Goal: Task Accomplishment & Management: Complete application form

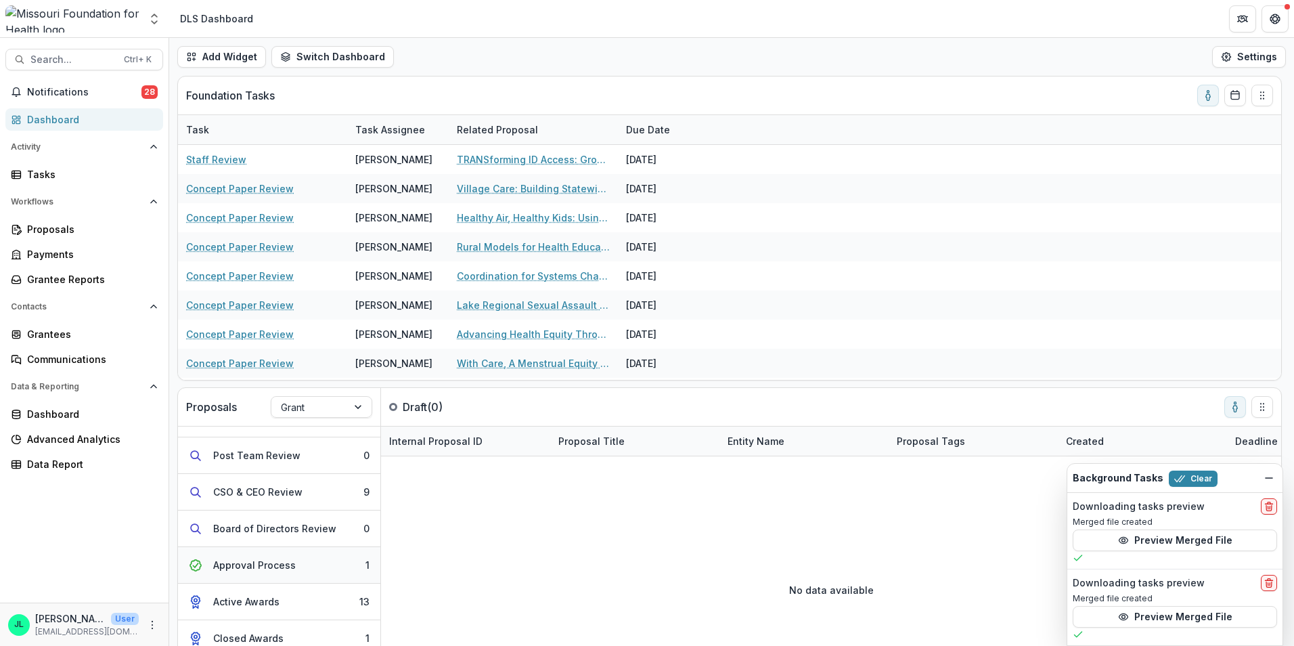
scroll to position [137, 0]
click at [310, 562] on button "Approval Process 1" at bounding box center [279, 563] width 202 height 37
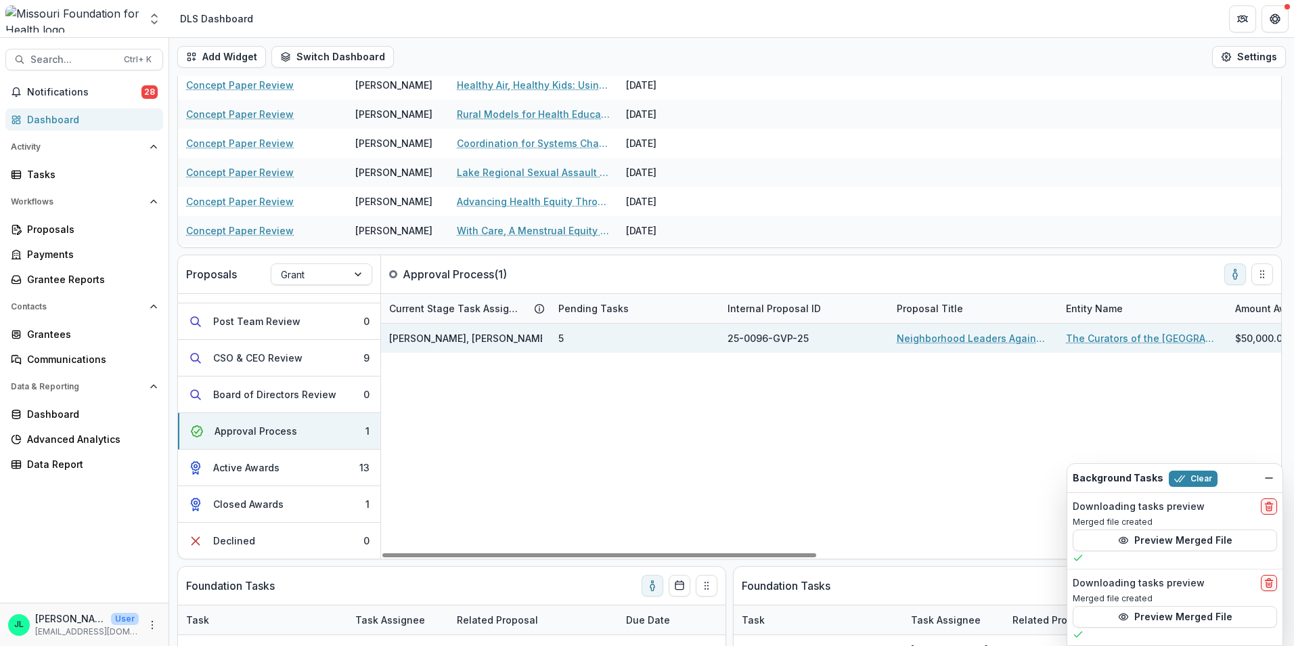
scroll to position [135, 0]
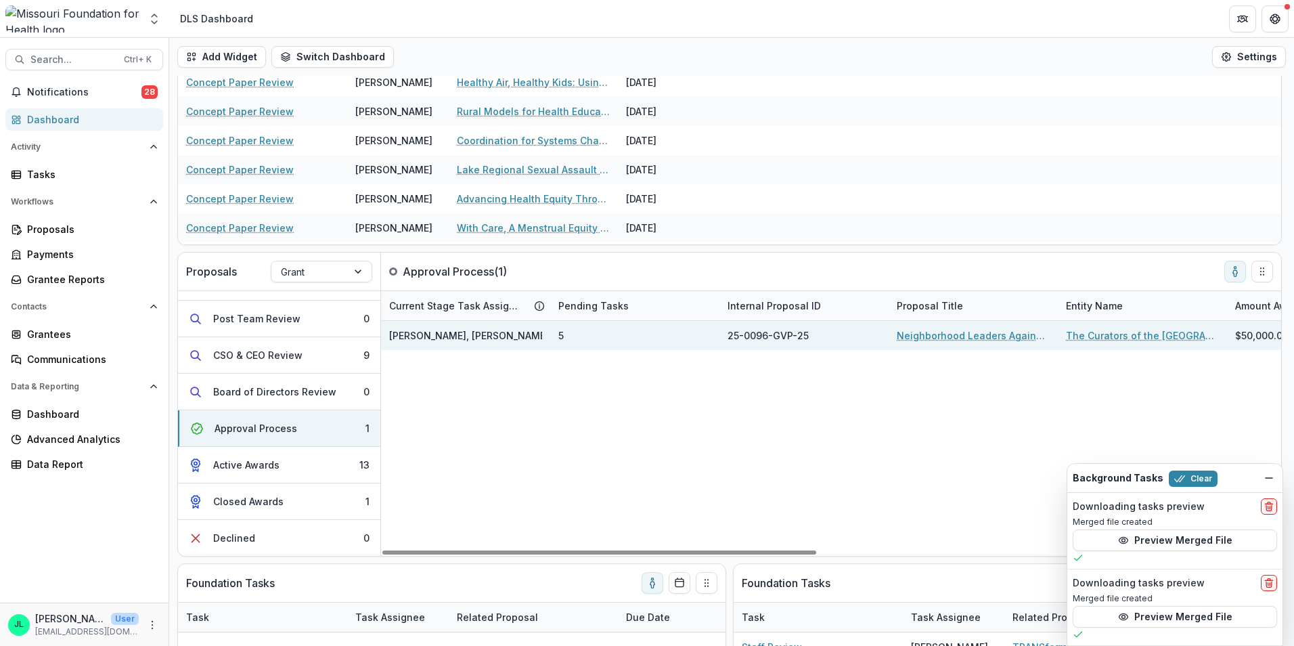
click at [489, 344] on div "Jean Freeman-Crawford, Jessi LaRose" at bounding box center [465, 335] width 169 height 29
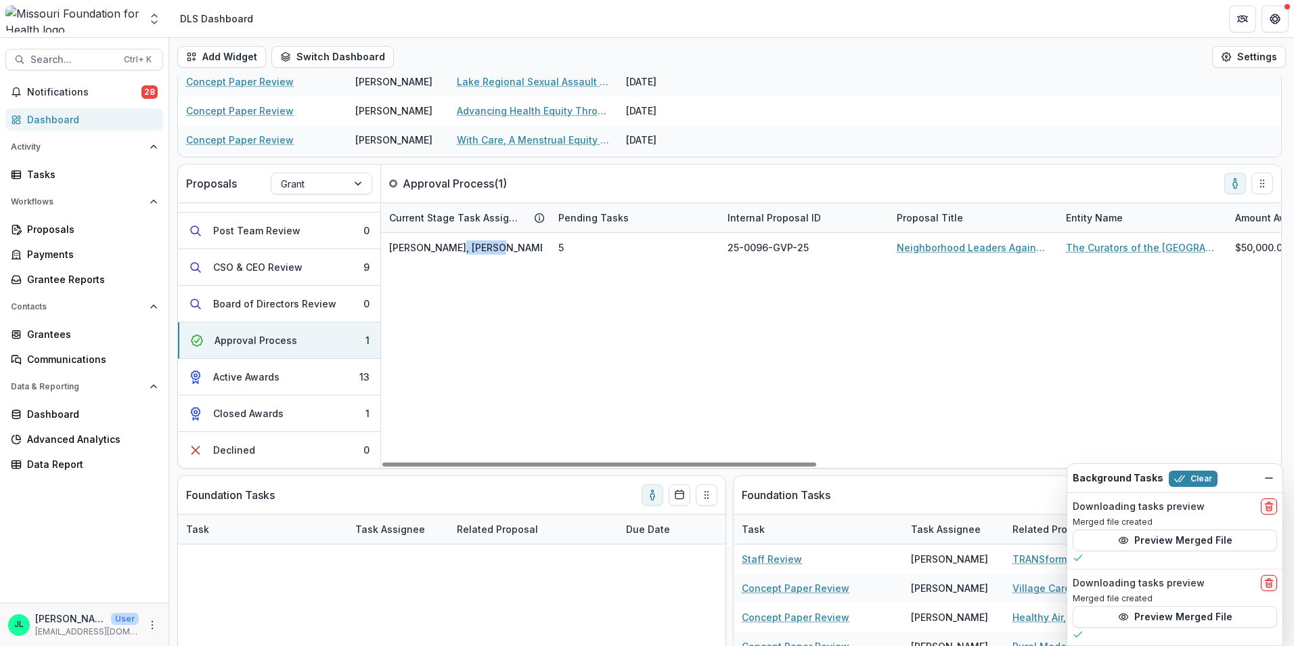
scroll to position [203, 0]
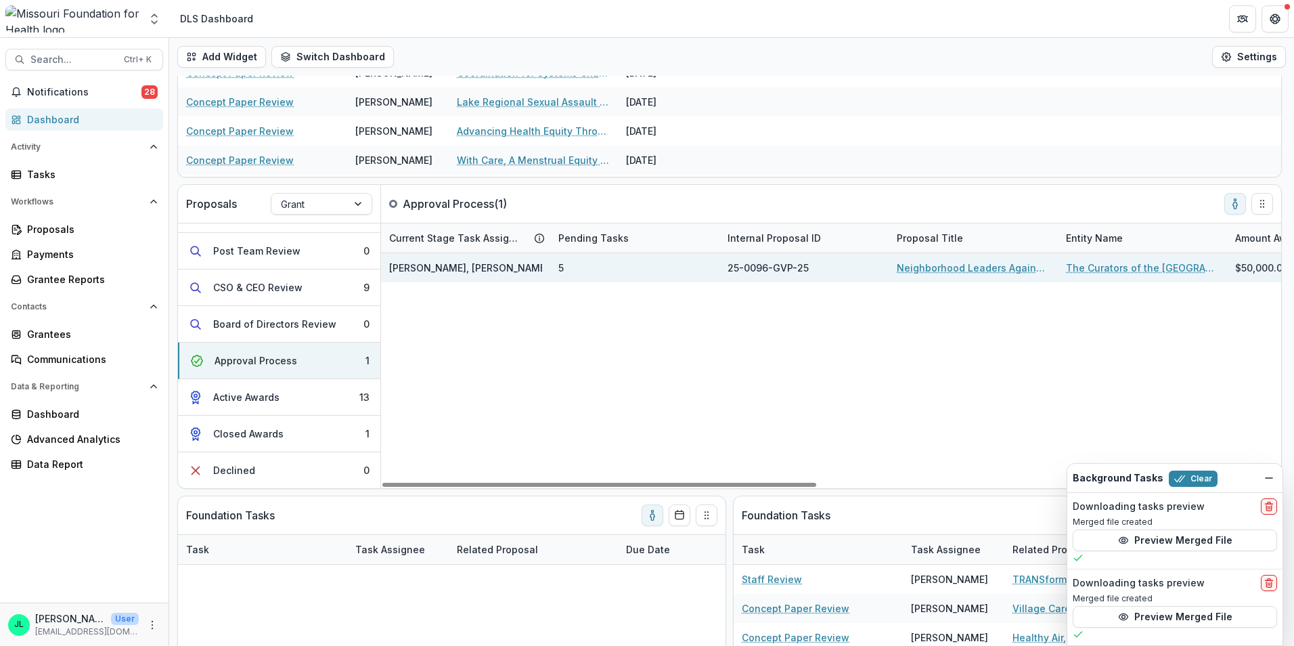
click at [411, 273] on span "Jean Freeman-Crawford, Jessi LaRose" at bounding box center [469, 268] width 160 height 14
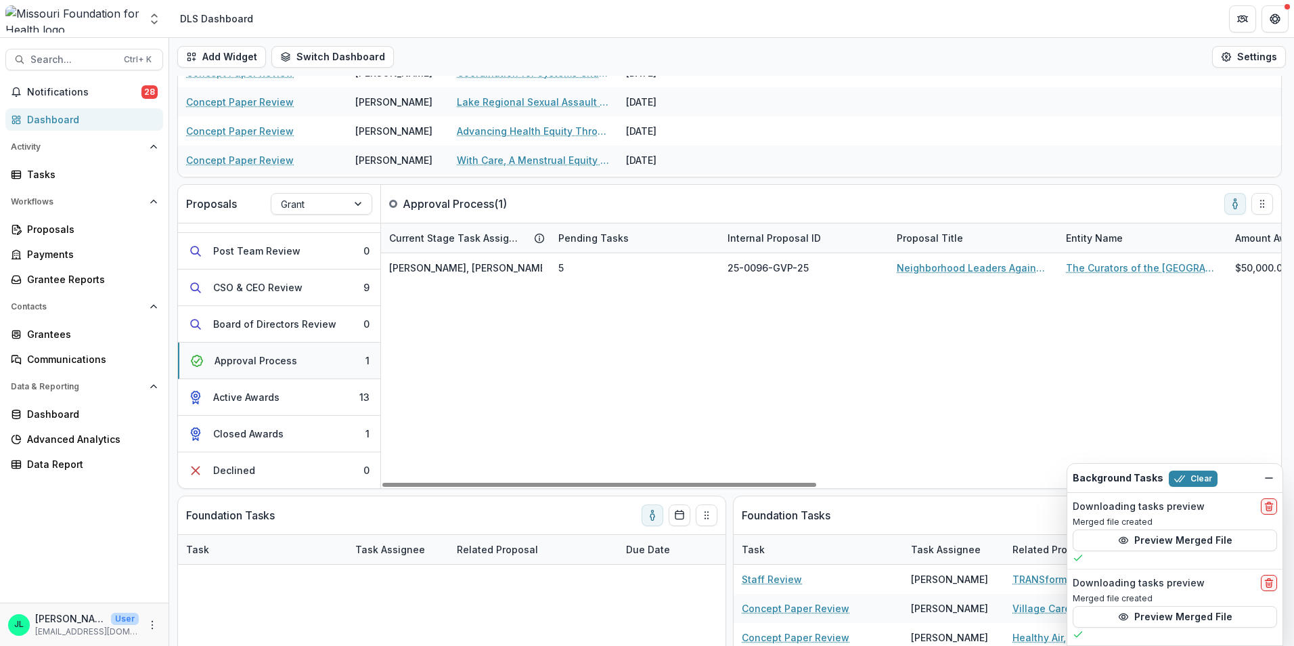
click at [328, 355] on button "Approval Process 1" at bounding box center [279, 360] width 202 height 37
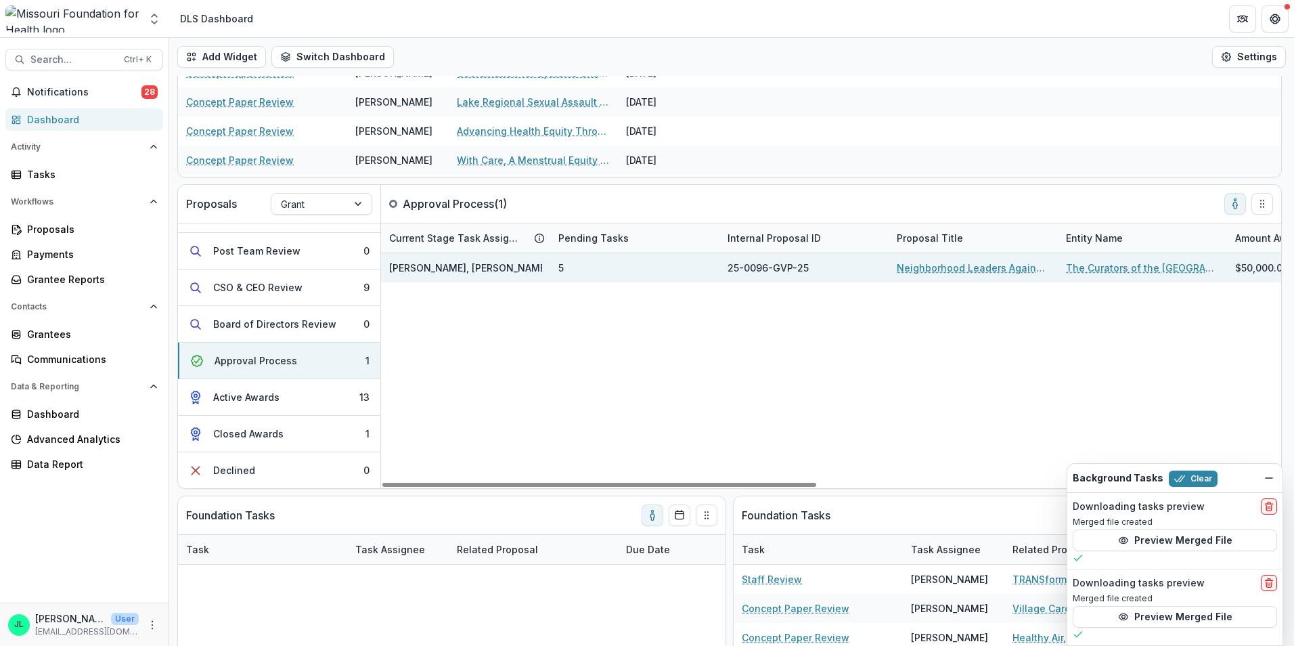
click at [529, 273] on span "Jean Freeman-Crawford, Jessi LaRose" at bounding box center [469, 268] width 160 height 14
click at [998, 268] on link "Neighborhood Leaders Against Firearm Deaths" at bounding box center [973, 268] width 153 height 14
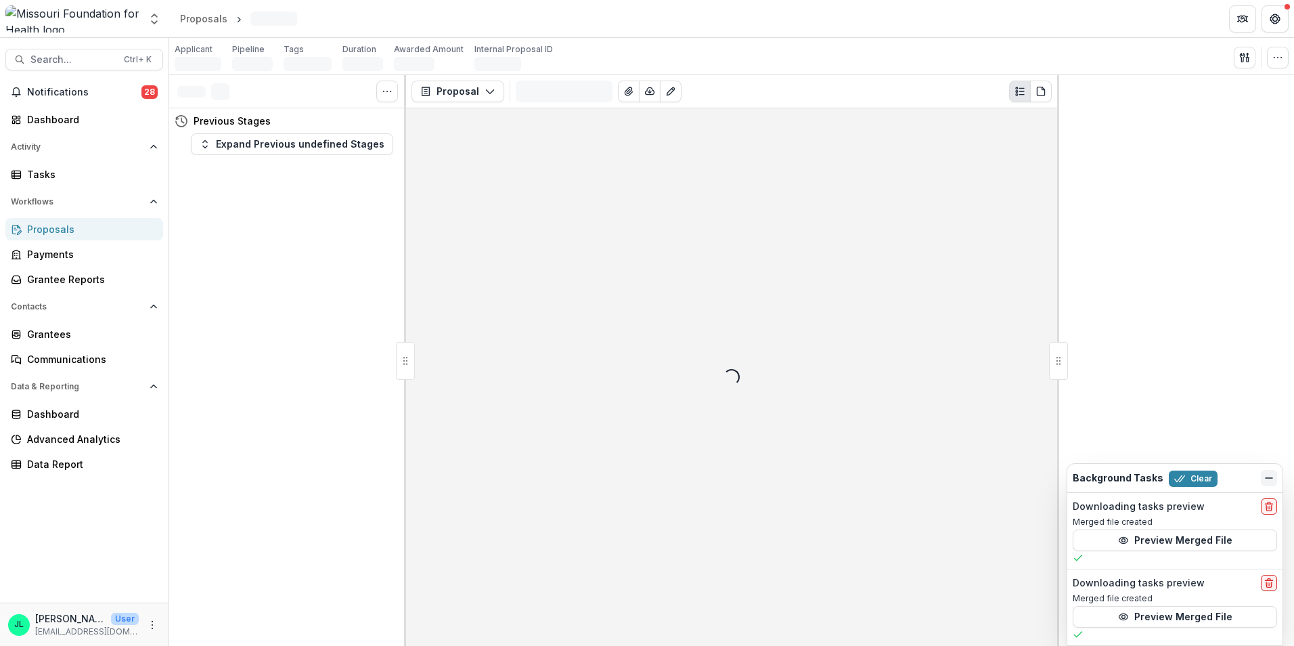
click at [1272, 475] on icon "Dismiss" at bounding box center [1268, 477] width 11 height 11
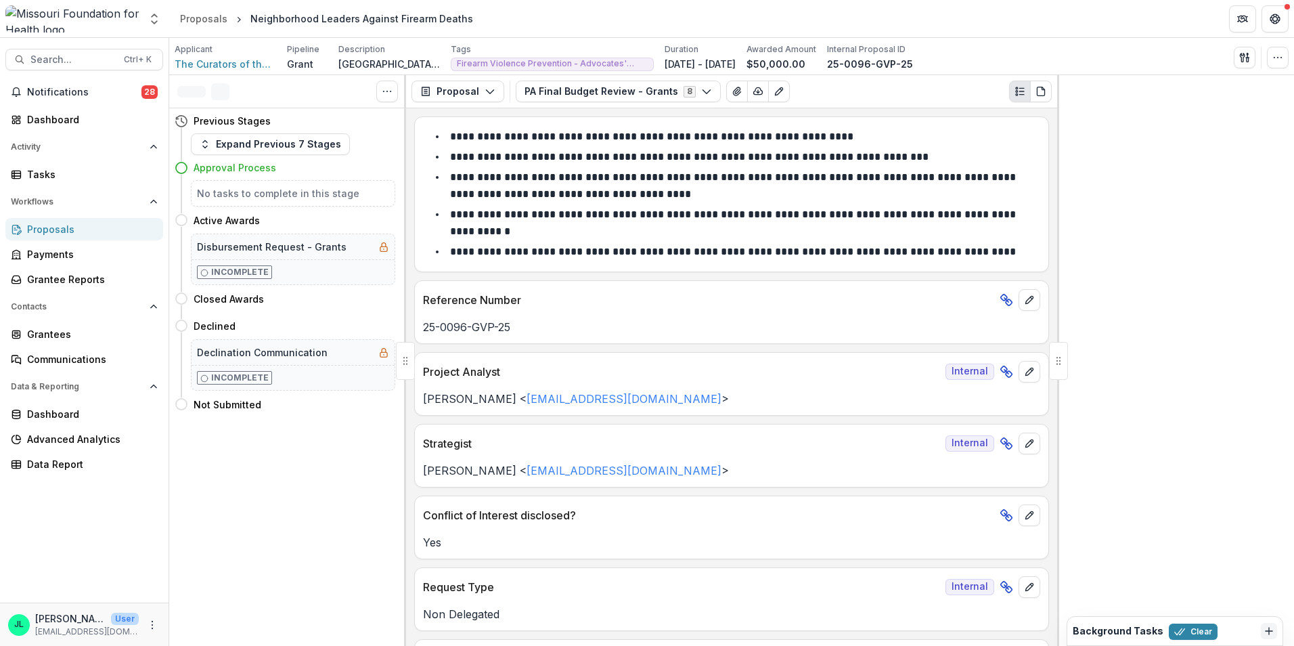
click at [248, 194] on h5 "No tasks to complete in this stage" at bounding box center [293, 193] width 192 height 14
click at [225, 171] on h4 "Approval Process" at bounding box center [235, 167] width 83 height 14
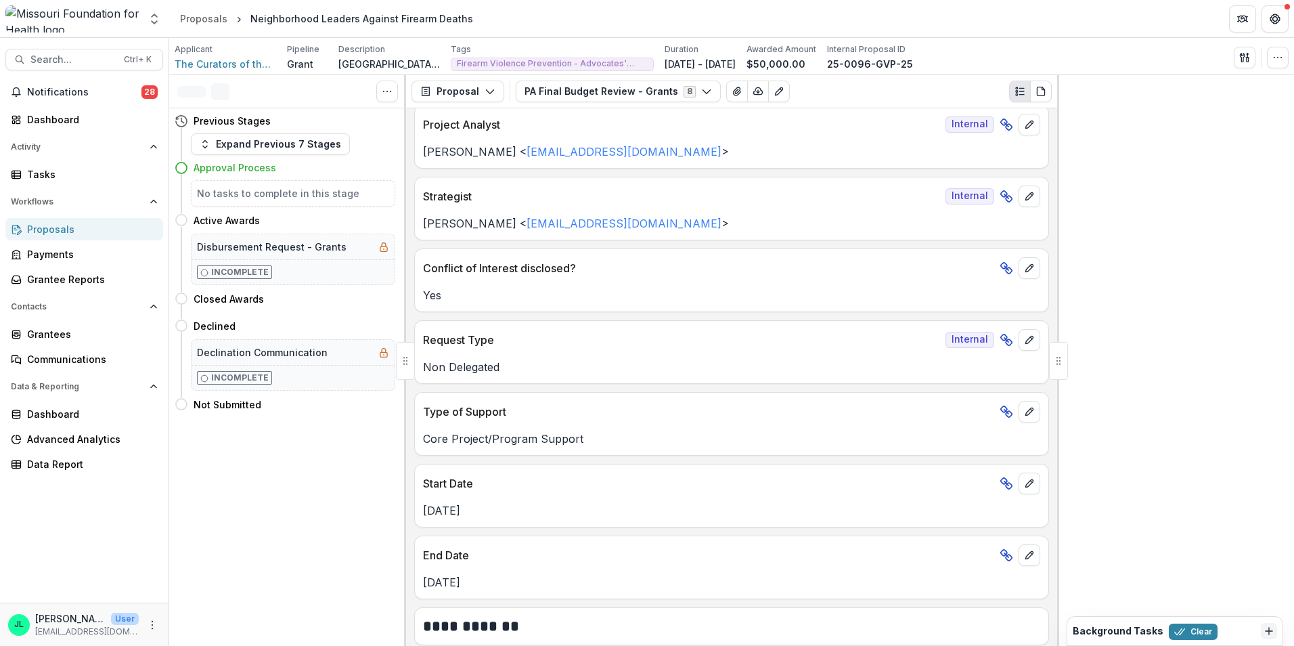
scroll to position [271, 0]
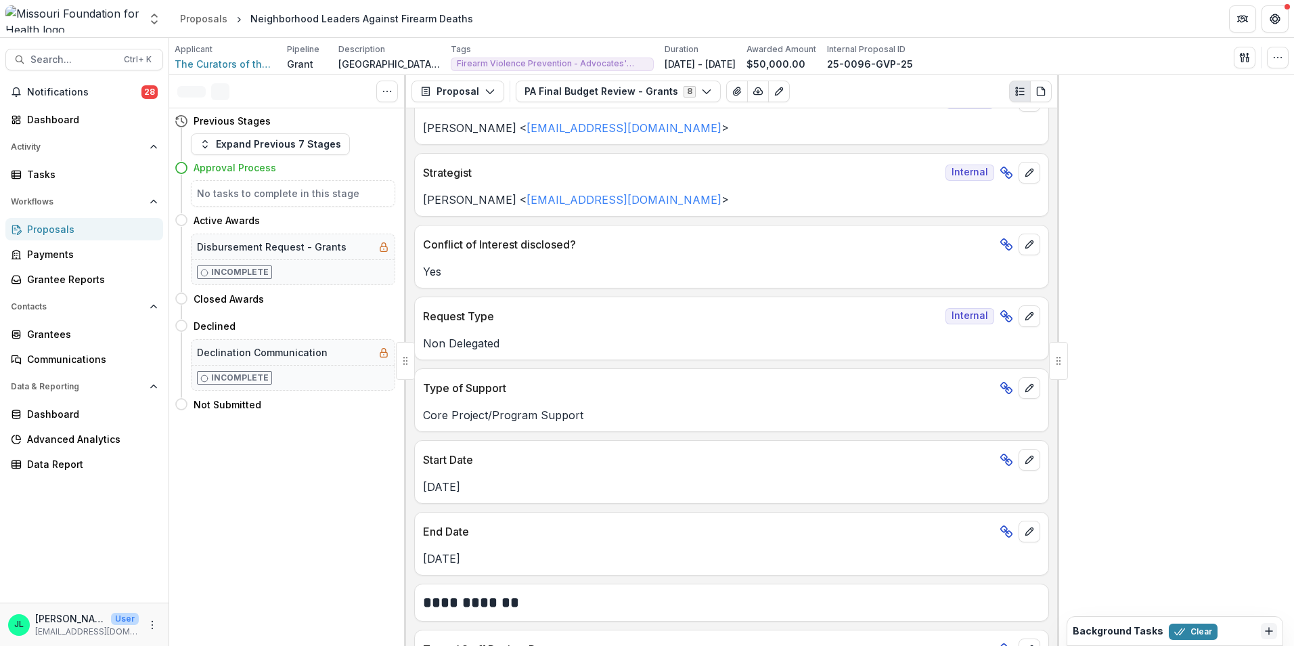
click at [247, 194] on h5 "No tasks to complete in this stage" at bounding box center [293, 193] width 192 height 14
click at [225, 164] on h4 "Approval Process" at bounding box center [235, 167] width 83 height 14
click at [219, 148] on button "Expand Previous 7 Stages" at bounding box center [270, 144] width 159 height 22
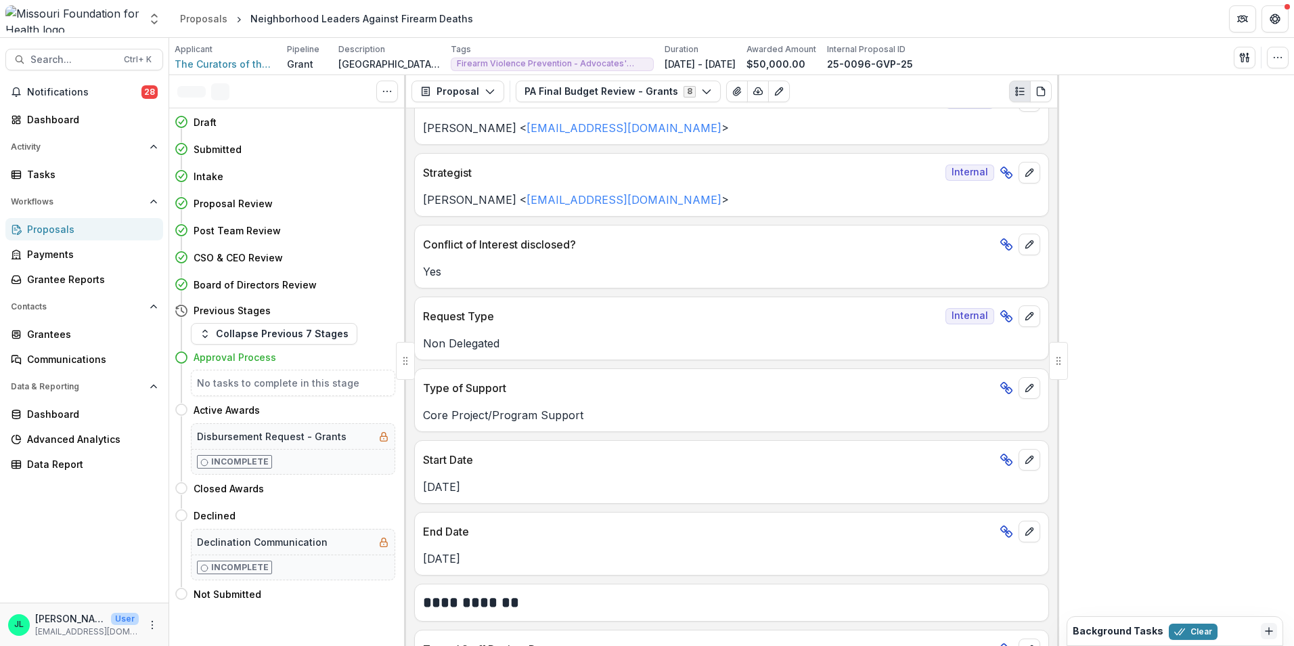
click at [220, 384] on h5 "No tasks to complete in this stage" at bounding box center [293, 383] width 192 height 14
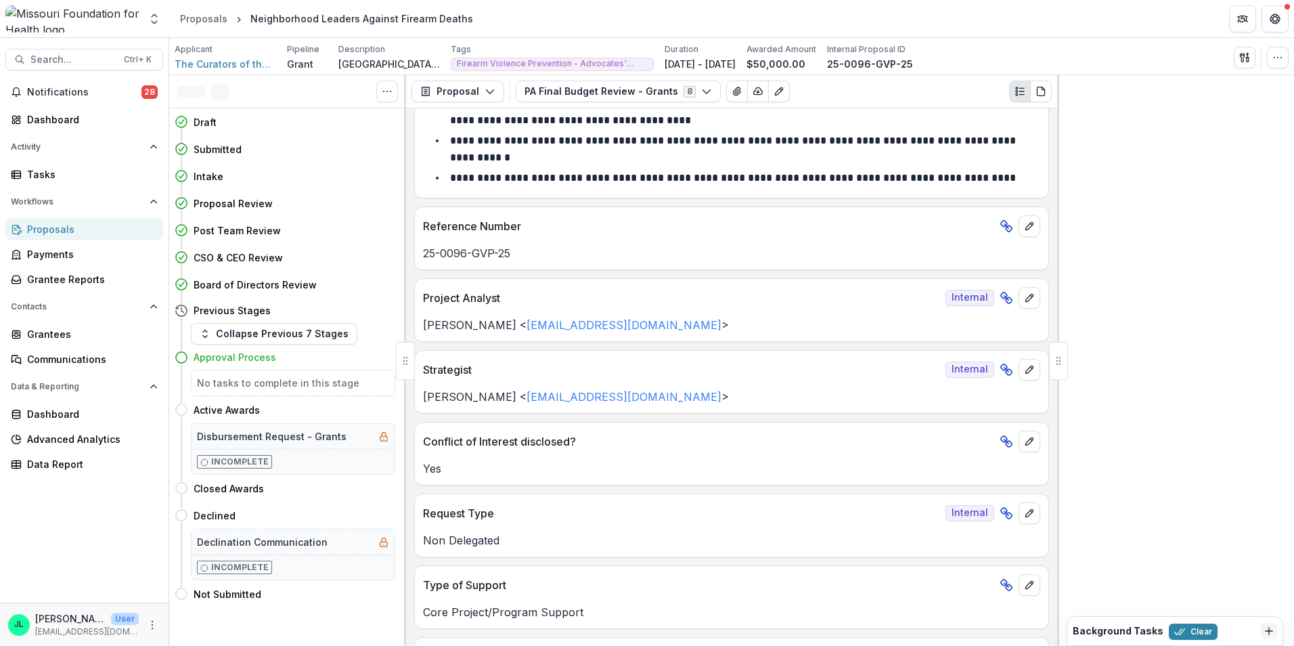
scroll to position [0, 0]
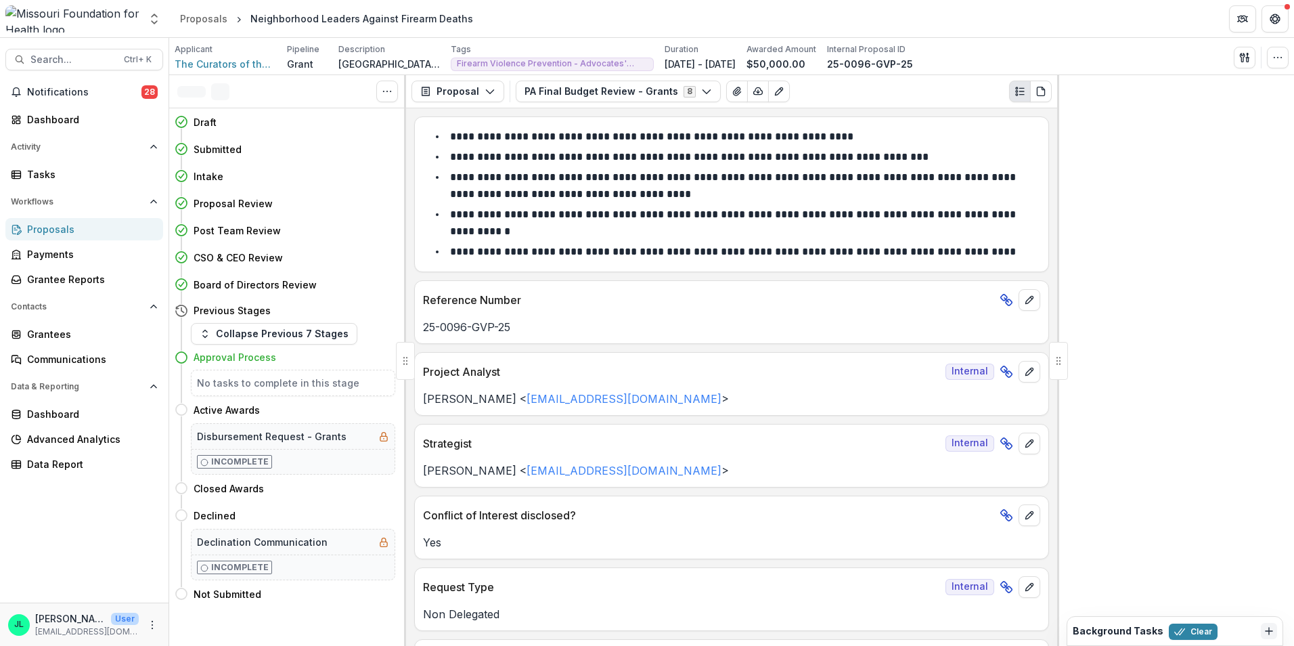
click at [246, 358] on h4 "Approval Process" at bounding box center [235, 357] width 83 height 14
click at [238, 382] on h5 "No tasks to complete in this stage" at bounding box center [293, 383] width 192 height 14
click at [330, 392] on div "No tasks to complete in this stage" at bounding box center [293, 382] width 204 height 26
click at [183, 356] on icon at bounding box center [182, 358] width 14 height 14
click at [259, 382] on h5 "No tasks to complete in this stage" at bounding box center [293, 383] width 192 height 14
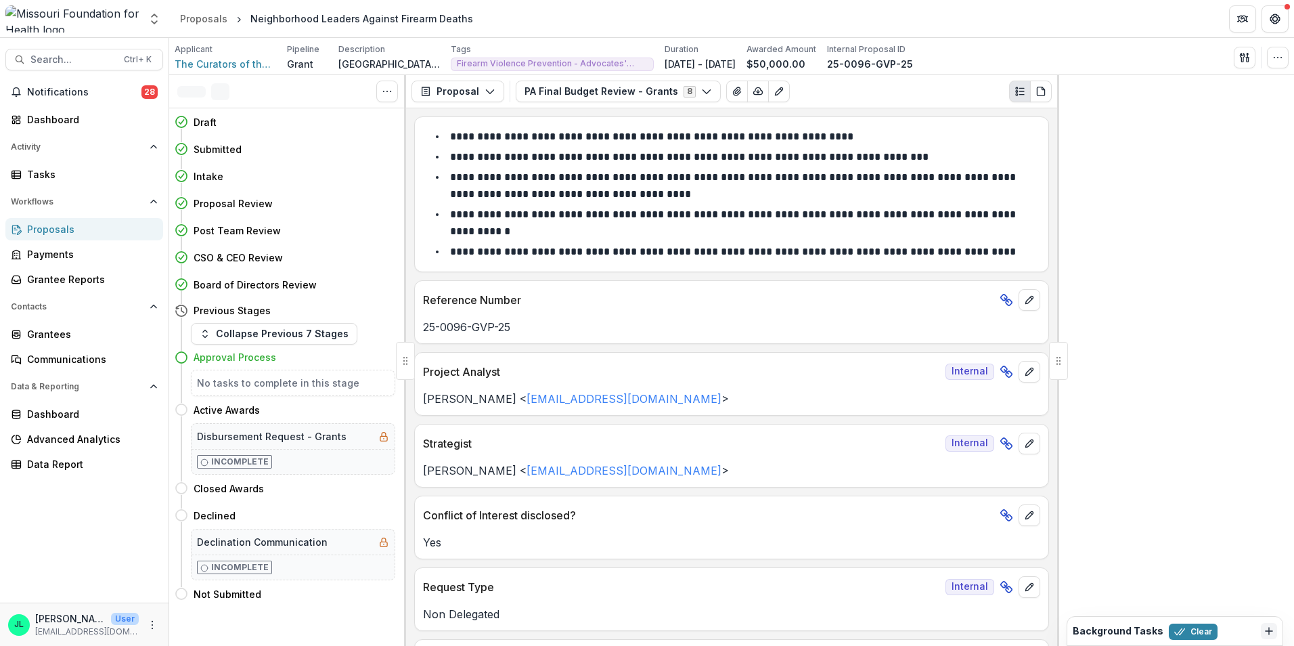
click at [259, 386] on h5 "No tasks to complete in this stage" at bounding box center [293, 383] width 192 height 14
click at [1174, 629] on icon "button" at bounding box center [1179, 631] width 11 height 11
click at [199, 374] on div "No tasks to complete in this stage" at bounding box center [293, 382] width 204 height 26
click at [318, 388] on h5 "No tasks to complete in this stage" at bounding box center [293, 383] width 192 height 14
click at [252, 391] on div "No tasks to complete in this stage" at bounding box center [293, 382] width 204 height 26
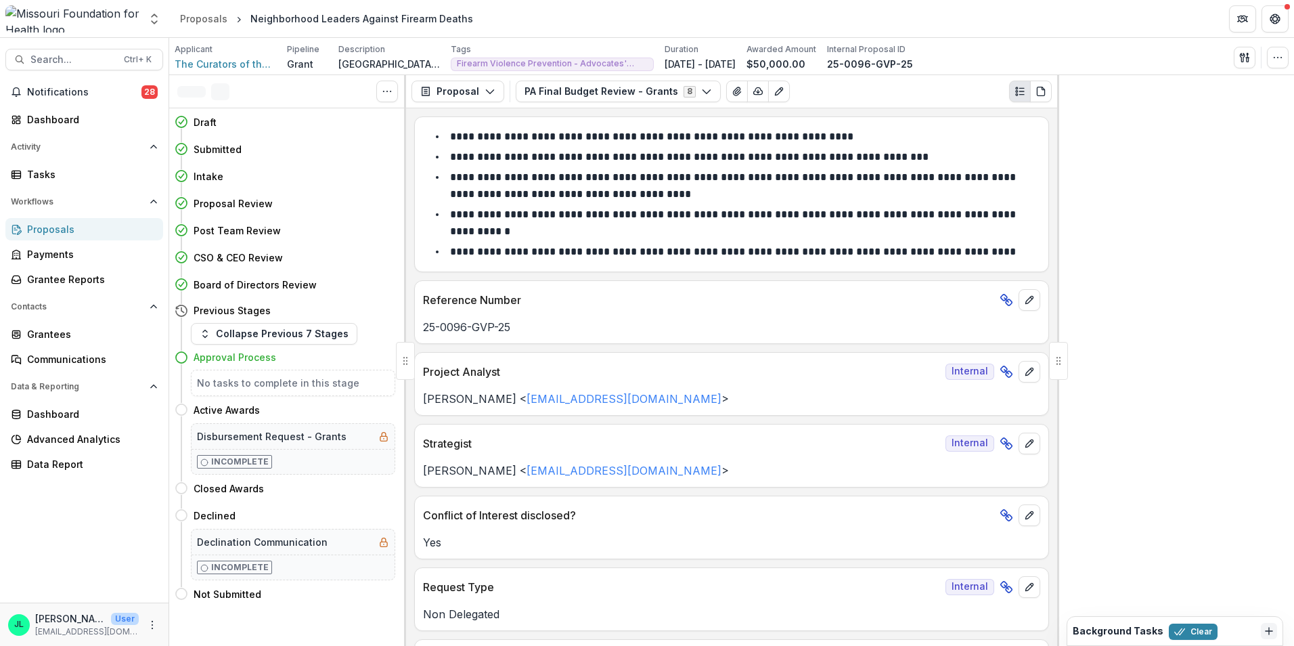
click at [209, 359] on h4 "Approval Process" at bounding box center [235, 357] width 83 height 14
click at [177, 357] on icon at bounding box center [182, 358] width 14 height 14
click at [236, 385] on h5 "No tasks to complete in this stage" at bounding box center [293, 383] width 192 height 14
click at [238, 387] on h5 "No tasks to complete in this stage" at bounding box center [293, 383] width 192 height 14
click at [248, 385] on h5 "No tasks to complete in this stage" at bounding box center [293, 383] width 192 height 14
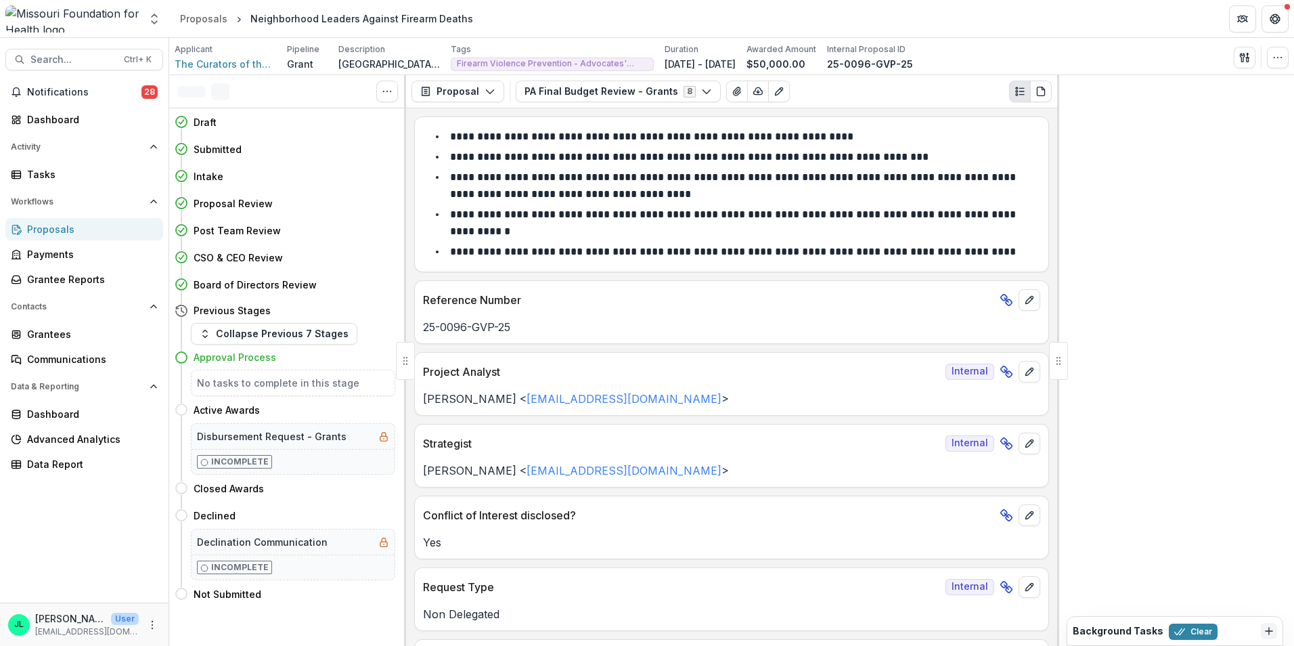
click at [202, 353] on h4 "Approval Process" at bounding box center [235, 357] width 83 height 14
click at [183, 359] on icon at bounding box center [182, 358] width 14 height 14
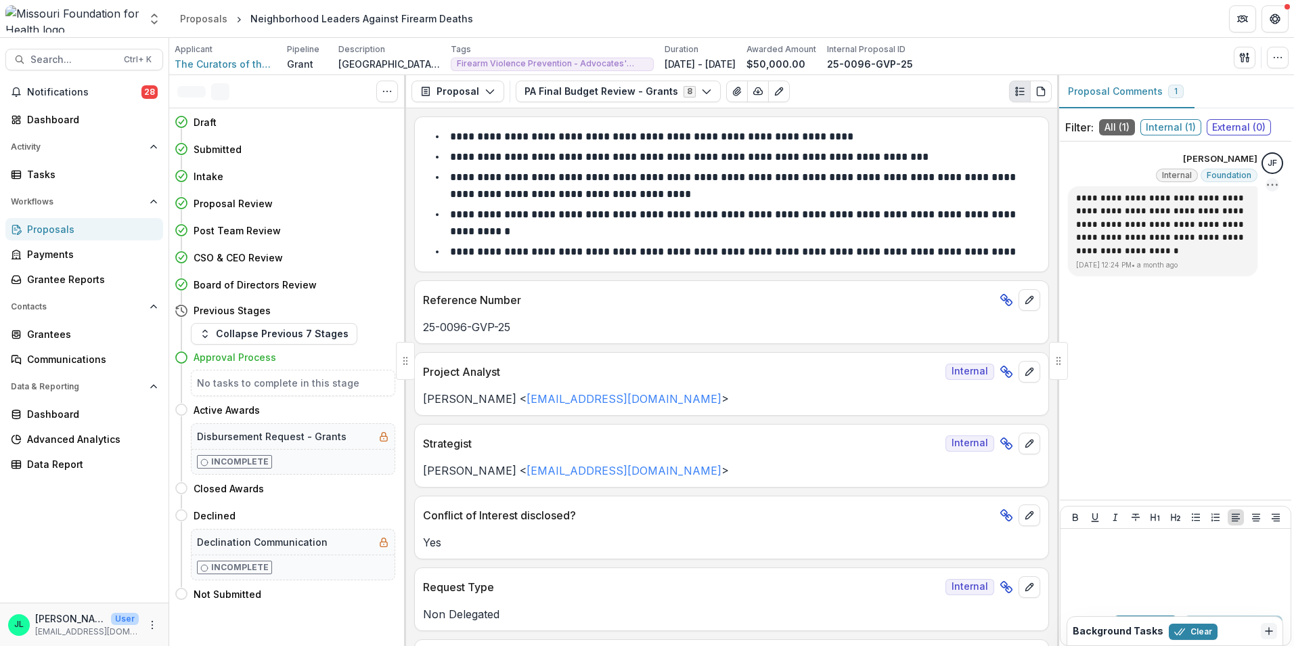
click at [1272, 185] on circle "Options" at bounding box center [1272, 185] width 1 height 1
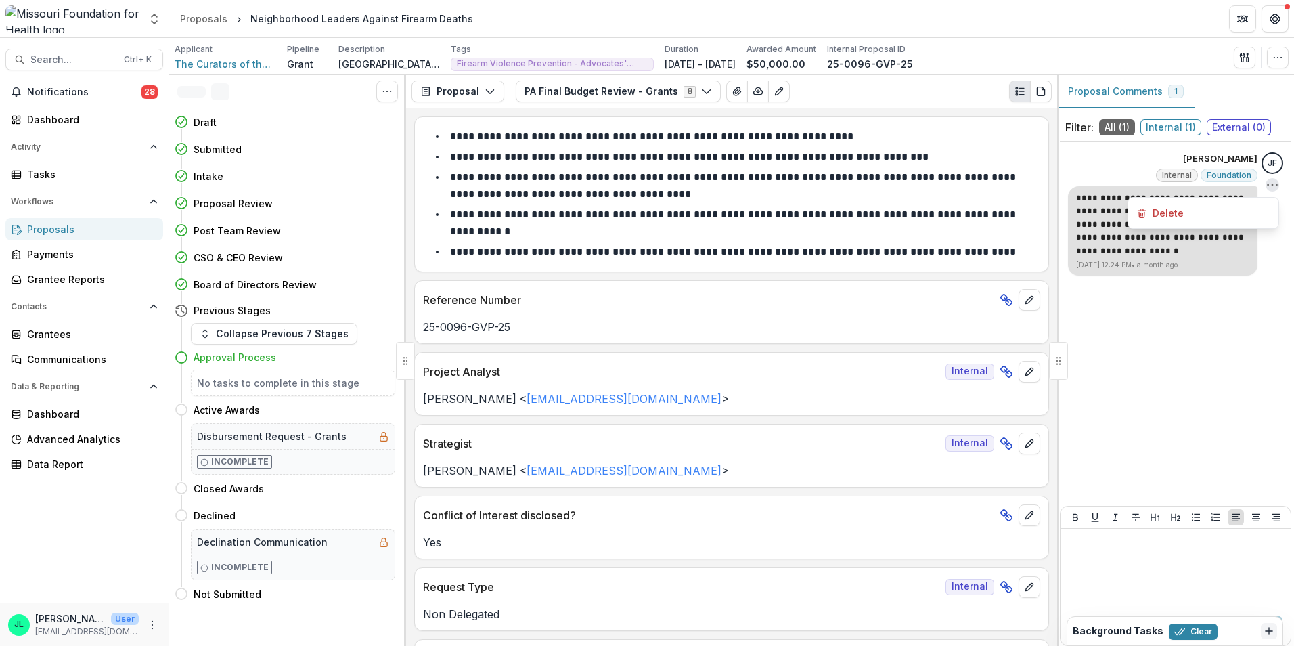
click at [1085, 227] on p "**********" at bounding box center [1162, 225] width 173 height 66
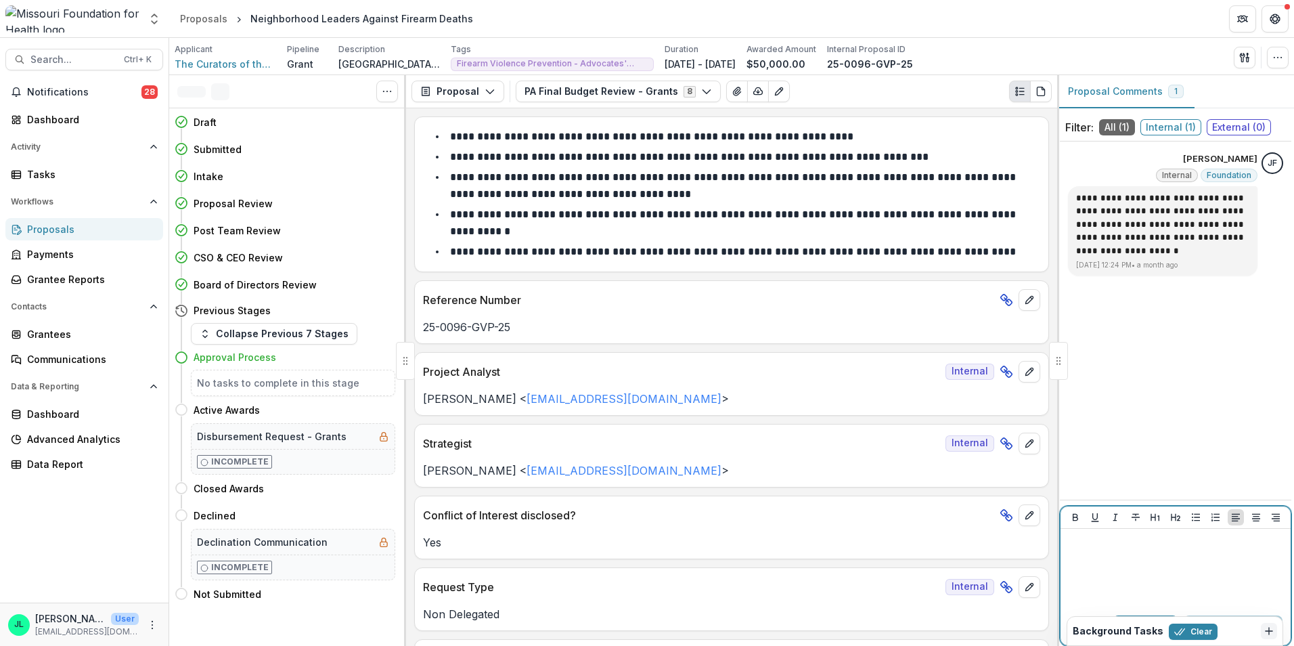
click at [1108, 546] on p at bounding box center [1175, 541] width 219 height 15
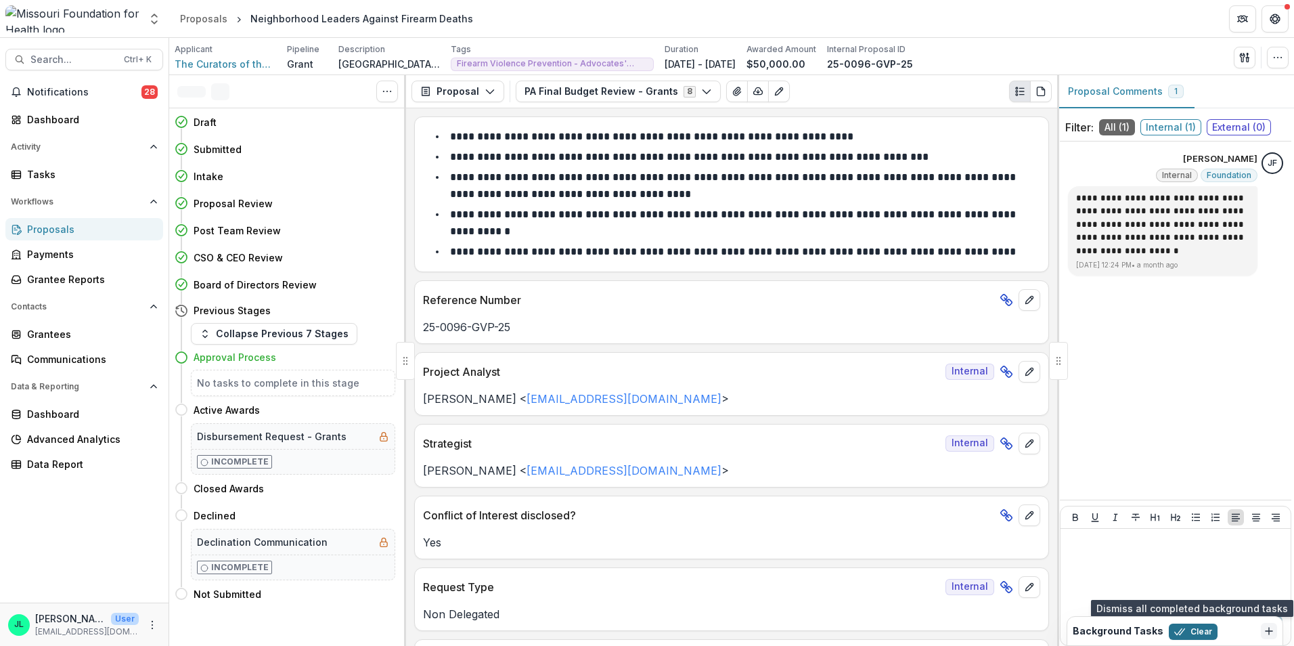
click at [1169, 628] on button "Clear" at bounding box center [1193, 631] width 49 height 16
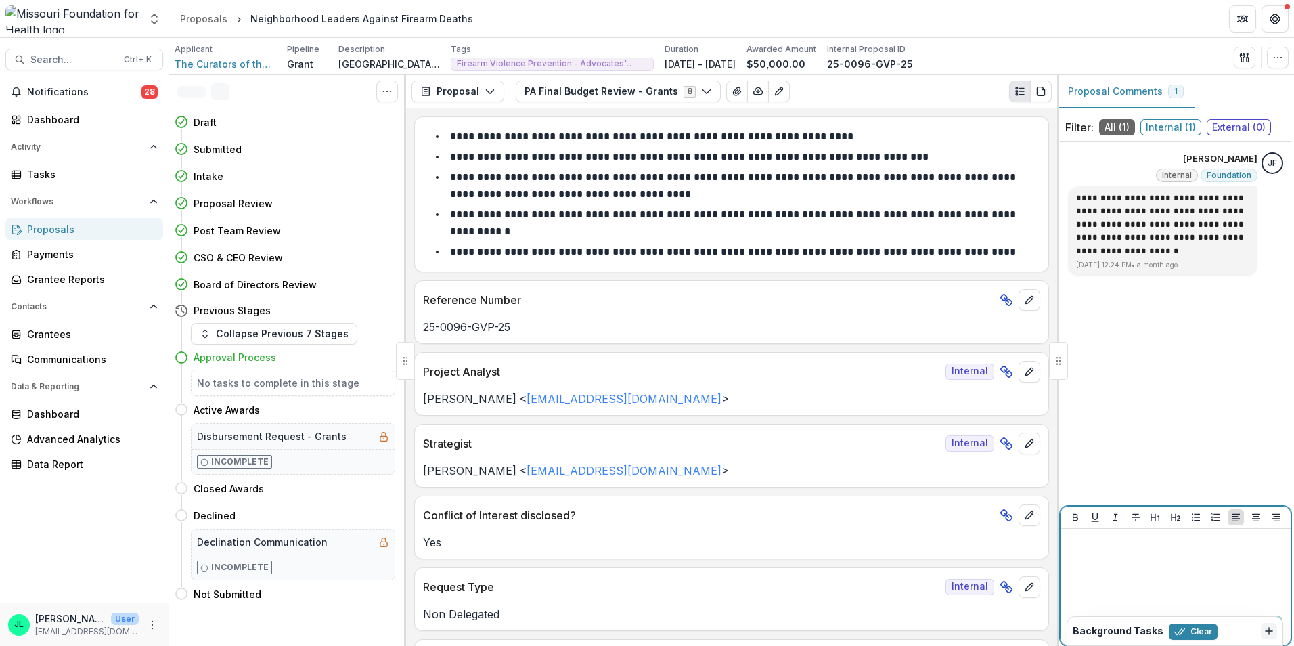
click at [1164, 585] on div at bounding box center [1175, 568] width 219 height 68
click at [1177, 129] on span "Internal ( 1 )" at bounding box center [1170, 127] width 61 height 16
click at [1121, 570] on div at bounding box center [1175, 568] width 219 height 68
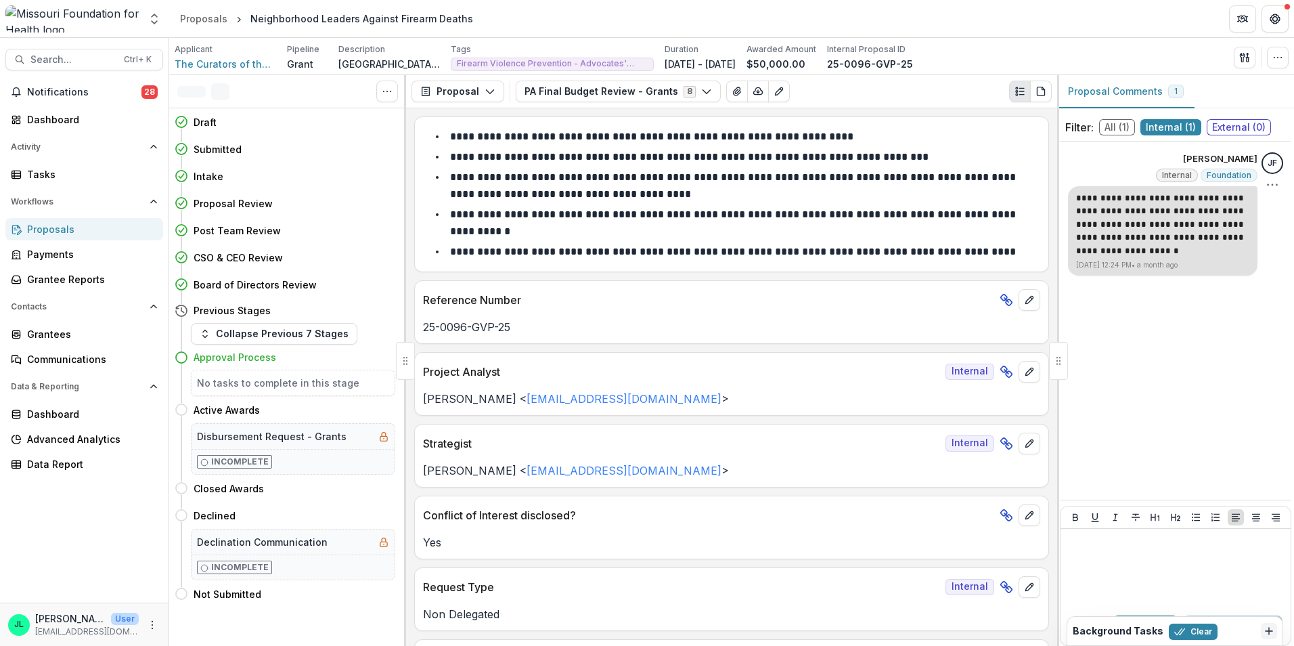
drag, startPoint x: 1117, startPoint y: 256, endPoint x: 1102, endPoint y: 235, distance: 25.3
drag, startPoint x: 1102, startPoint y: 235, endPoint x: 1102, endPoint y: 224, distance: 10.8
click at [1102, 224] on p "**********" at bounding box center [1162, 225] width 173 height 66
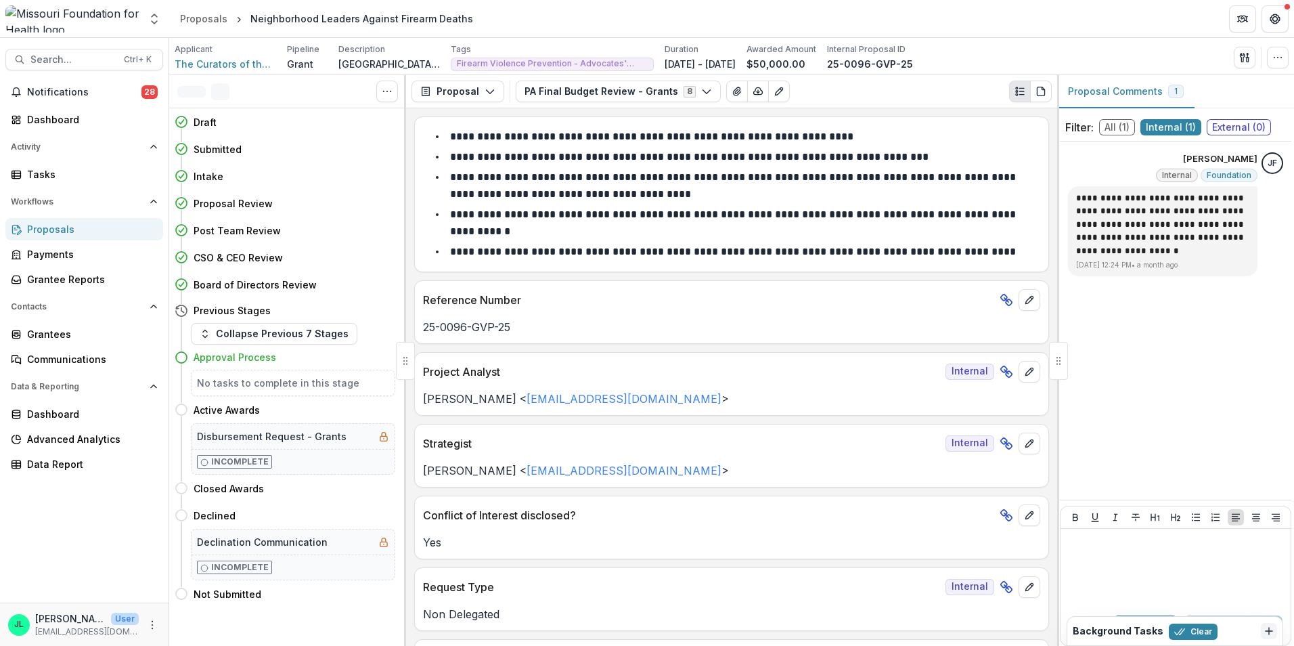
click at [1239, 123] on span "External ( 0 )" at bounding box center [1239, 127] width 64 height 16
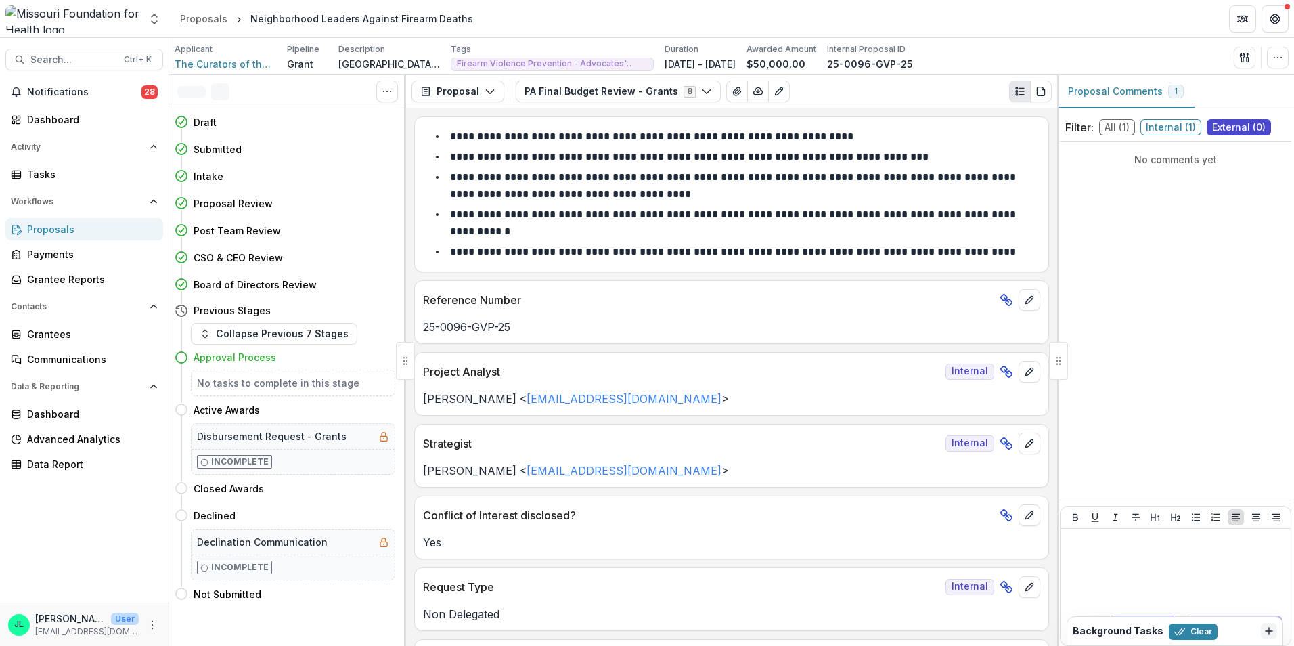
click at [1151, 126] on span "Internal ( 1 )" at bounding box center [1170, 127] width 61 height 16
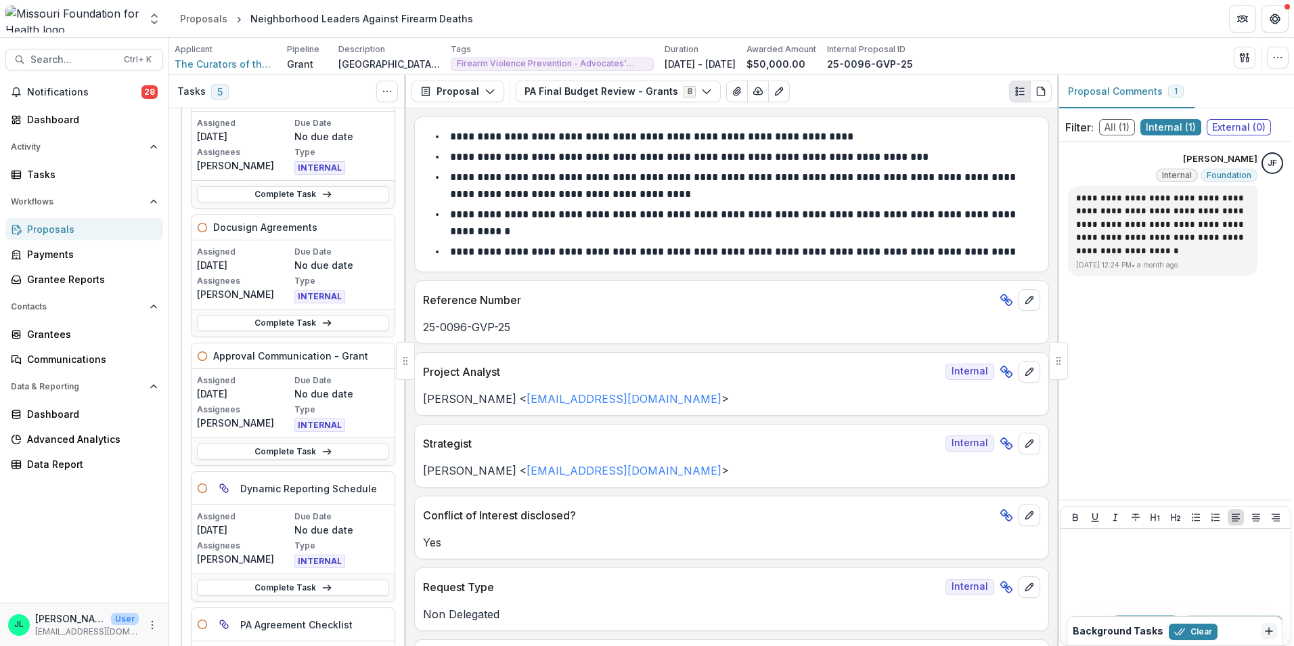
scroll to position [2098, 0]
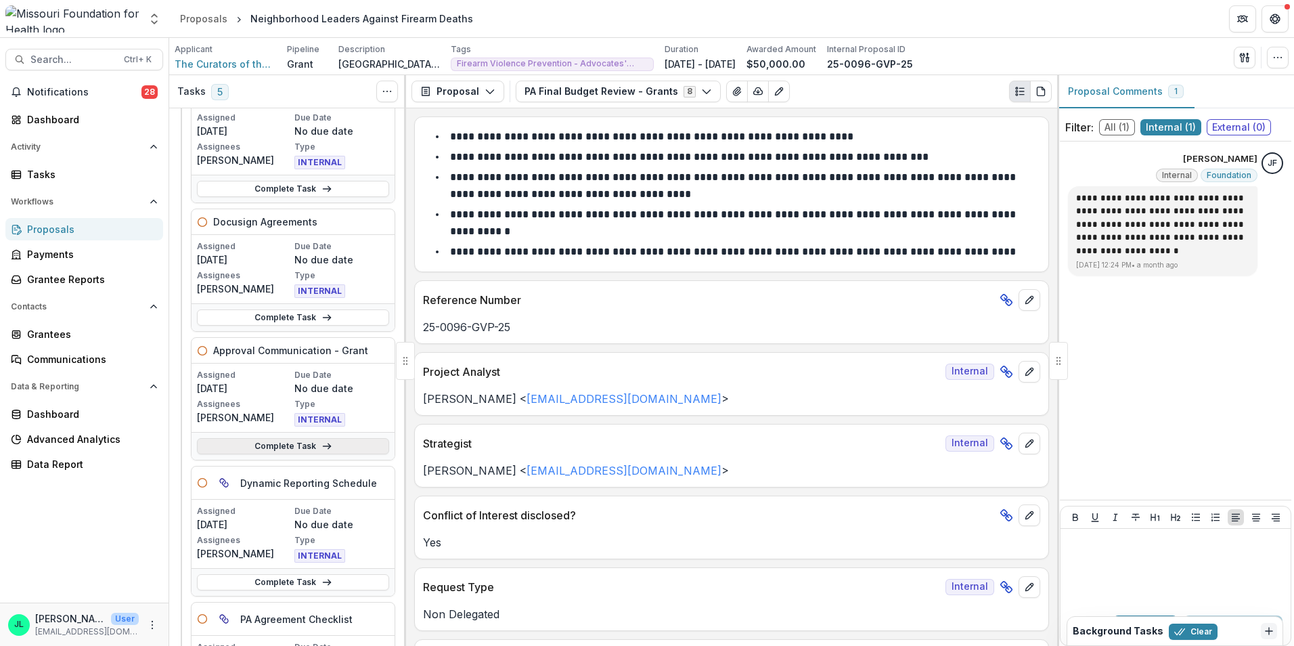
click at [273, 448] on link "Complete Task" at bounding box center [293, 446] width 192 height 16
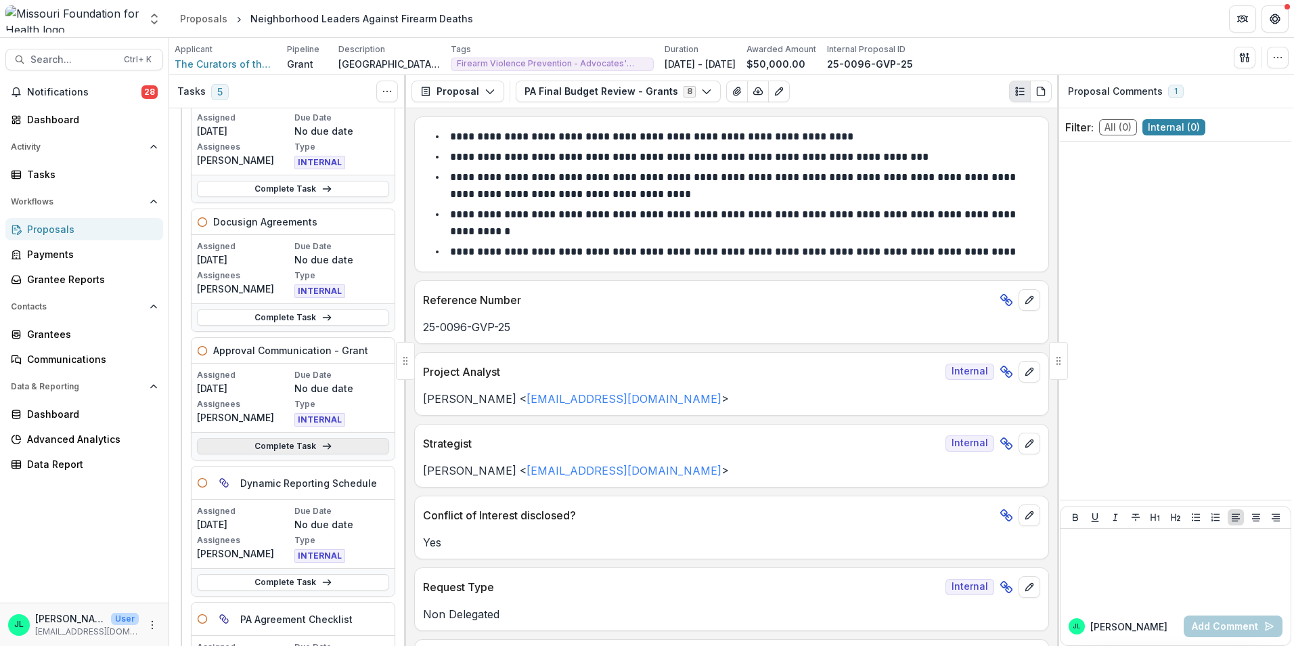
click at [297, 447] on link "Complete Task" at bounding box center [293, 446] width 192 height 16
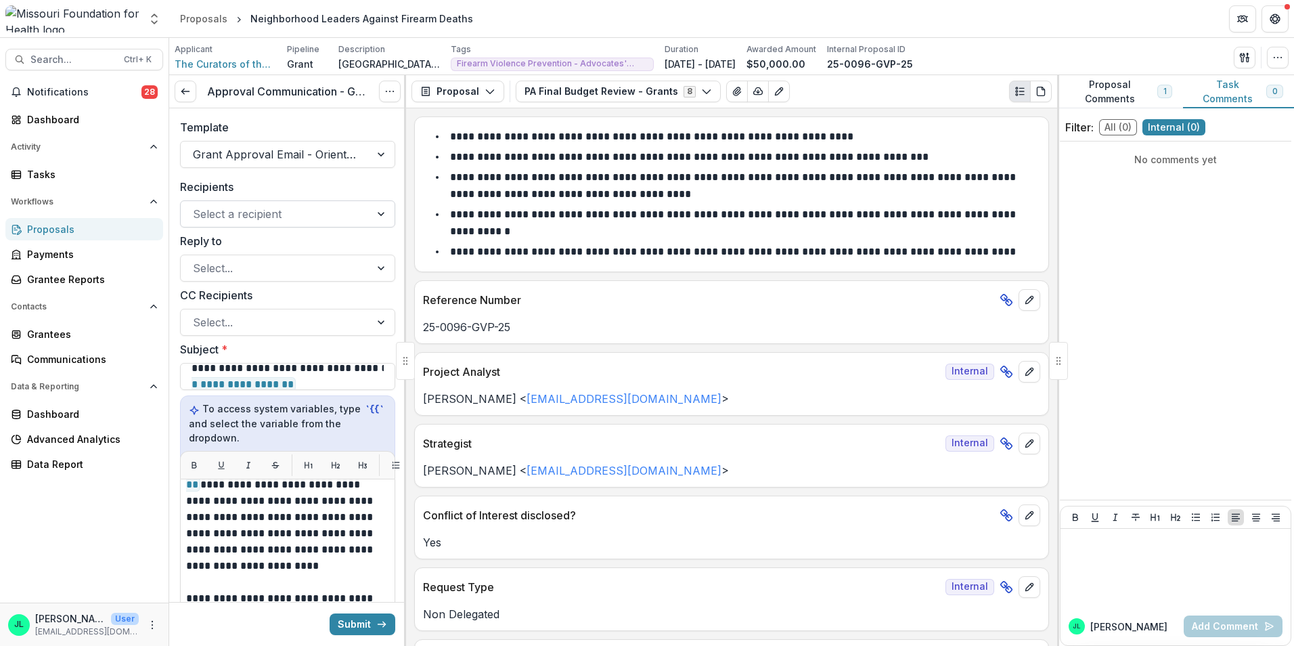
click at [350, 221] on div at bounding box center [275, 213] width 165 height 19
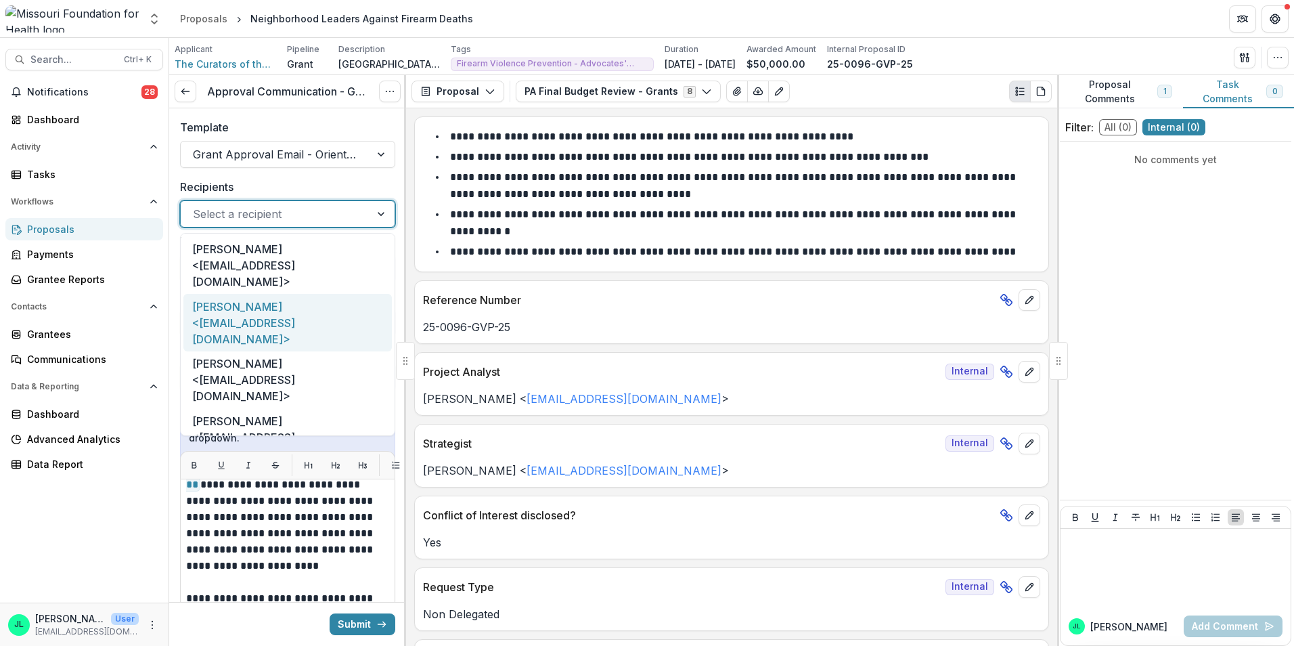
click at [342, 294] on div "Claire Rippel <wolffca@umsl.edu>" at bounding box center [287, 323] width 208 height 58
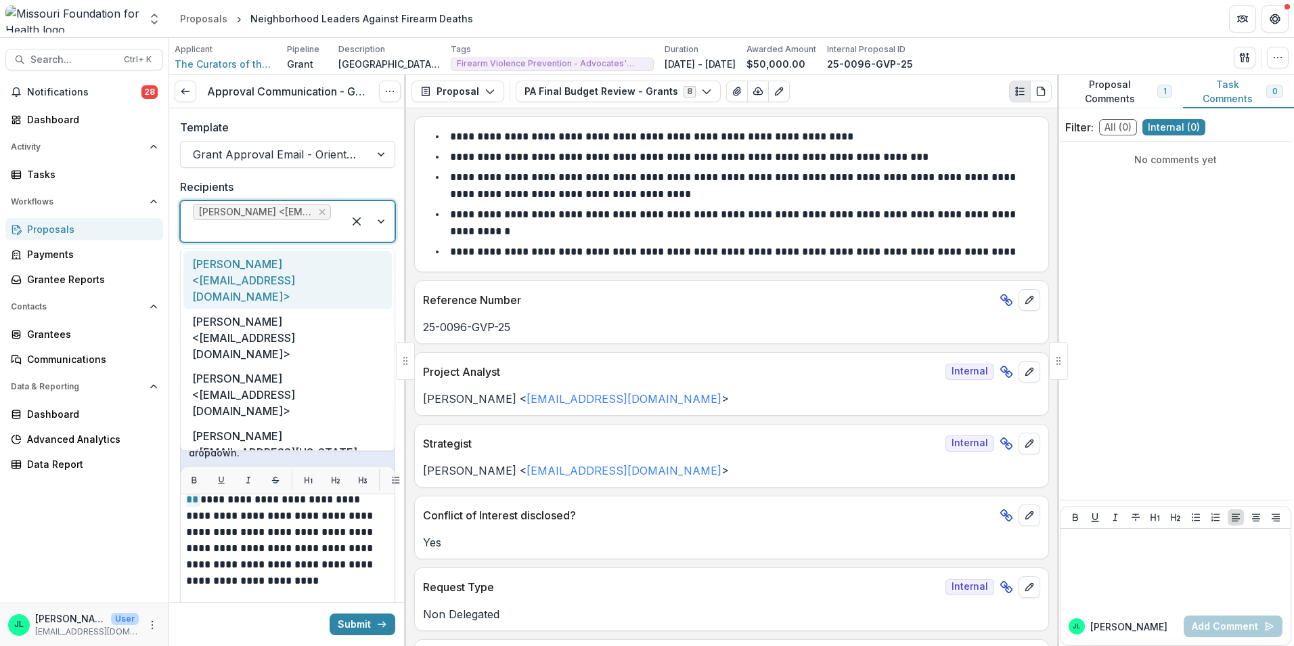
click at [383, 221] on div at bounding box center [368, 221] width 51 height 41
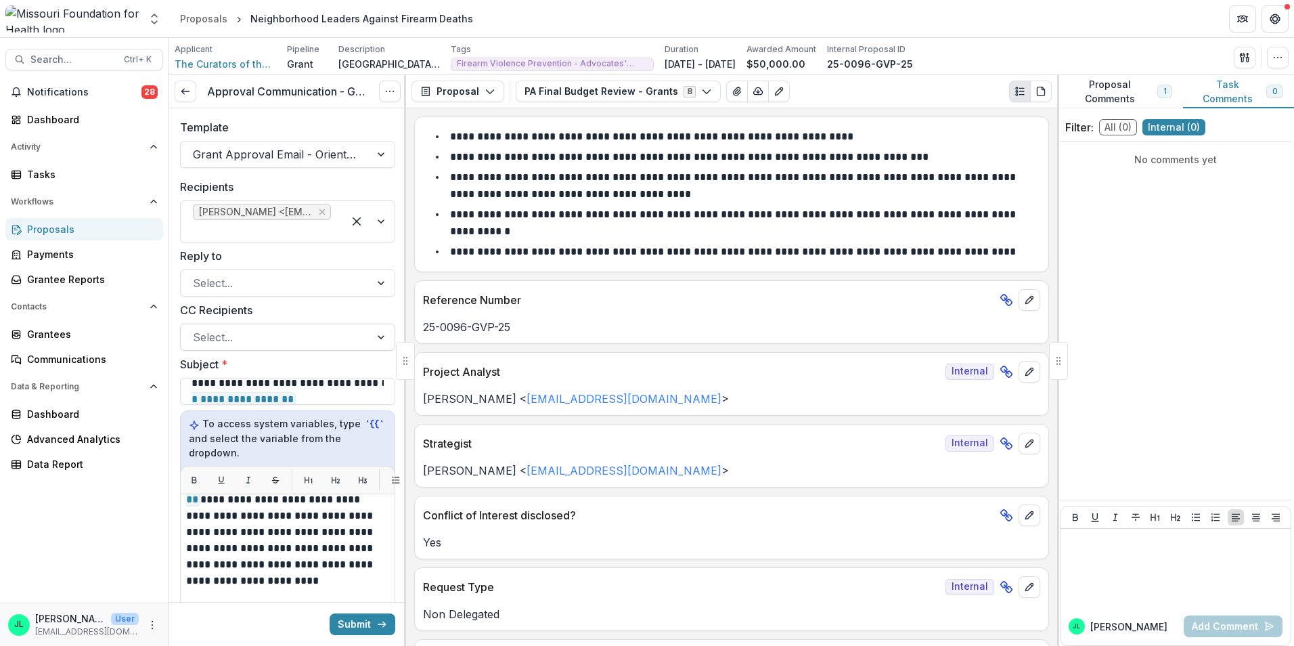
click at [249, 346] on div at bounding box center [275, 337] width 165 height 19
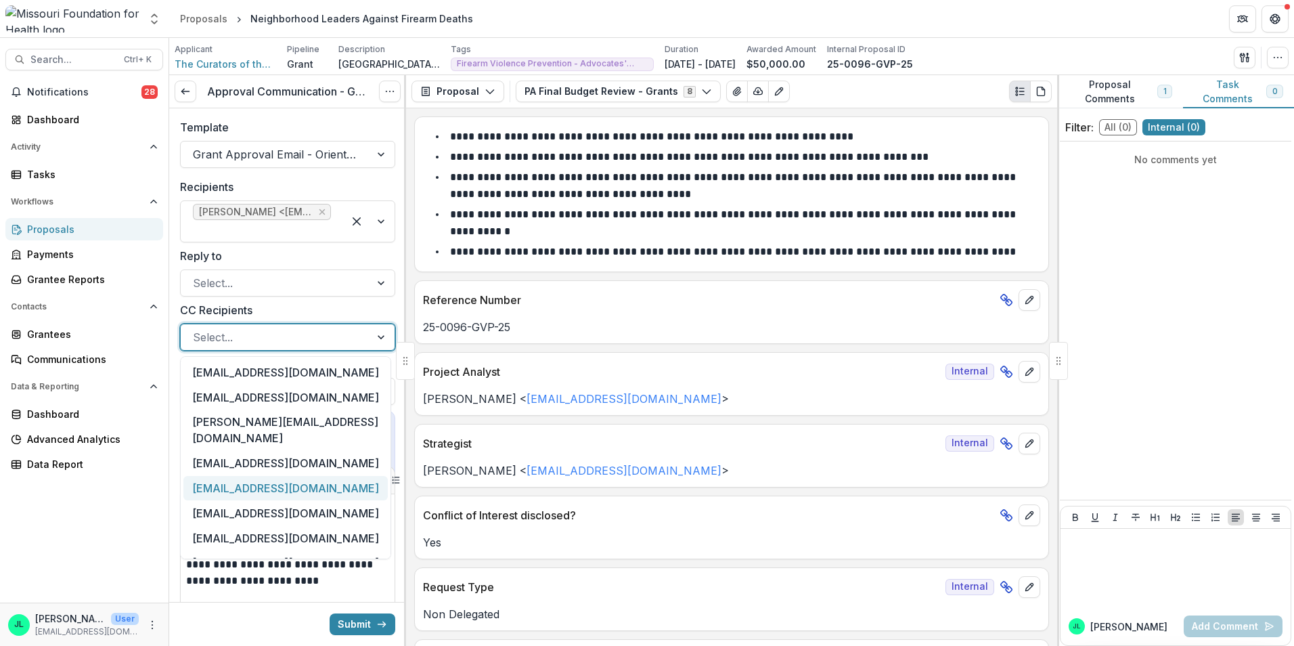
click at [294, 476] on div "[EMAIL_ADDRESS][DOMAIN_NAME]" at bounding box center [285, 488] width 204 height 25
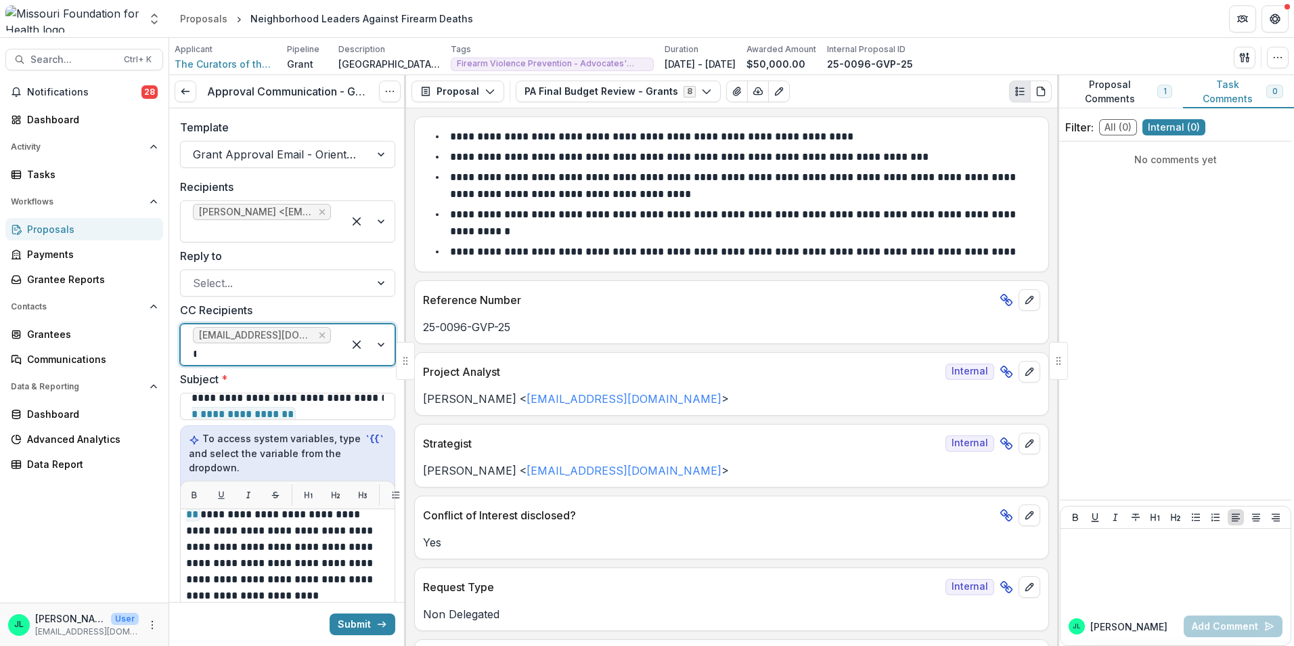
type input "**"
click at [287, 377] on div "[EMAIL_ADDRESS][DOMAIN_NAME]" at bounding box center [285, 371] width 204 height 25
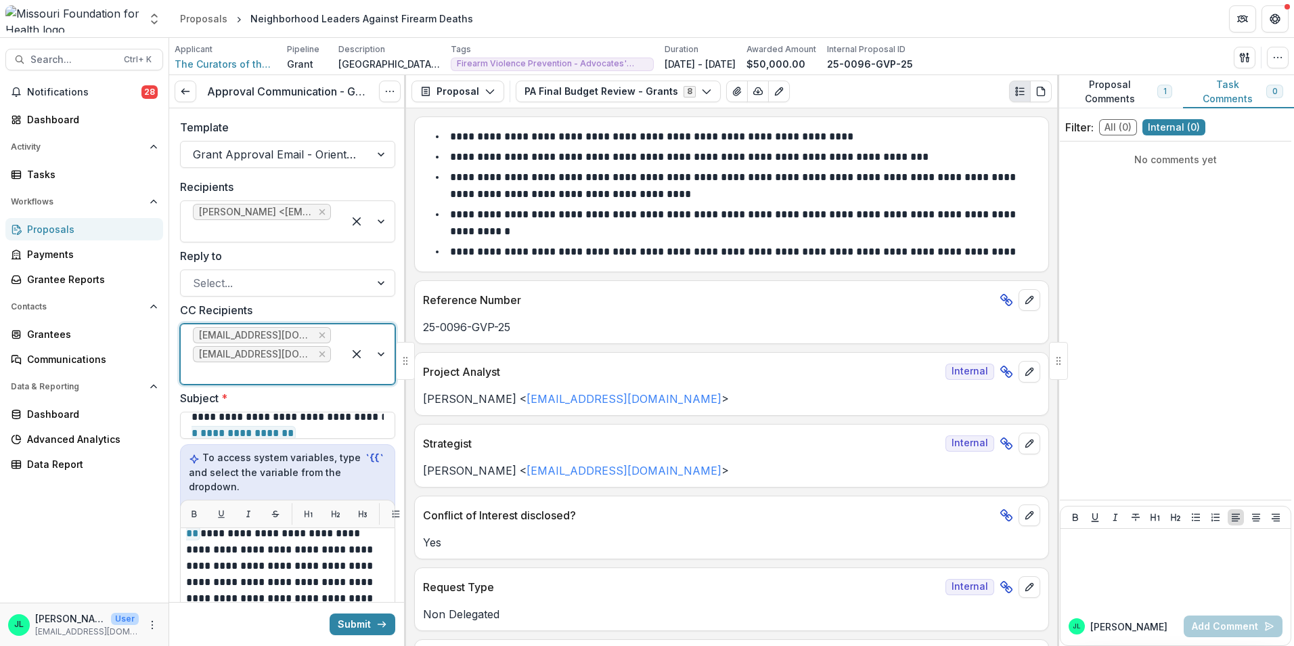
click at [306, 298] on div "**********" at bounding box center [287, 599] width 215 height 702
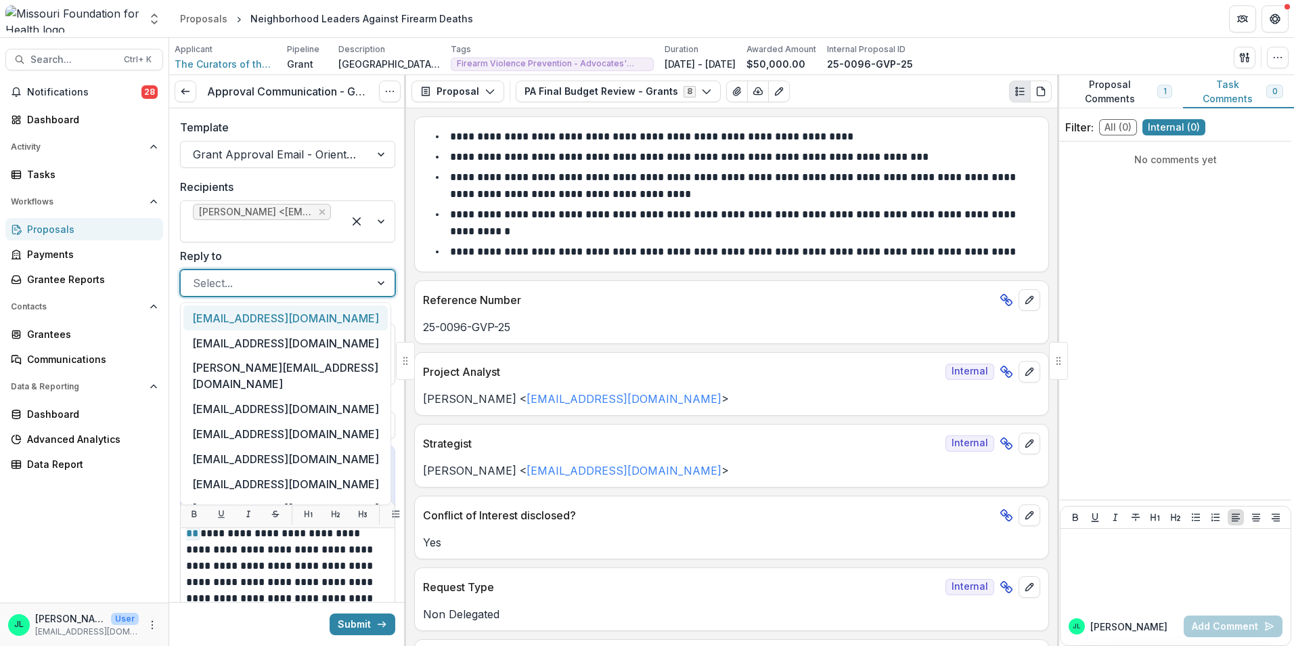
click at [309, 292] on div at bounding box center [275, 282] width 165 height 19
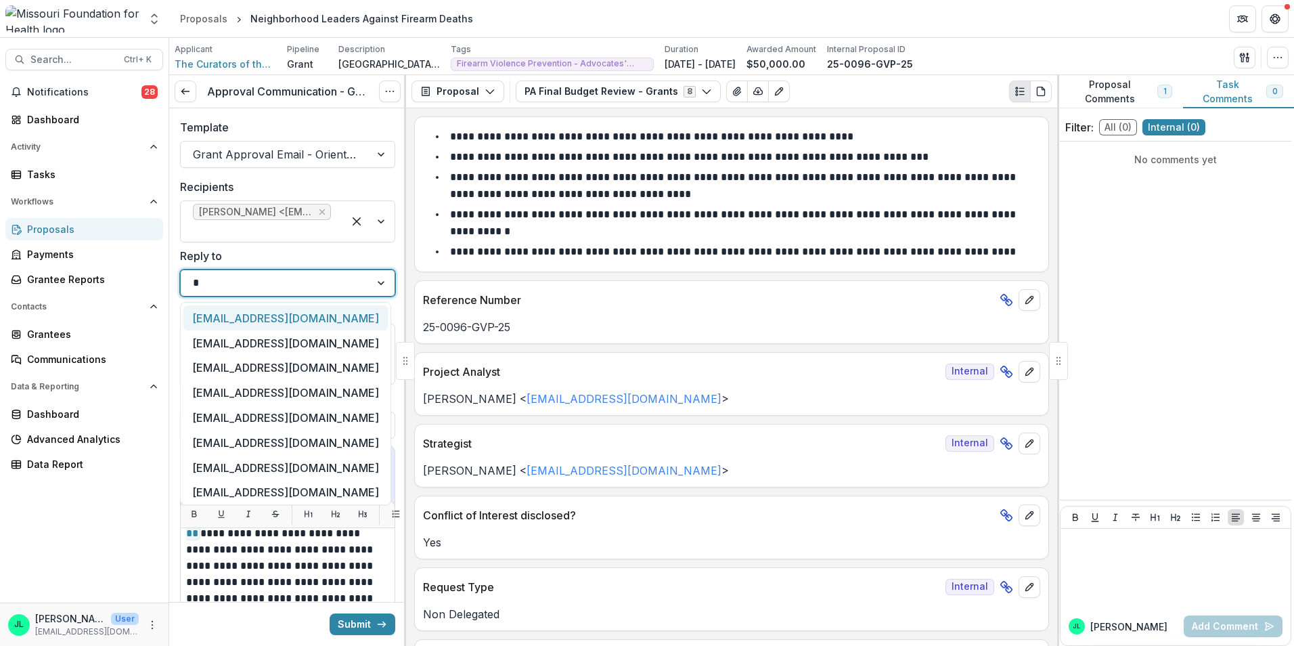
type input "**"
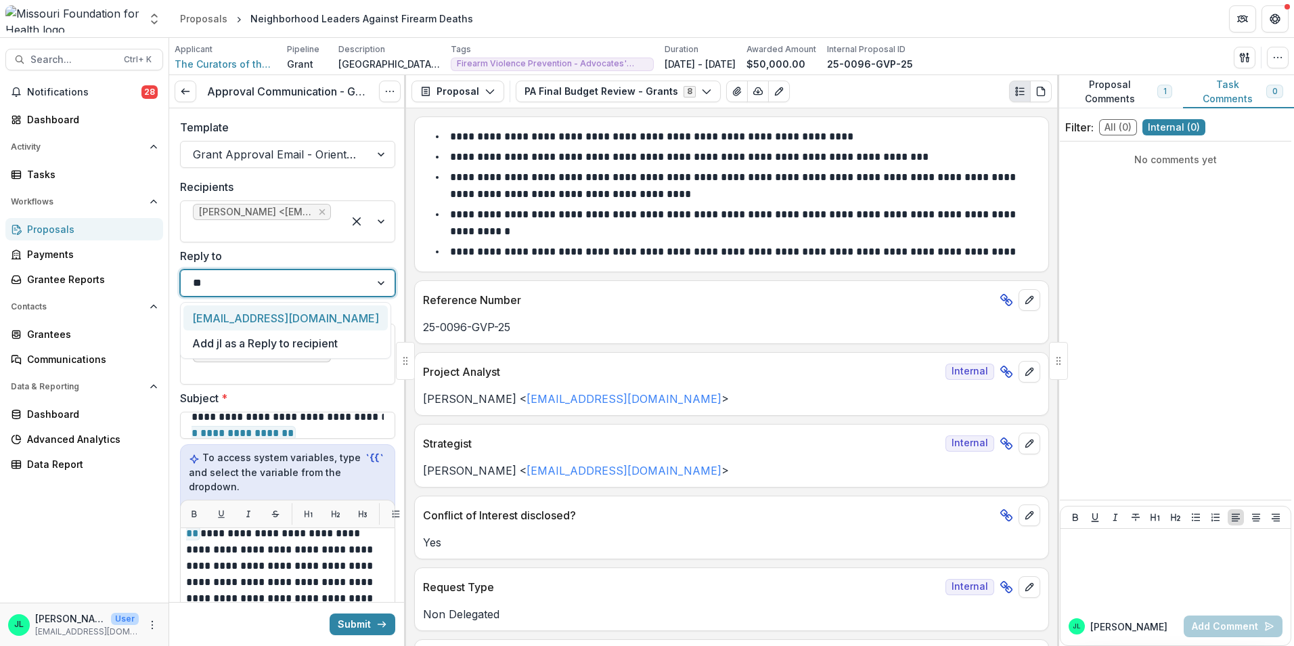
click at [296, 315] on div "[EMAIL_ADDRESS][DOMAIN_NAME]" at bounding box center [285, 317] width 204 height 25
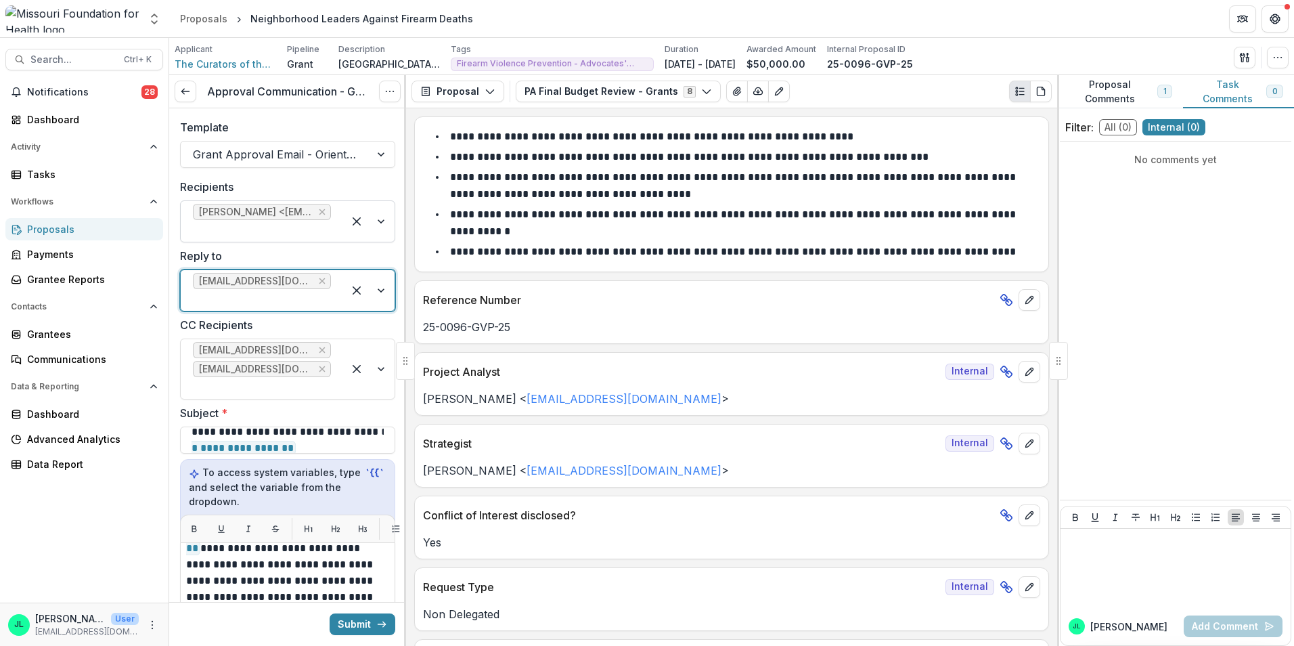
click at [248, 238] on div at bounding box center [262, 230] width 138 height 19
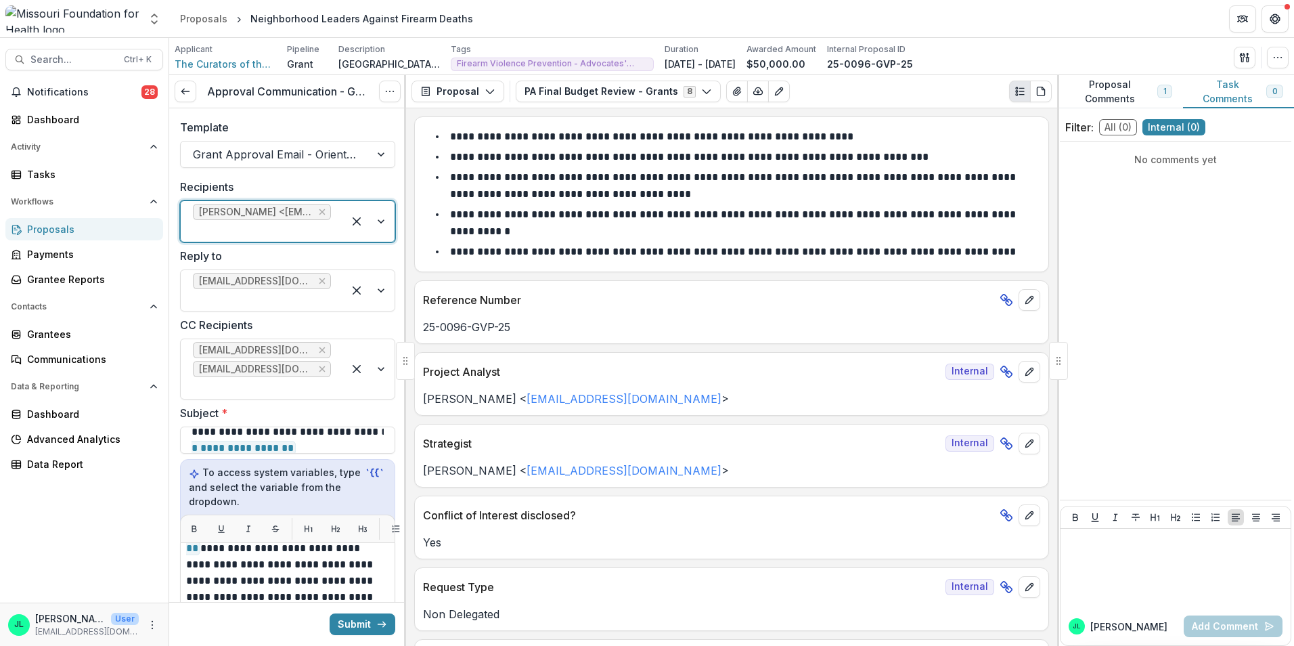
click at [375, 227] on div at bounding box center [368, 221] width 51 height 41
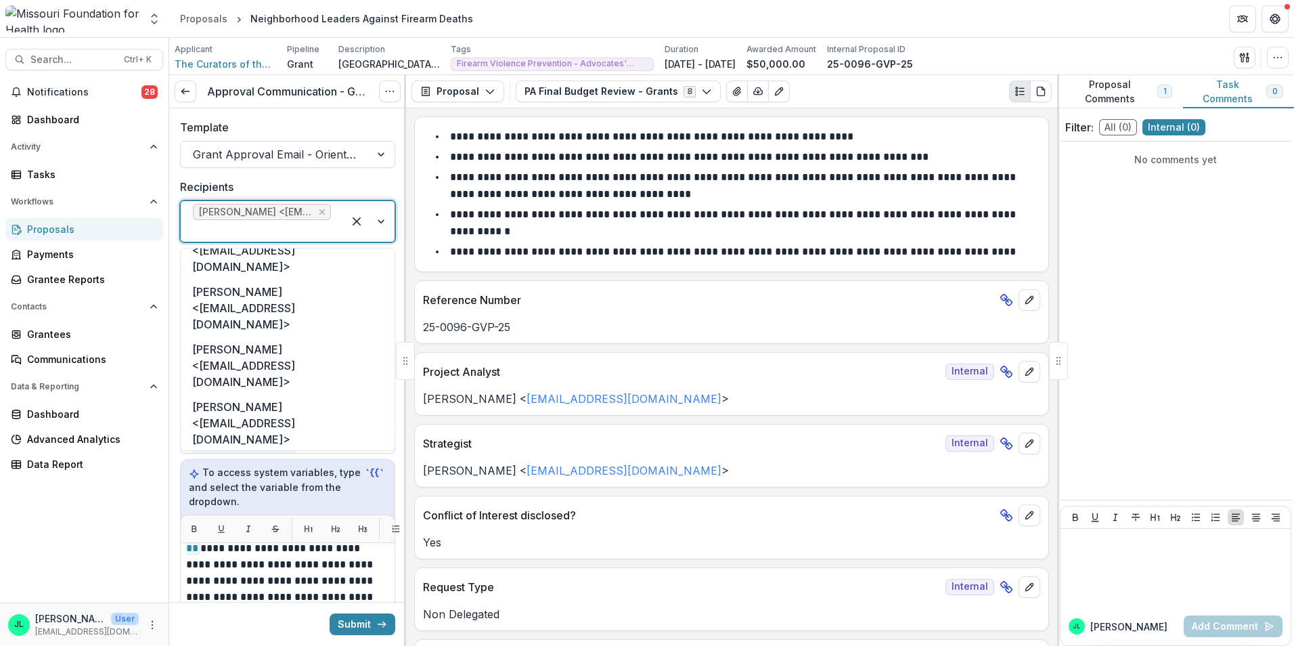
scroll to position [717, 0]
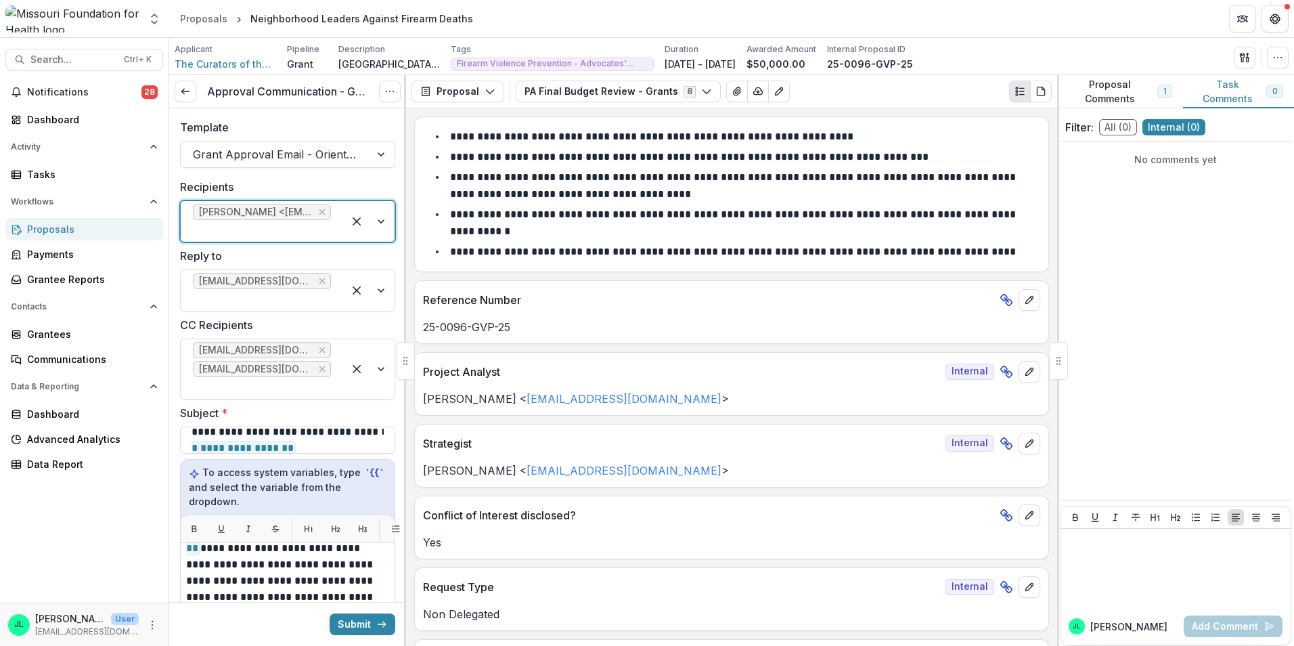
click at [206, 227] on div at bounding box center [262, 230] width 138 height 19
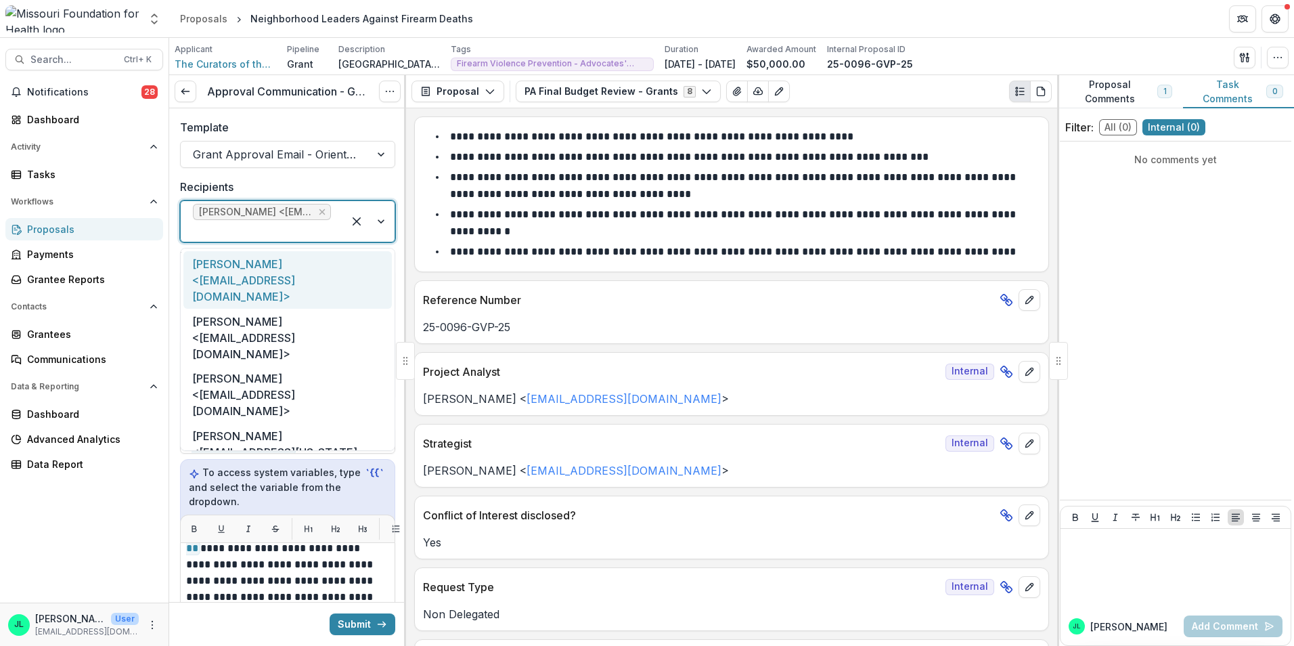
paste input "**********"
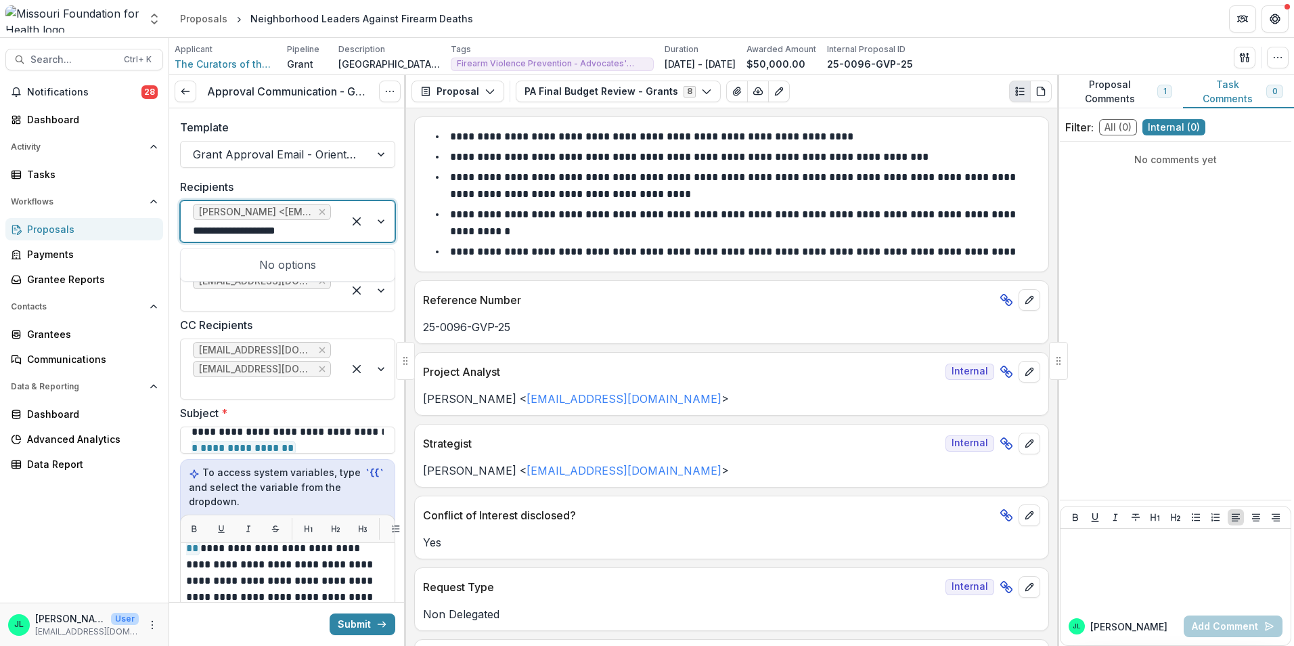
type input "**********"
click at [325, 317] on label "CC Recipients" at bounding box center [283, 325] width 207 height 16
click at [196, 380] on input "CC Recipients" at bounding box center [194, 388] width 3 height 16
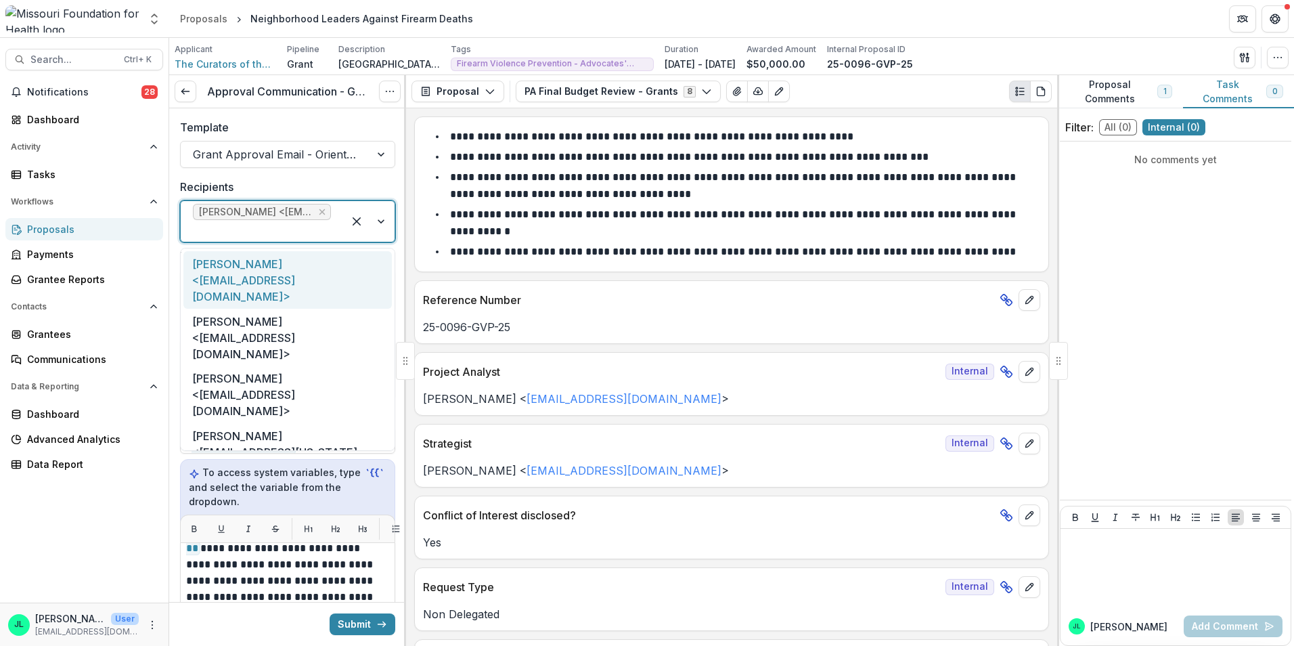
click at [244, 229] on div at bounding box center [262, 230] width 138 height 19
click at [246, 233] on div at bounding box center [262, 230] width 138 height 19
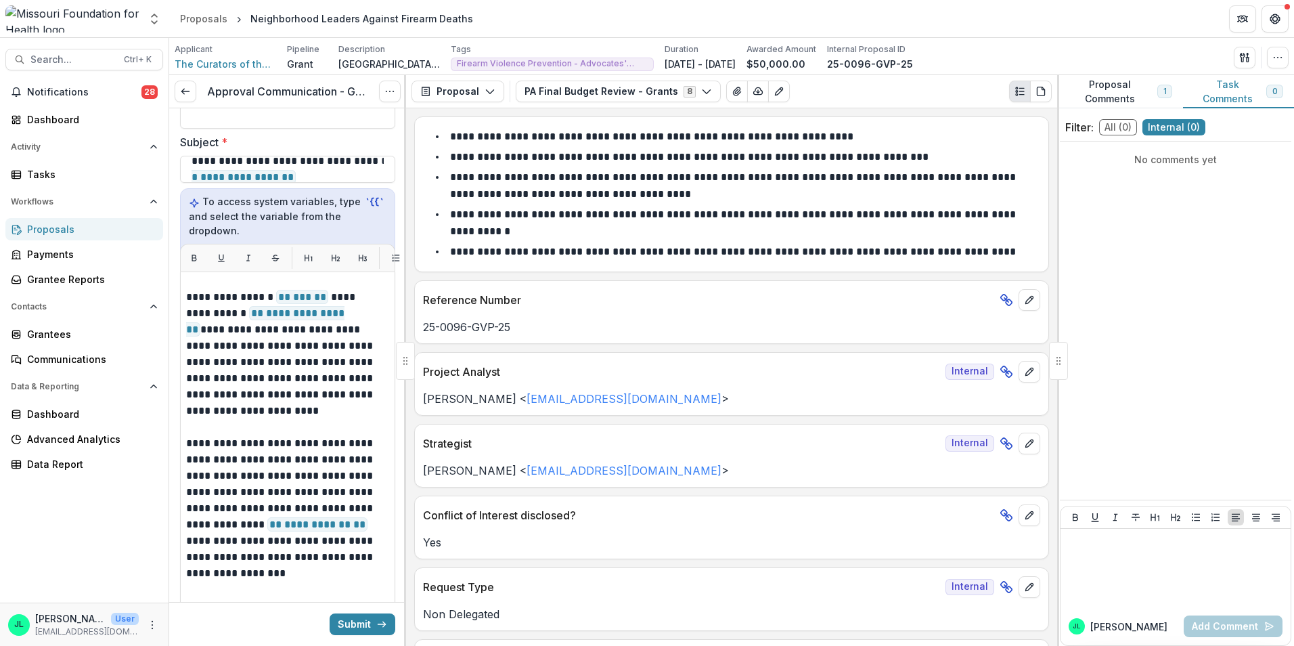
scroll to position [135, 0]
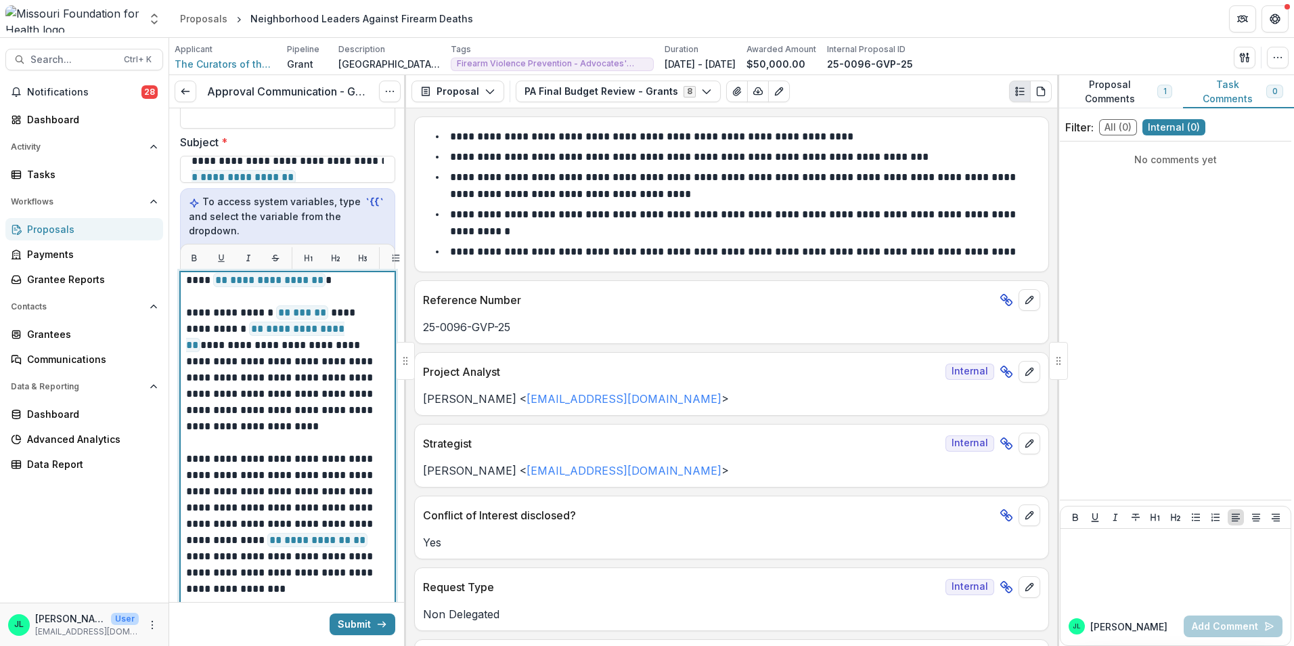
click at [336, 305] on p "**********" at bounding box center [283, 370] width 195 height 130
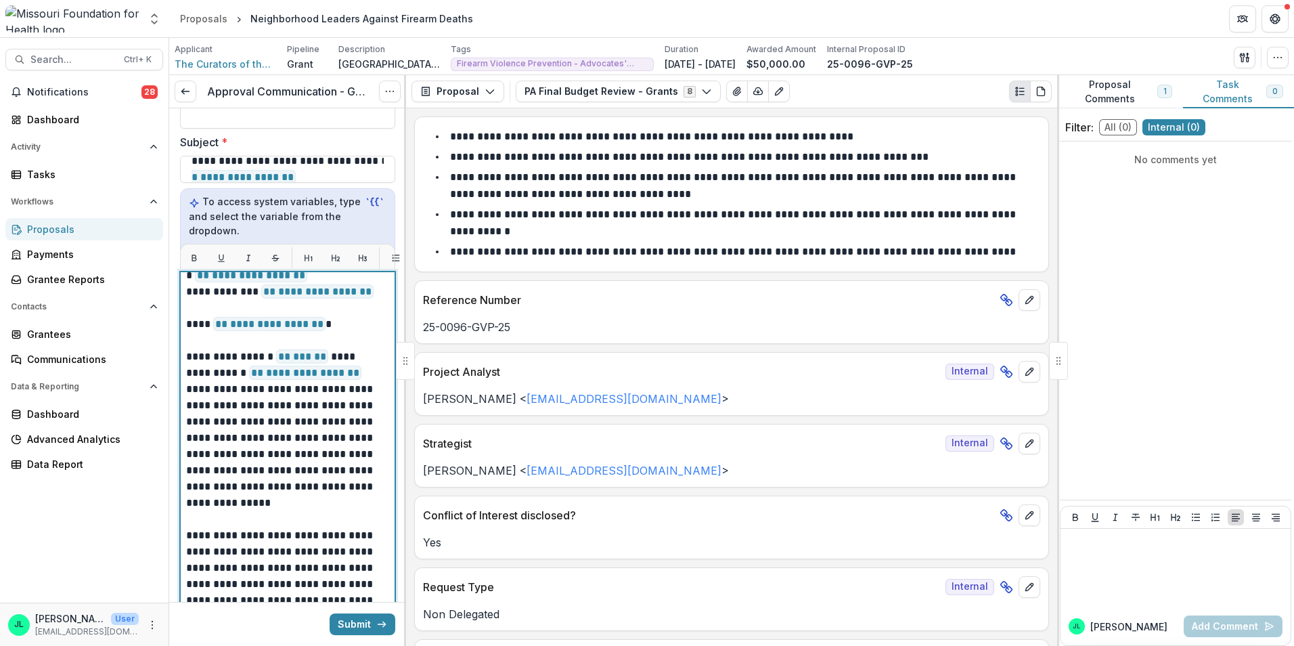
scroll to position [68, 0]
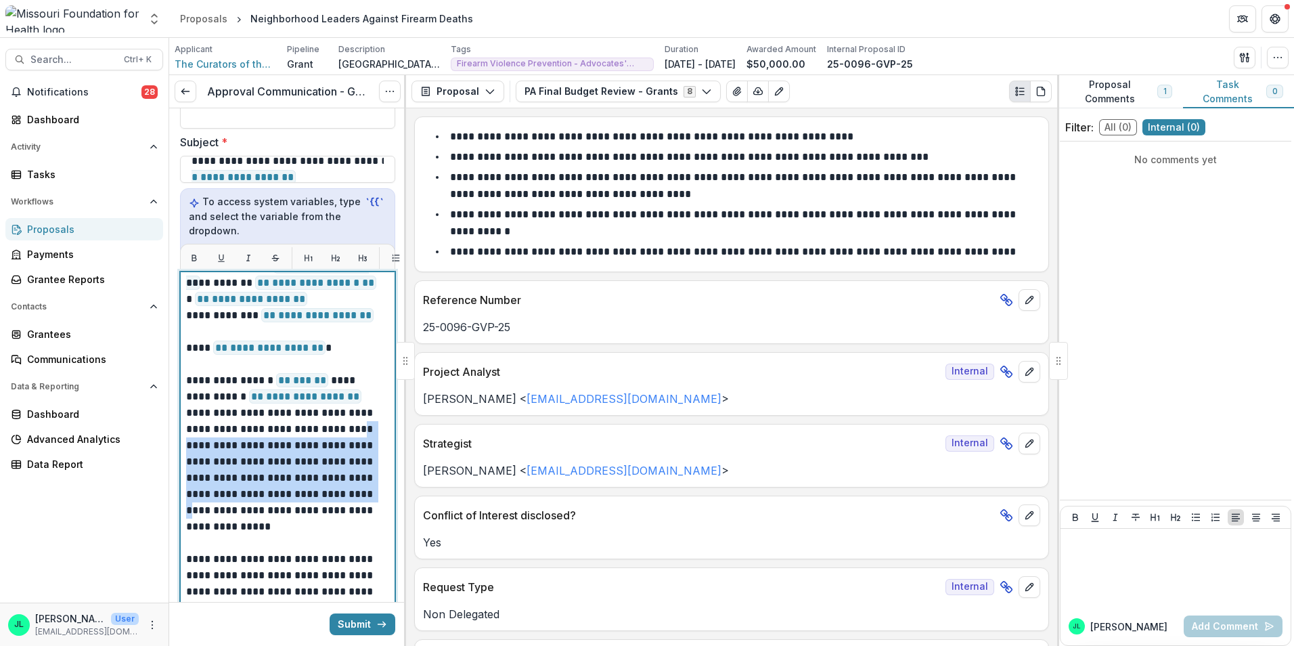
drag, startPoint x: 340, startPoint y: 392, endPoint x: 365, endPoint y: 462, distance: 73.8
click at [365, 462] on p "**********" at bounding box center [283, 453] width 195 height 162
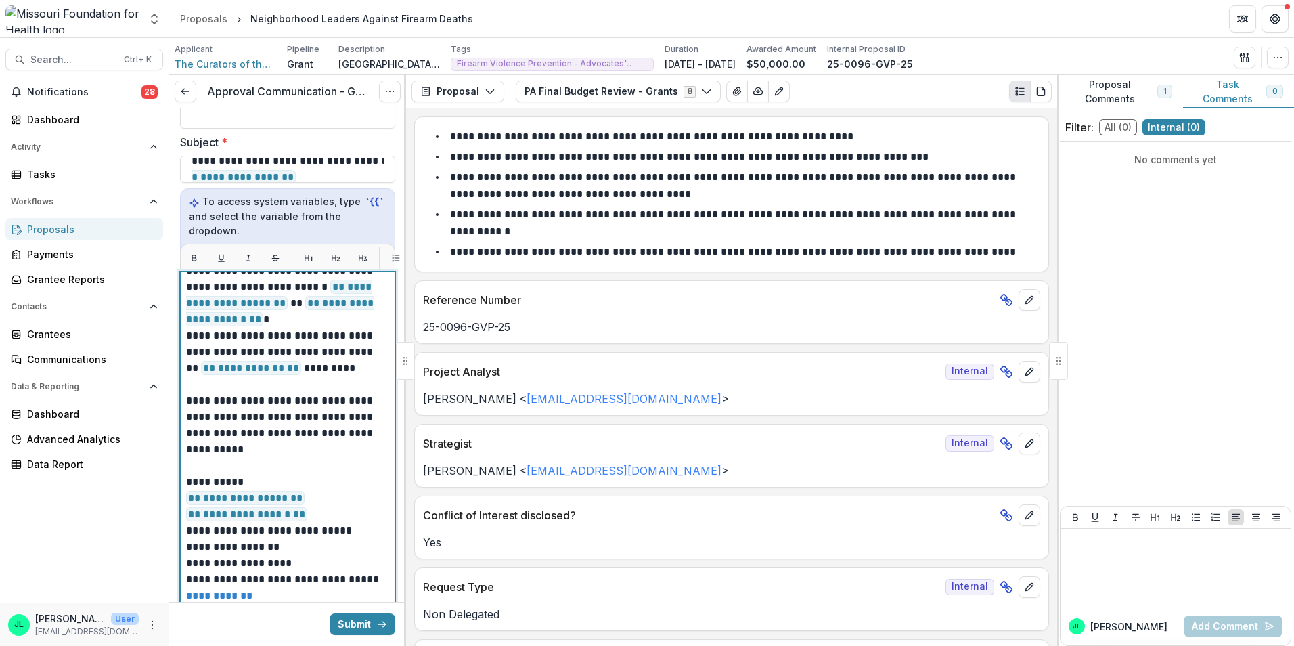
scroll to position [483, 0]
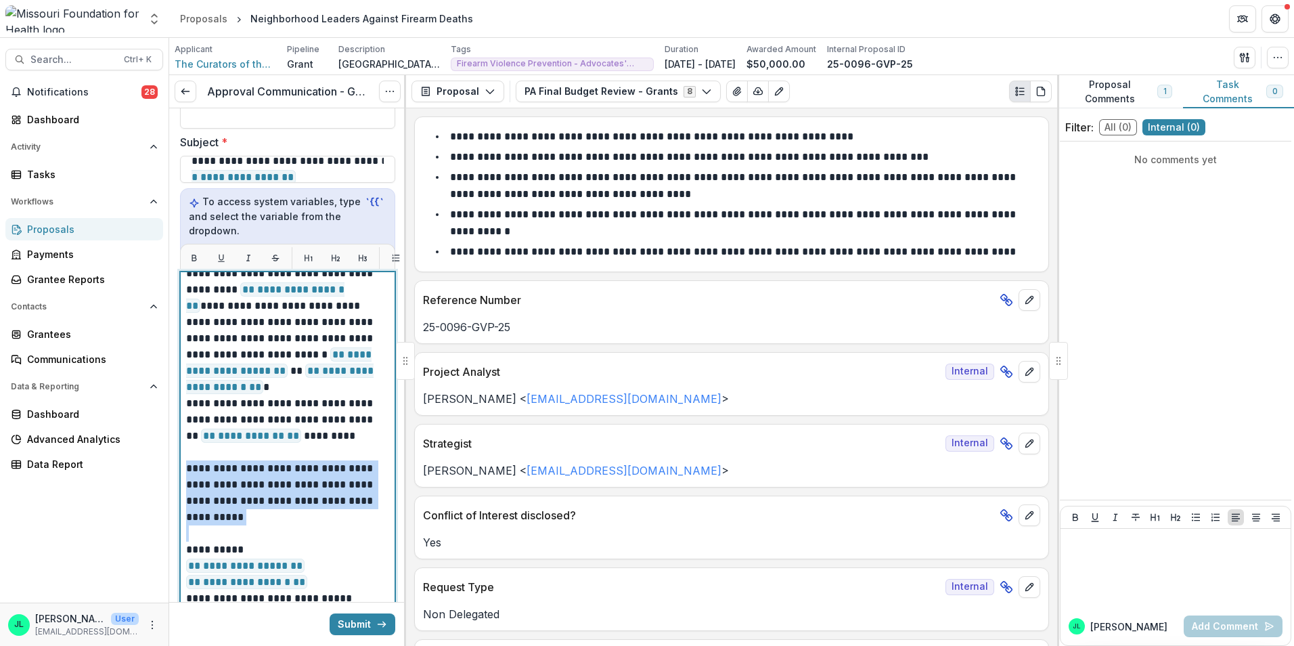
drag, startPoint x: 189, startPoint y: 428, endPoint x: 286, endPoint y: 497, distance: 118.9
click at [286, 497] on div "**********" at bounding box center [287, 232] width 203 height 877
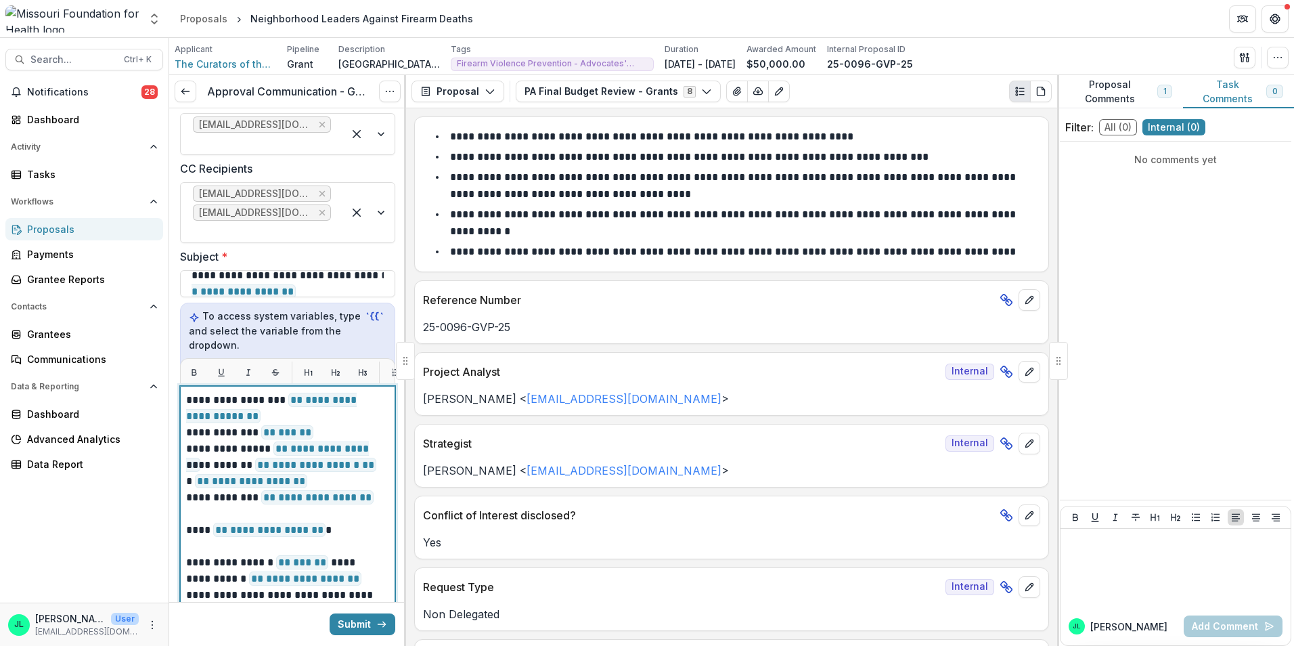
scroll to position [0, 0]
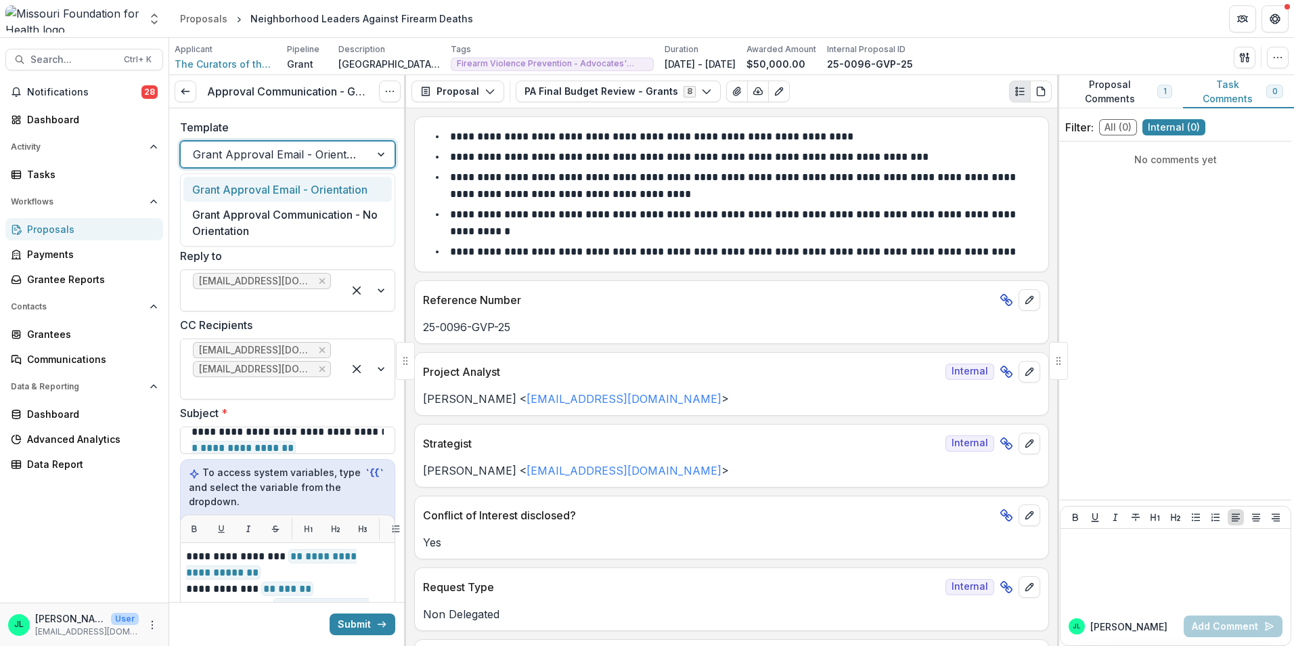
click at [365, 152] on div "Grant Approval Email - Orientation" at bounding box center [275, 154] width 189 height 22
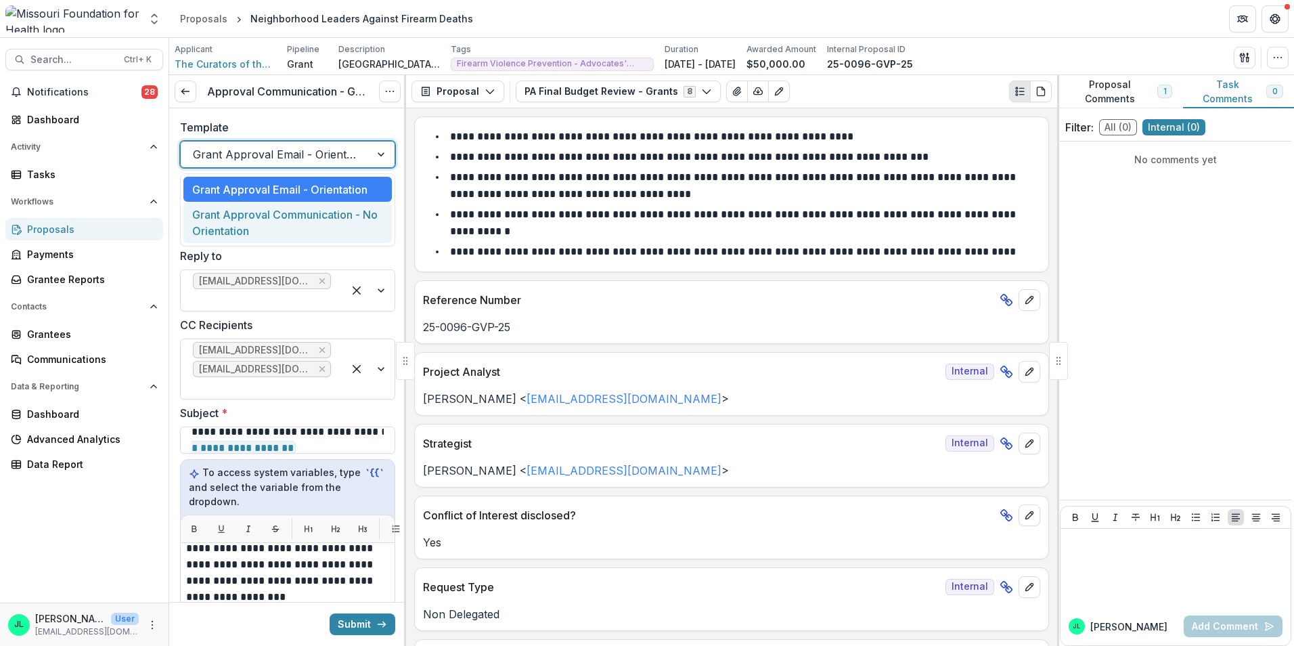
scroll to position [135, 0]
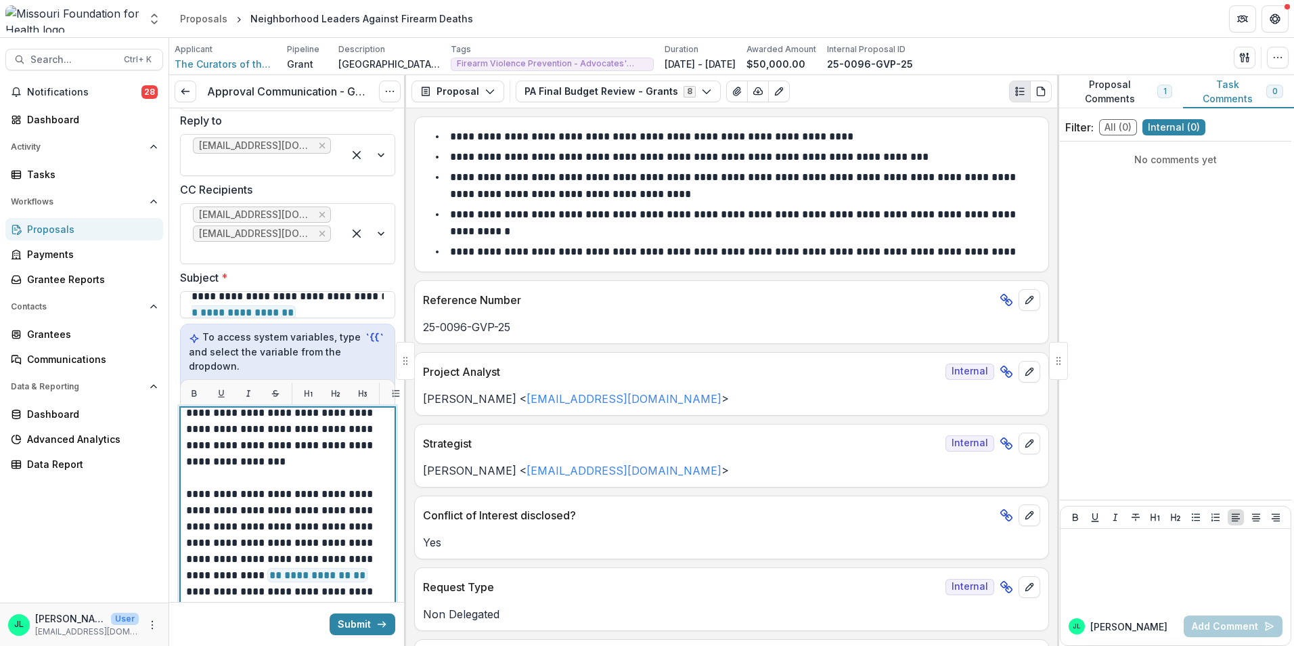
click at [272, 430] on p "**********" at bounding box center [283, 420] width 195 height 97
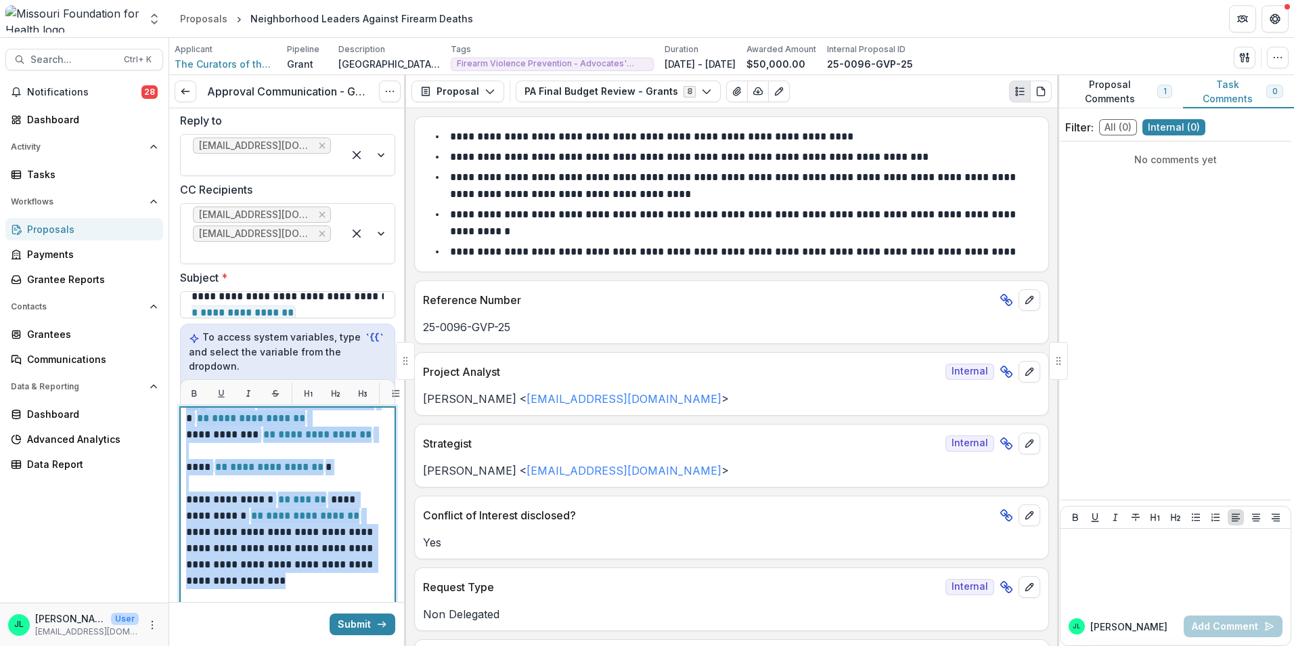
scroll to position [43, 0]
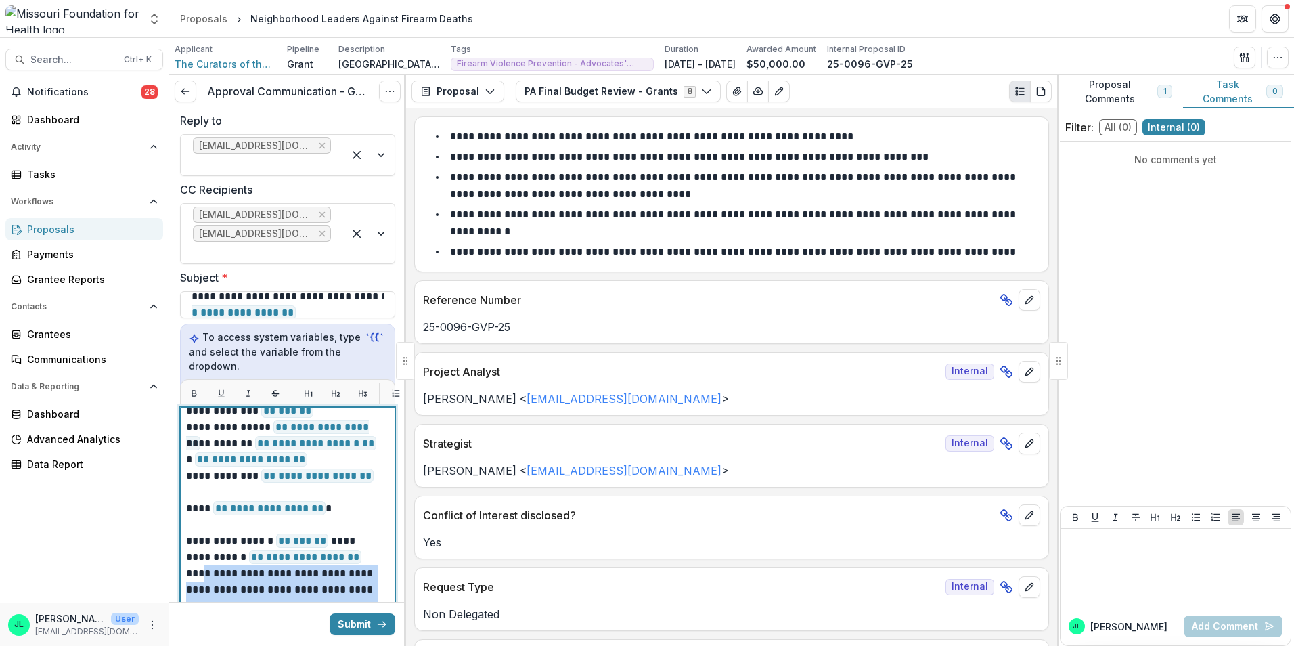
drag, startPoint x: 263, startPoint y: 429, endPoint x: 187, endPoint y: 542, distance: 136.1
click at [187, 542] on p "**********" at bounding box center [283, 581] width 195 height 97
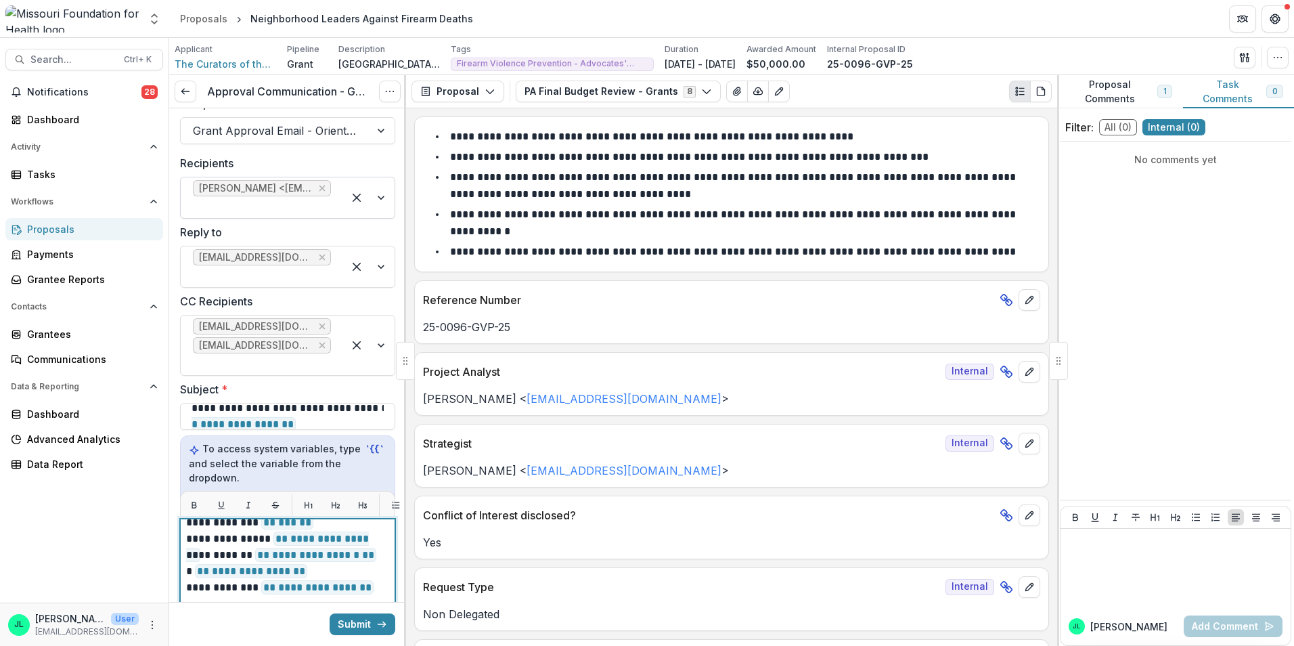
scroll to position [0, 0]
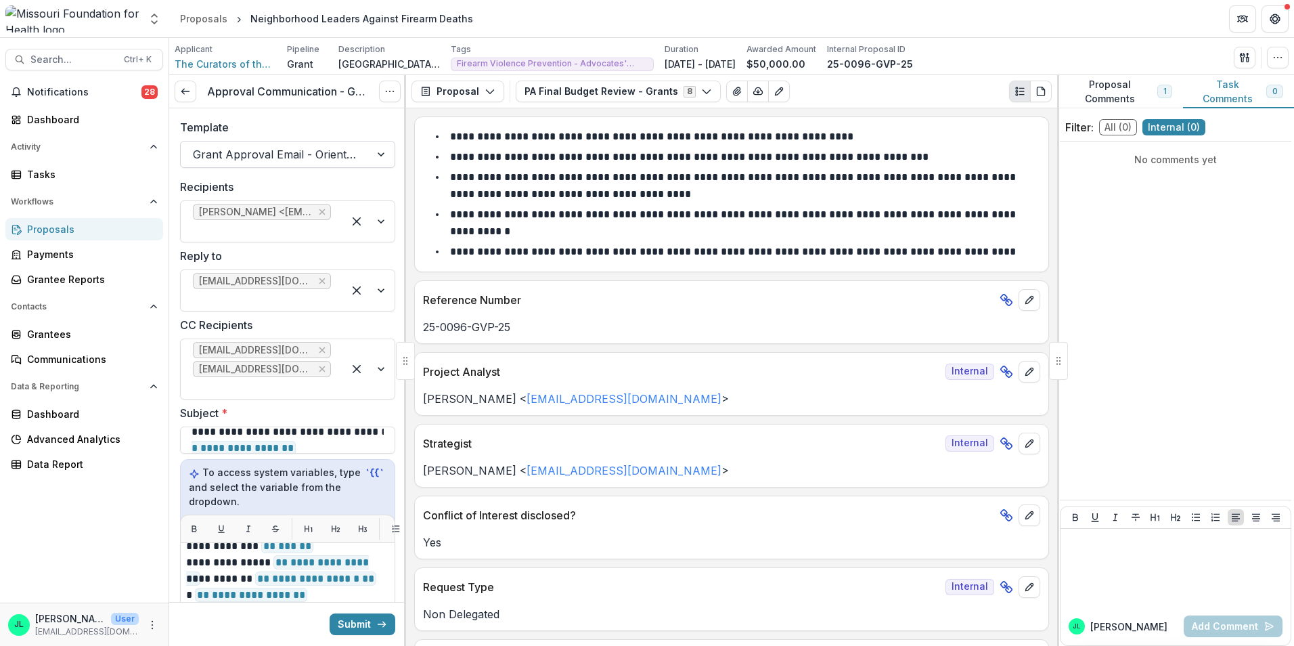
click at [333, 159] on div at bounding box center [275, 154] width 165 height 19
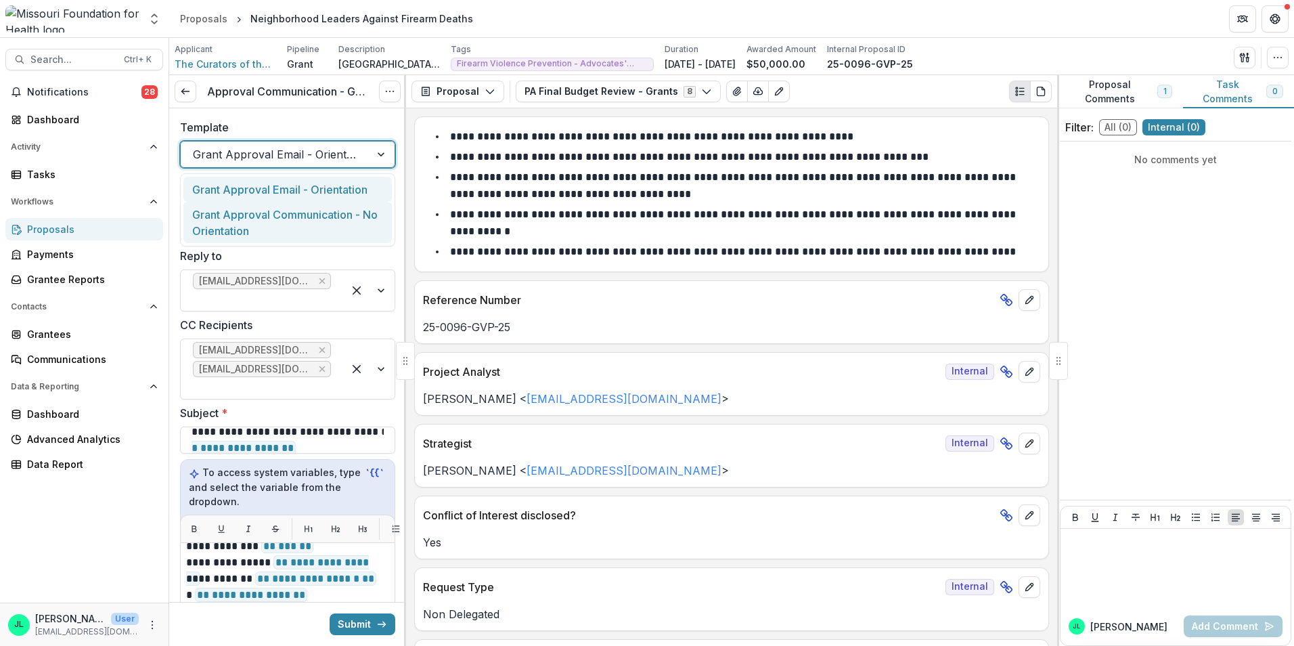
click at [324, 221] on div "Grant Approval Communication - No Orientation" at bounding box center [287, 222] width 208 height 41
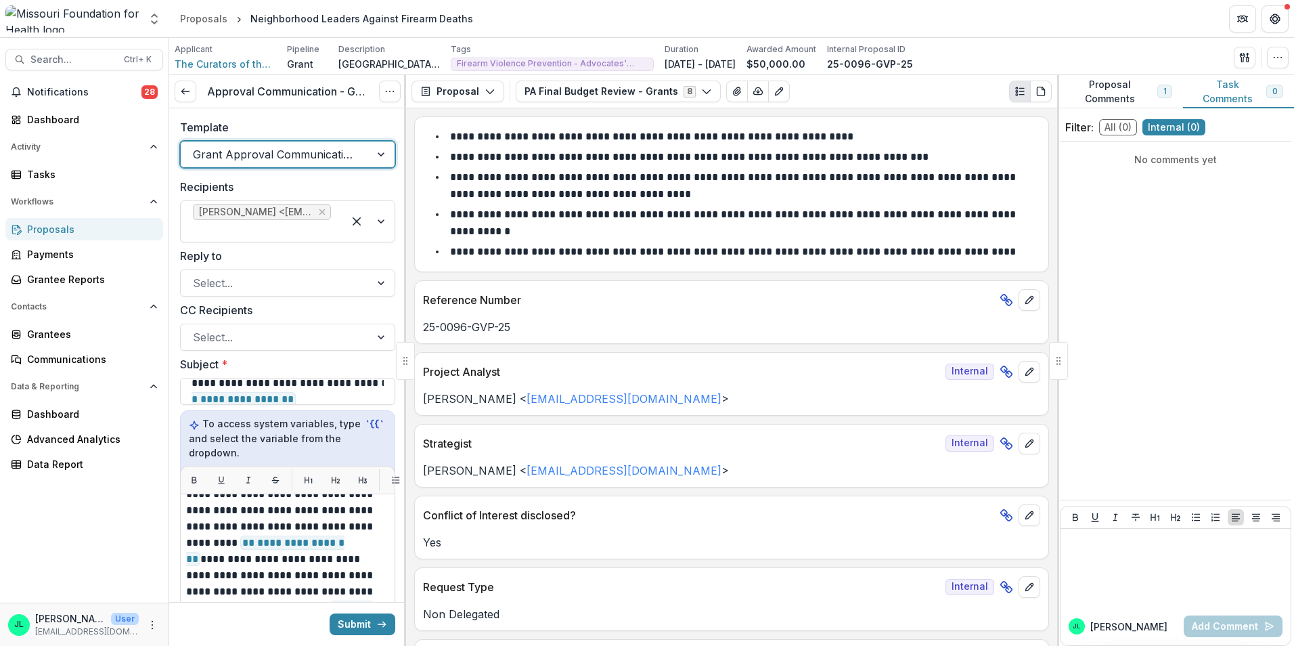
click at [332, 151] on div at bounding box center [275, 154] width 165 height 19
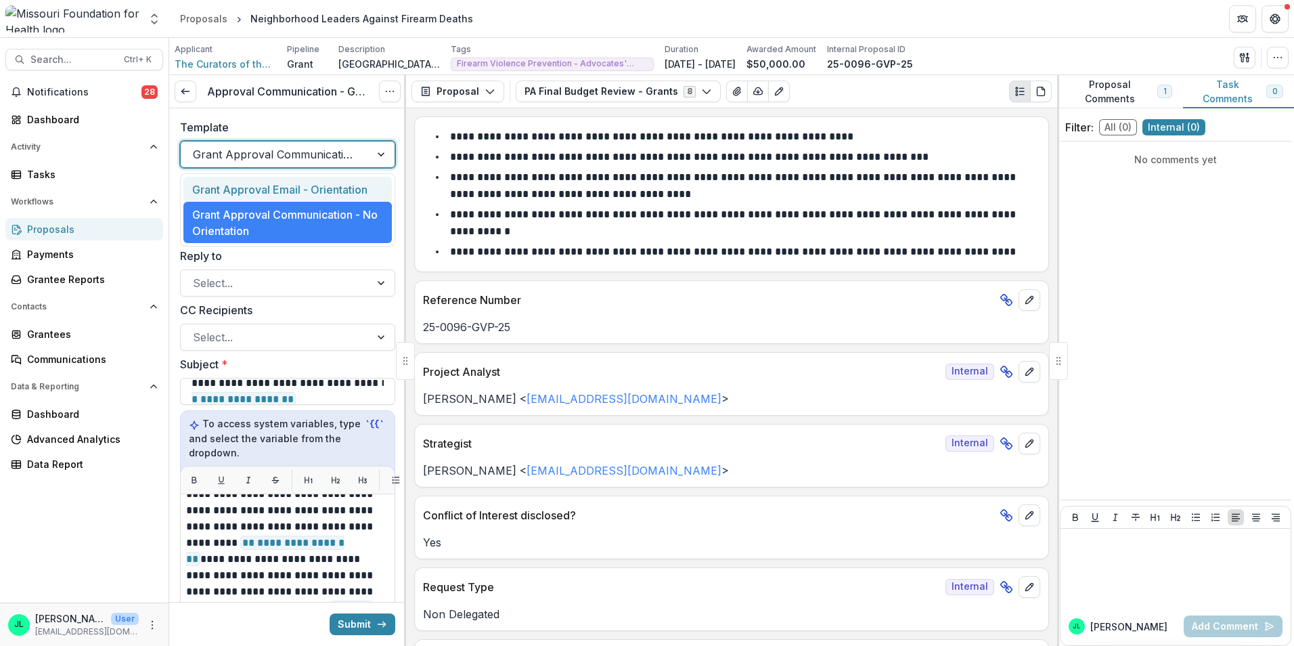
click at [336, 189] on div "Grant Approval Email - Orientation" at bounding box center [287, 189] width 208 height 25
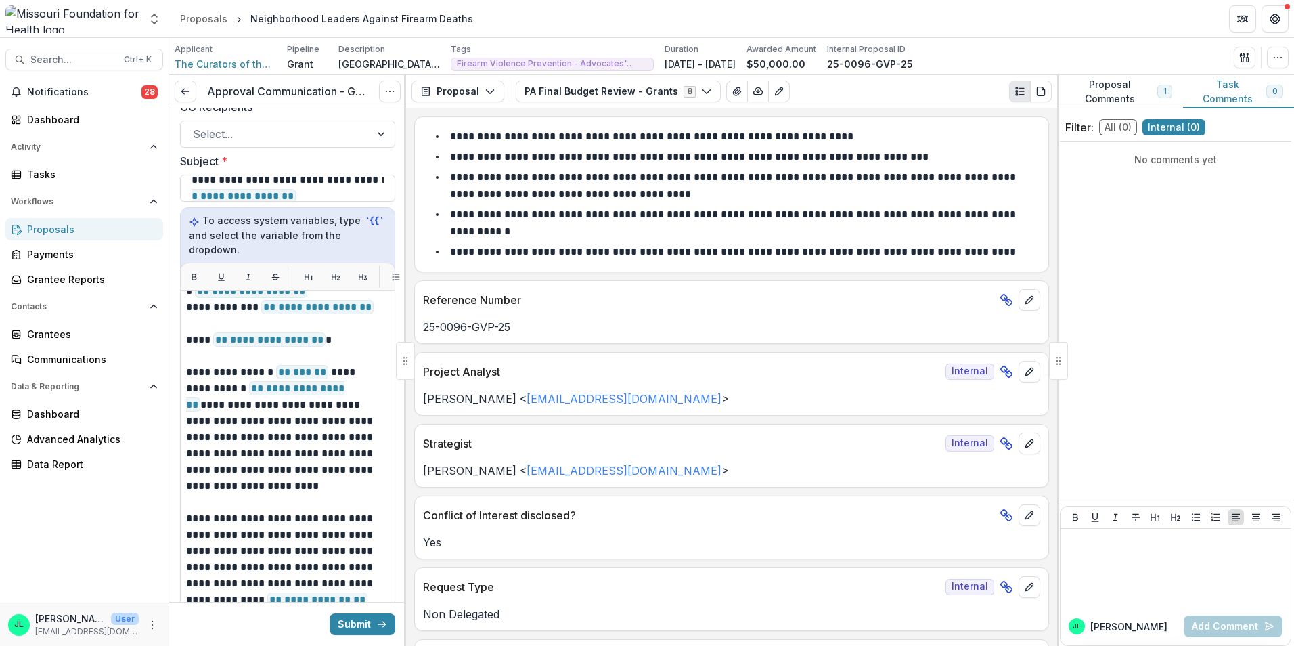
scroll to position [135, 0]
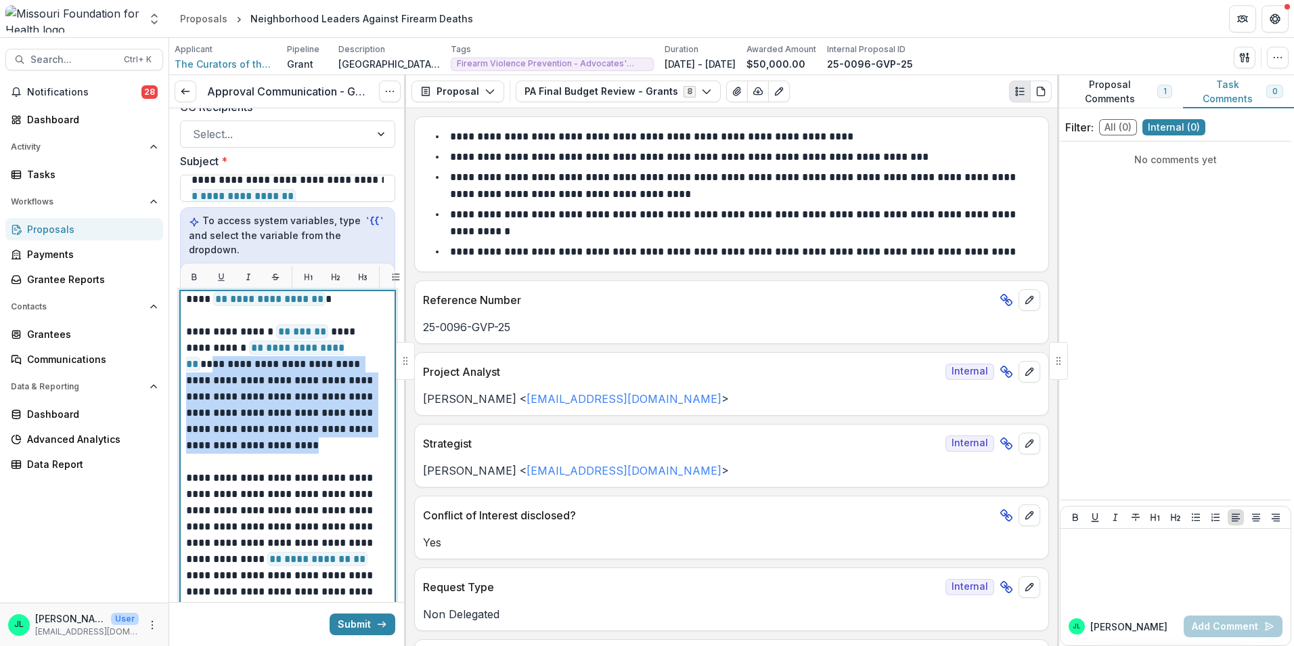
drag, startPoint x: 340, startPoint y: 347, endPoint x: 351, endPoint y: 449, distance: 102.8
click at [351, 449] on p "**********" at bounding box center [283, 388] width 195 height 130
paste div
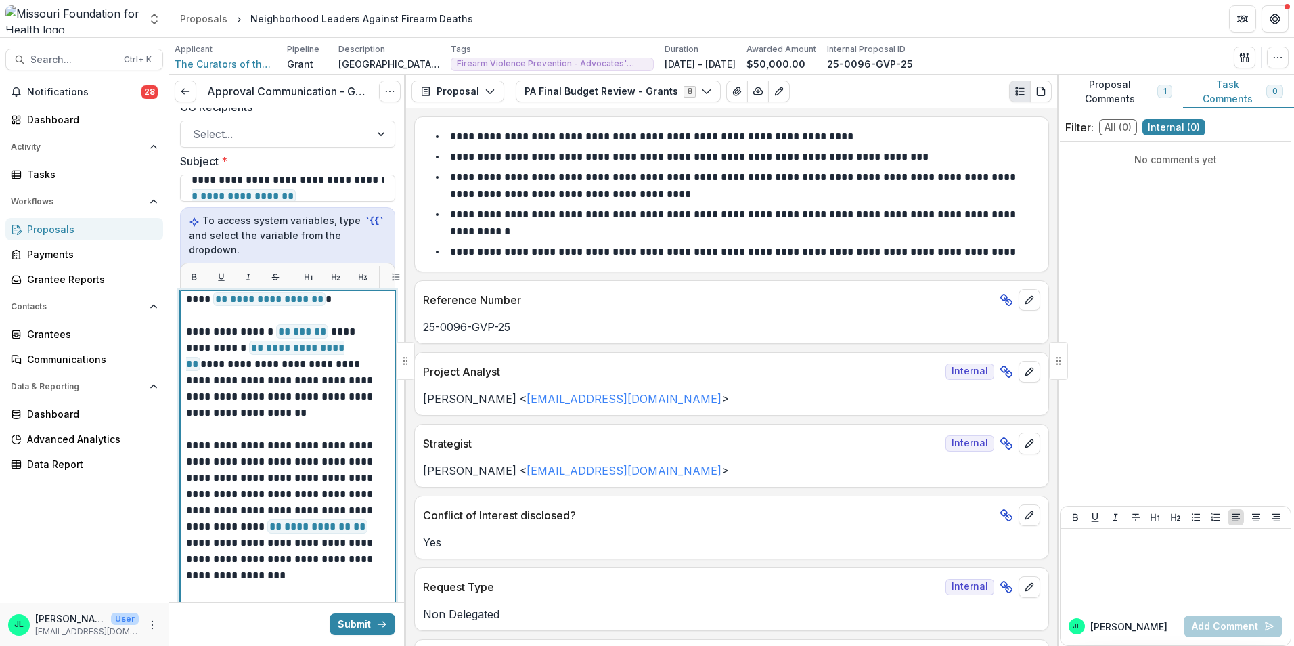
click at [187, 361] on p "**********" at bounding box center [283, 371] width 195 height 97
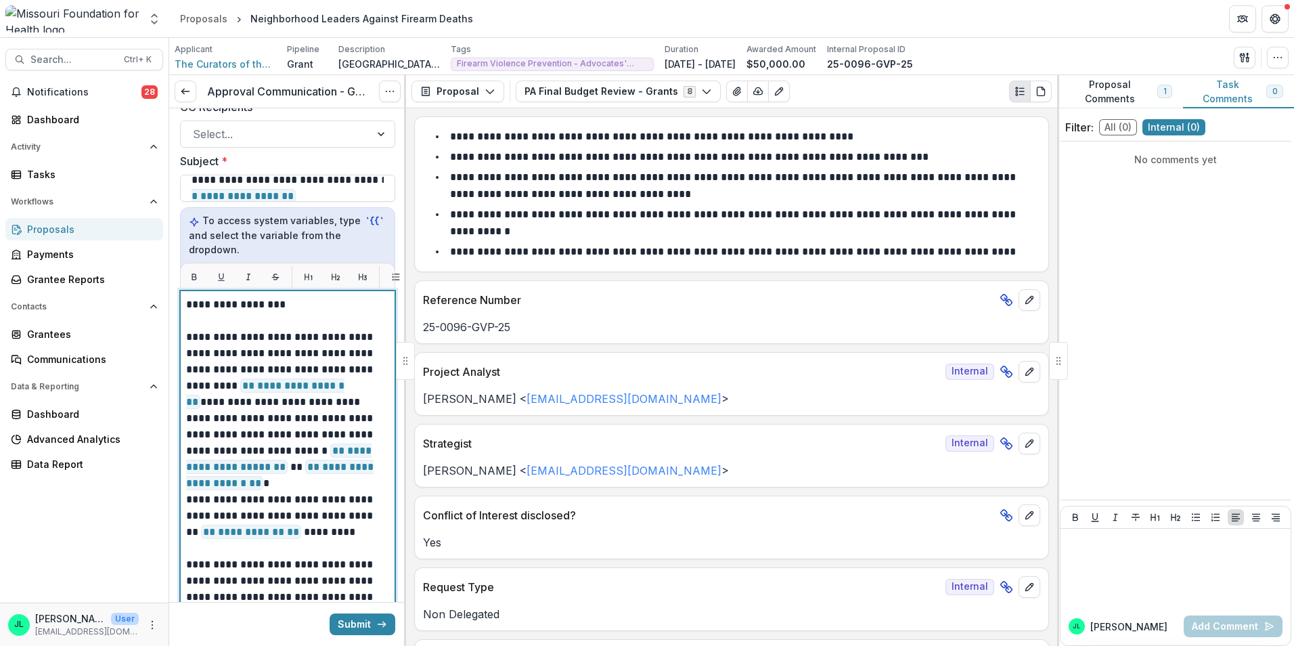
scroll to position [474, 0]
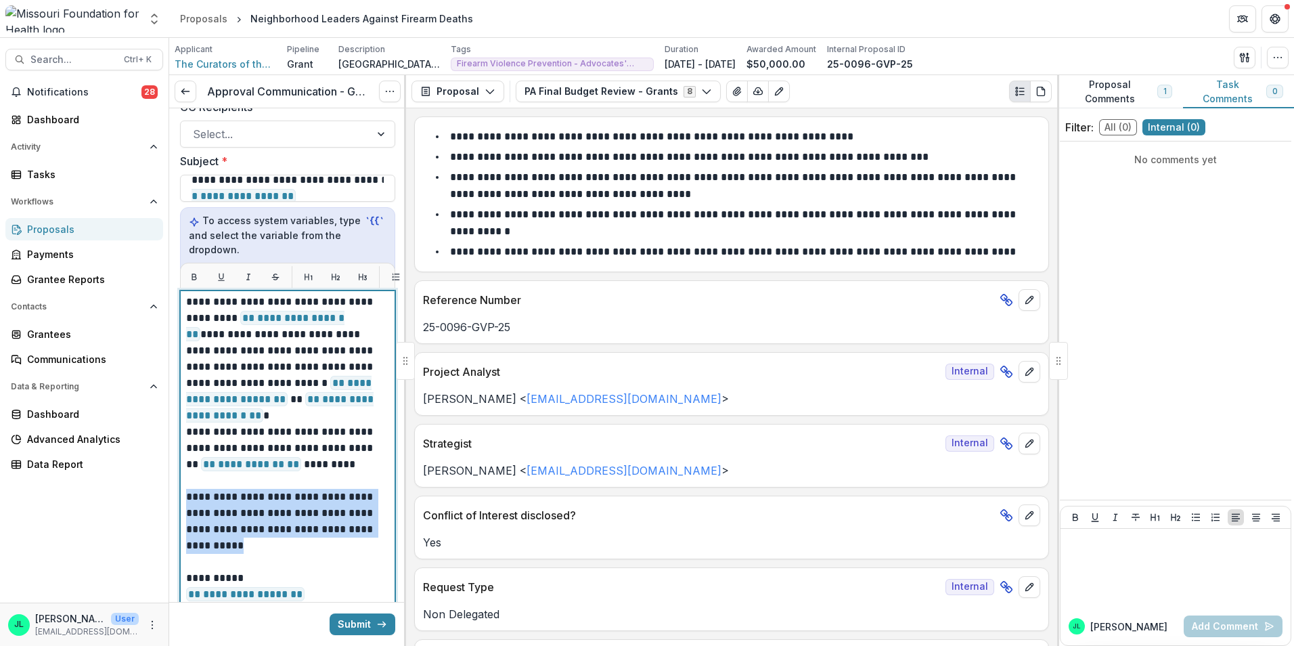
drag, startPoint x: 268, startPoint y: 545, endPoint x: 191, endPoint y: 499, distance: 89.8
click at [191, 499] on p "**********" at bounding box center [283, 521] width 195 height 65
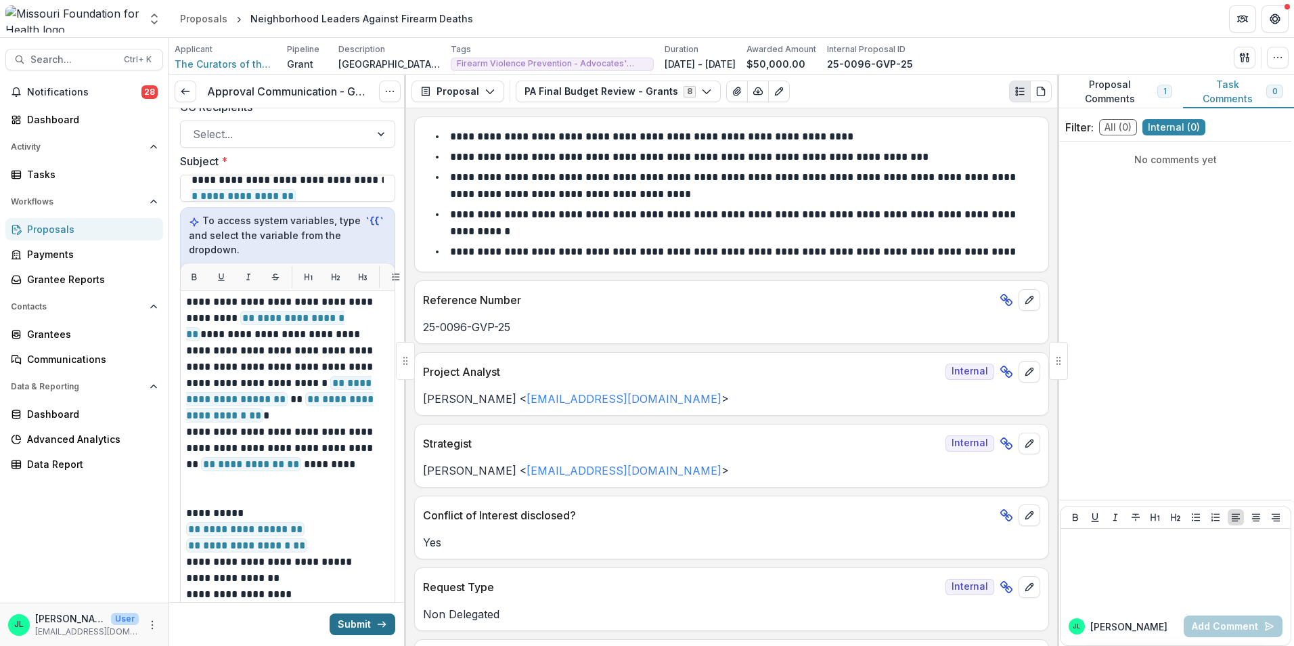
click at [349, 613] on button "Submit" at bounding box center [363, 624] width 66 height 22
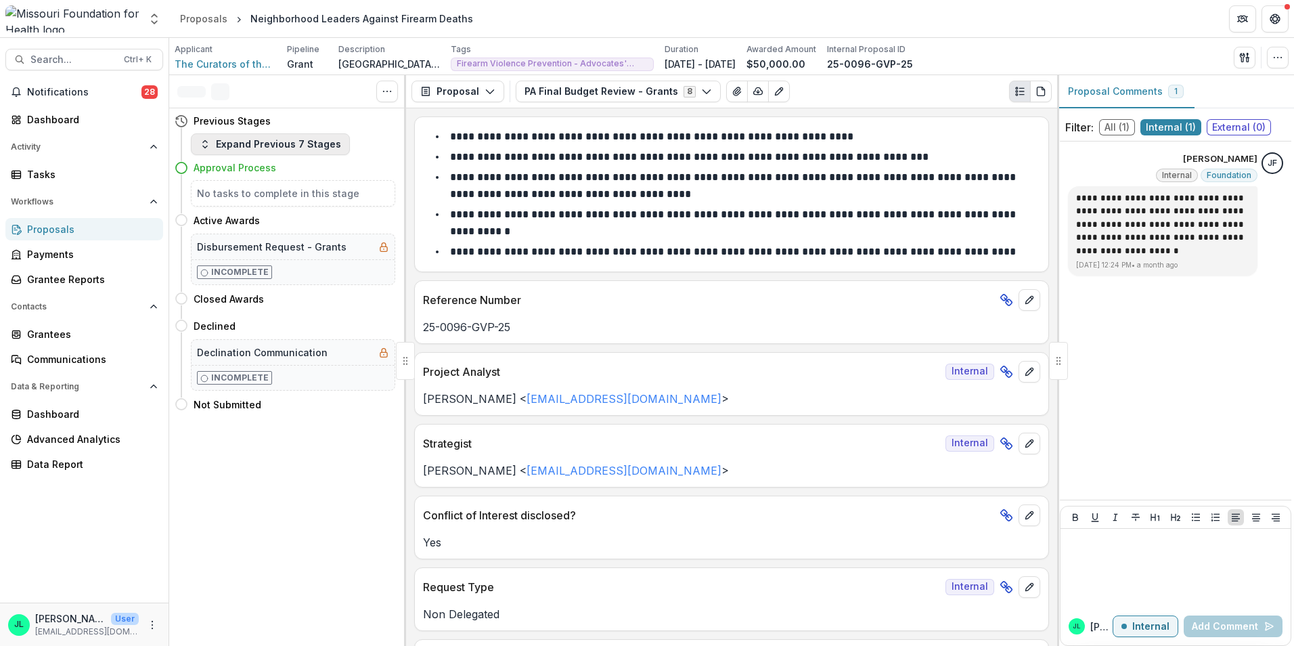
click at [228, 148] on button "Expand Previous 7 Stages" at bounding box center [270, 144] width 159 height 22
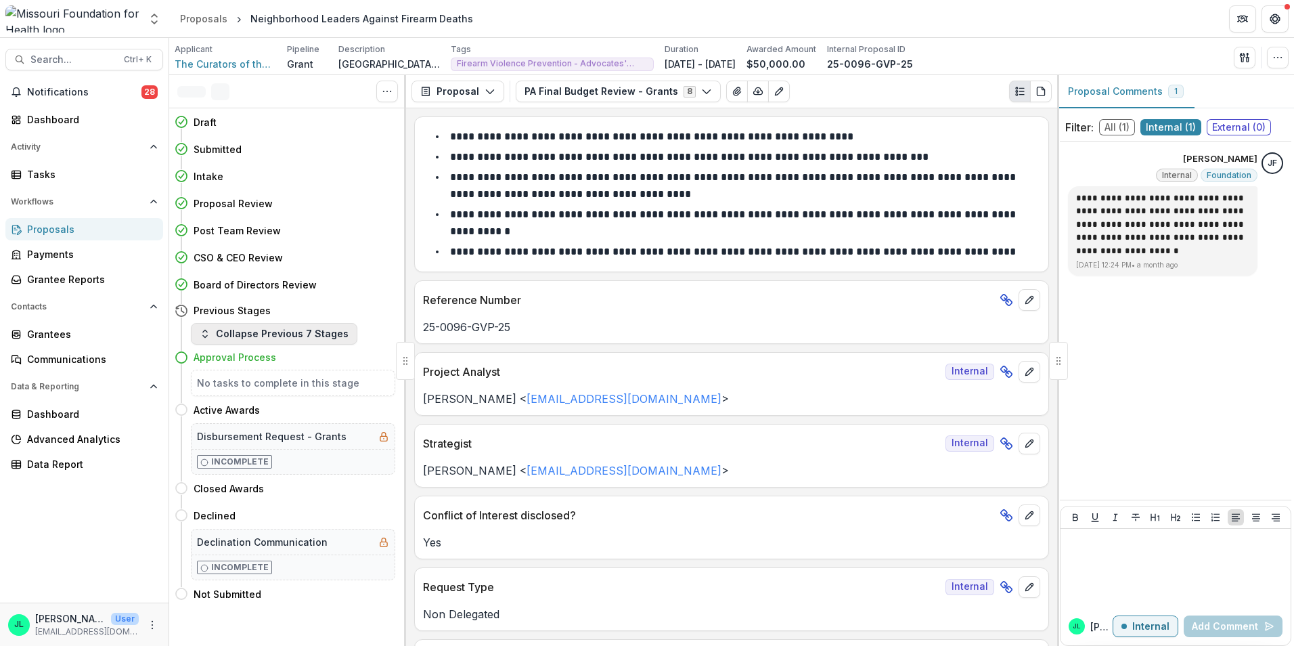
click at [223, 328] on button "Collapse Previous 7 Stages" at bounding box center [274, 334] width 166 height 22
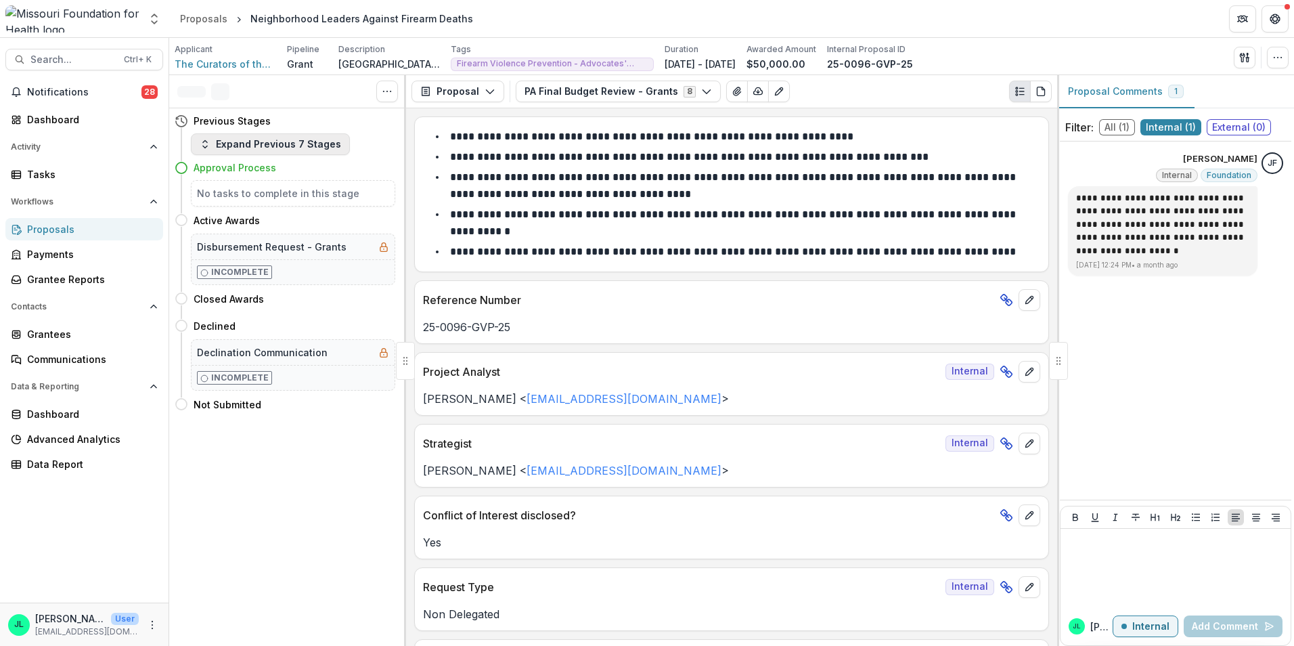
click at [208, 148] on icon "button" at bounding box center [205, 144] width 11 height 11
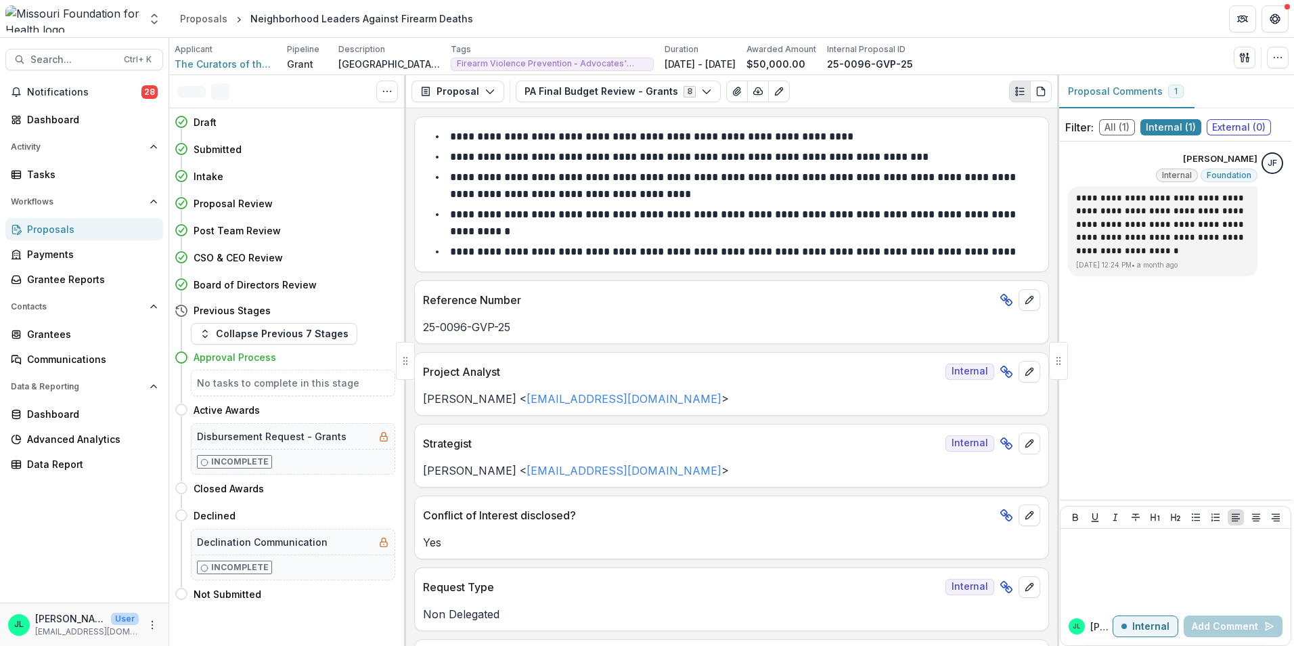
click at [229, 390] on div "No tasks to complete in this stage" at bounding box center [293, 382] width 204 height 26
click at [263, 386] on h5 "No tasks to complete in this stage" at bounding box center [293, 383] width 192 height 14
click at [201, 357] on h4 "Approval Process" at bounding box center [235, 357] width 83 height 14
click at [1111, 537] on p at bounding box center [1175, 541] width 219 height 15
click at [1102, 569] on button "[PERSON_NAME]" at bounding box center [1112, 567] width 91 height 22
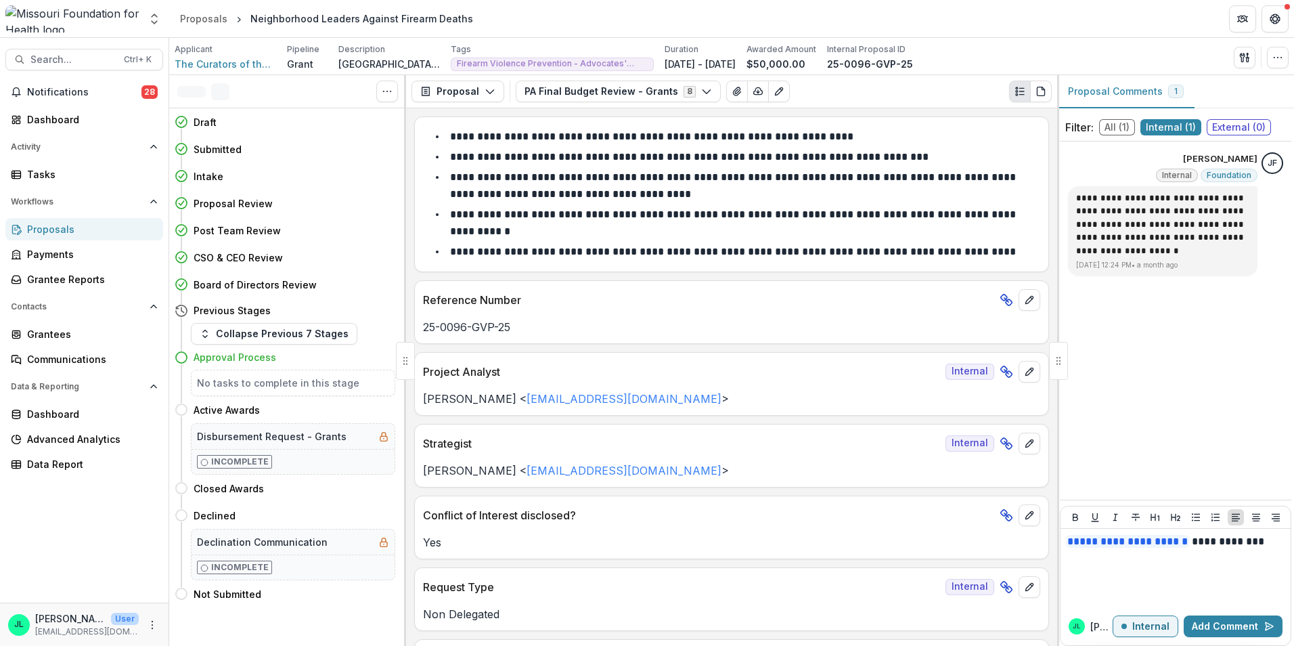
click at [184, 360] on icon at bounding box center [182, 358] width 14 height 14
click at [218, 338] on button "Collapse Previous 7 Stages" at bounding box center [274, 334] width 166 height 22
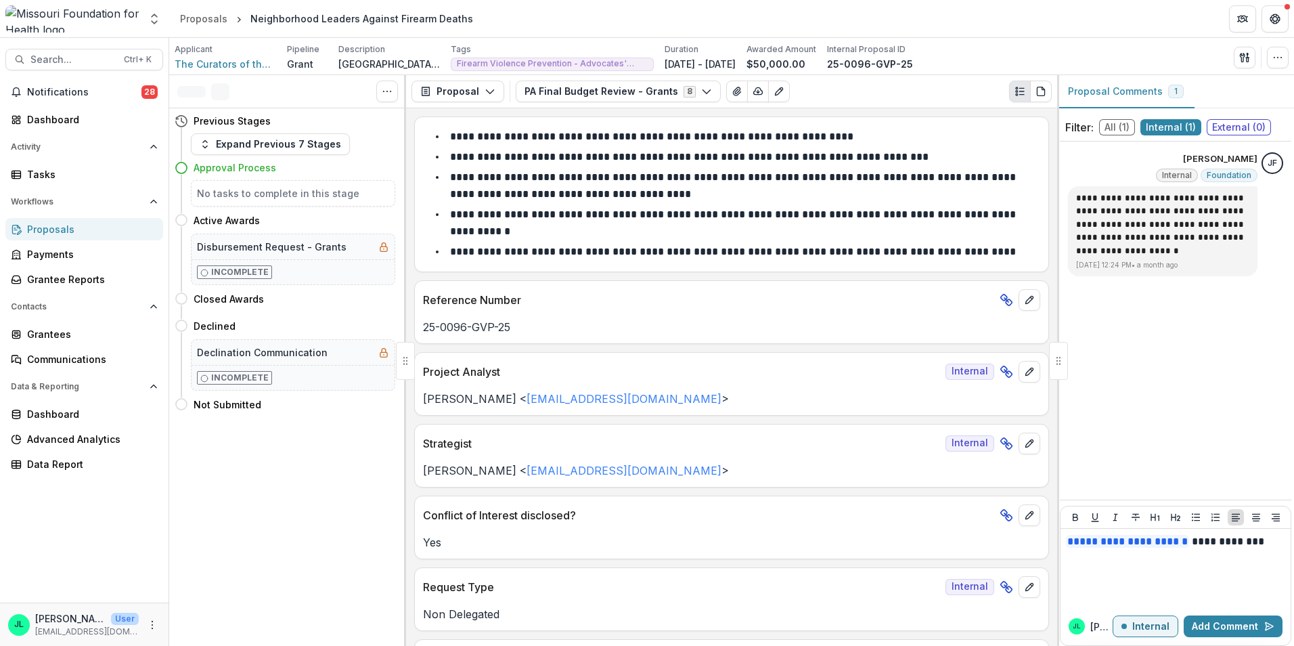
click at [233, 198] on h5 "No tasks to complete in this stage" at bounding box center [293, 193] width 192 height 14
click at [231, 166] on h4 "Approval Process" at bounding box center [235, 167] width 83 height 14
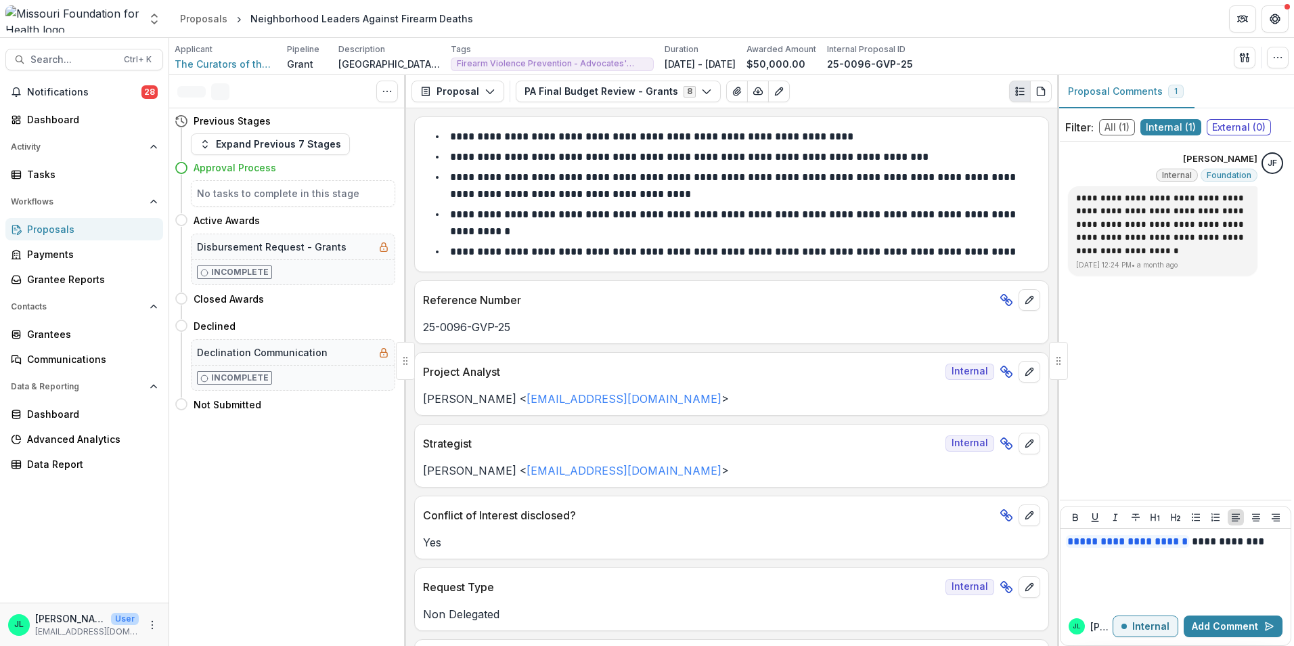
click at [261, 197] on h5 "No tasks to complete in this stage" at bounding box center [293, 193] width 192 height 14
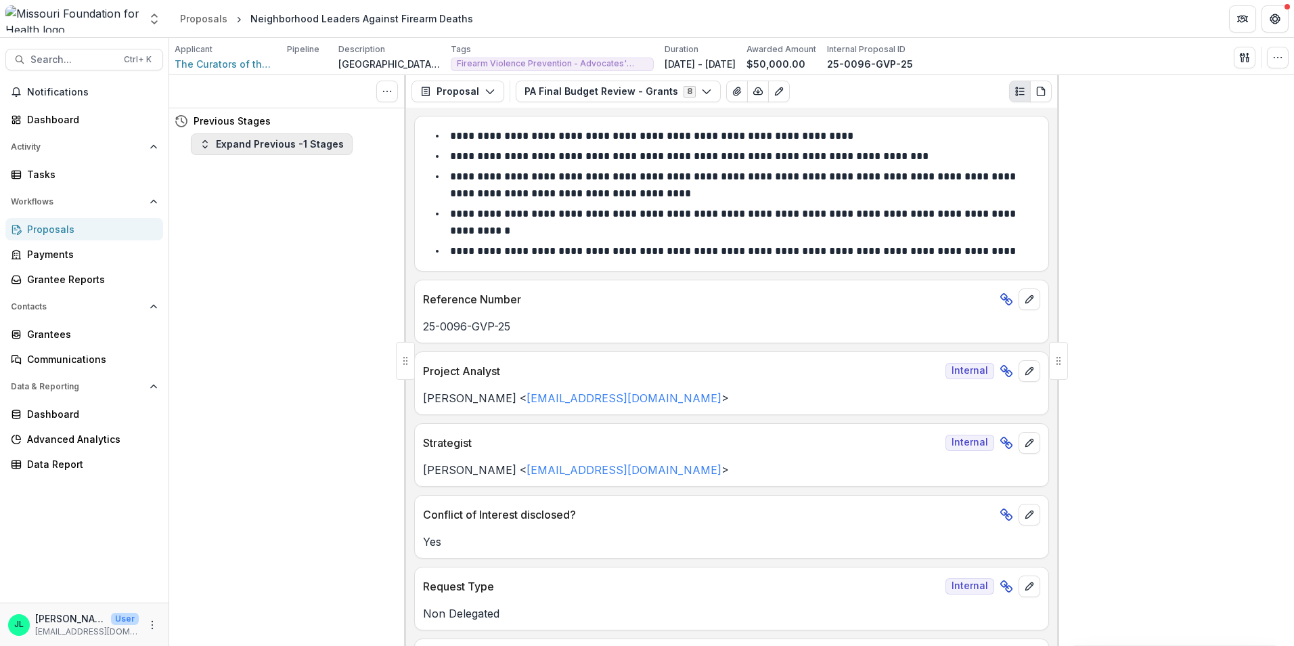
click at [202, 148] on icon "button" at bounding box center [205, 144] width 11 height 11
click at [202, 152] on button "Collapse Previous -1 Stages" at bounding box center [275, 144] width 169 height 22
click at [313, 273] on div "Tasks 0 Show Cancelled Tasks Previous Stages Expand Previous -1 Stages" at bounding box center [287, 360] width 237 height 570
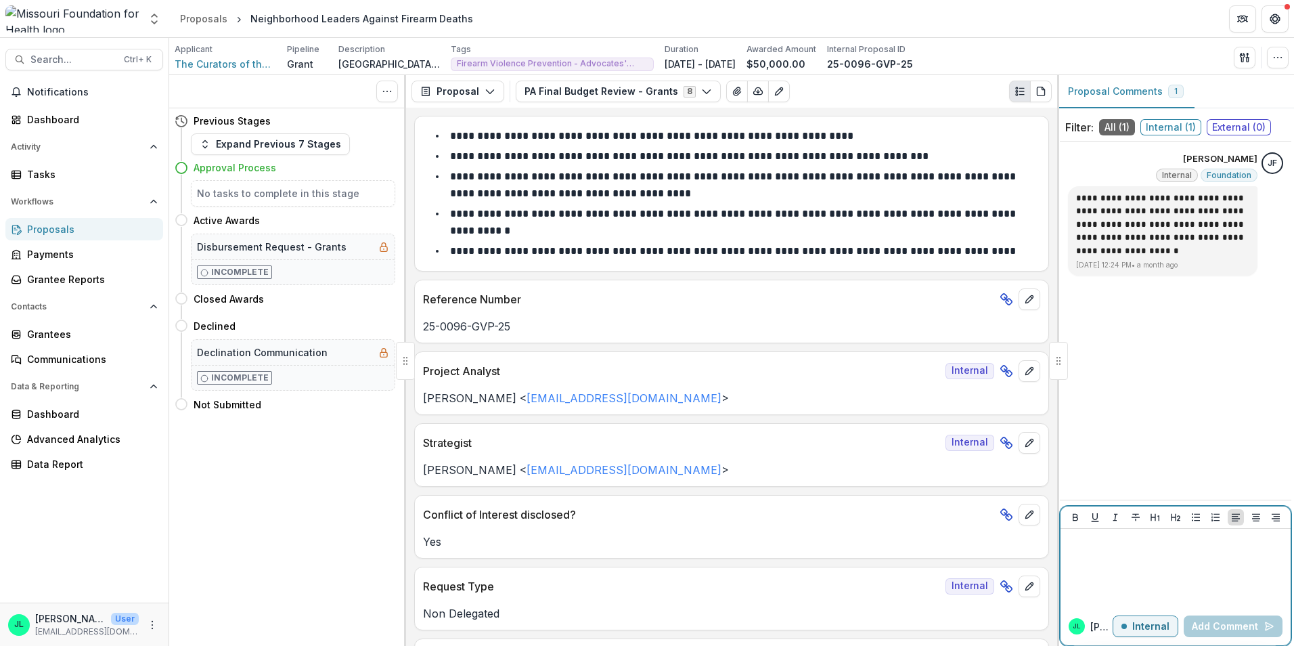
click at [1104, 566] on div at bounding box center [1175, 568] width 219 height 68
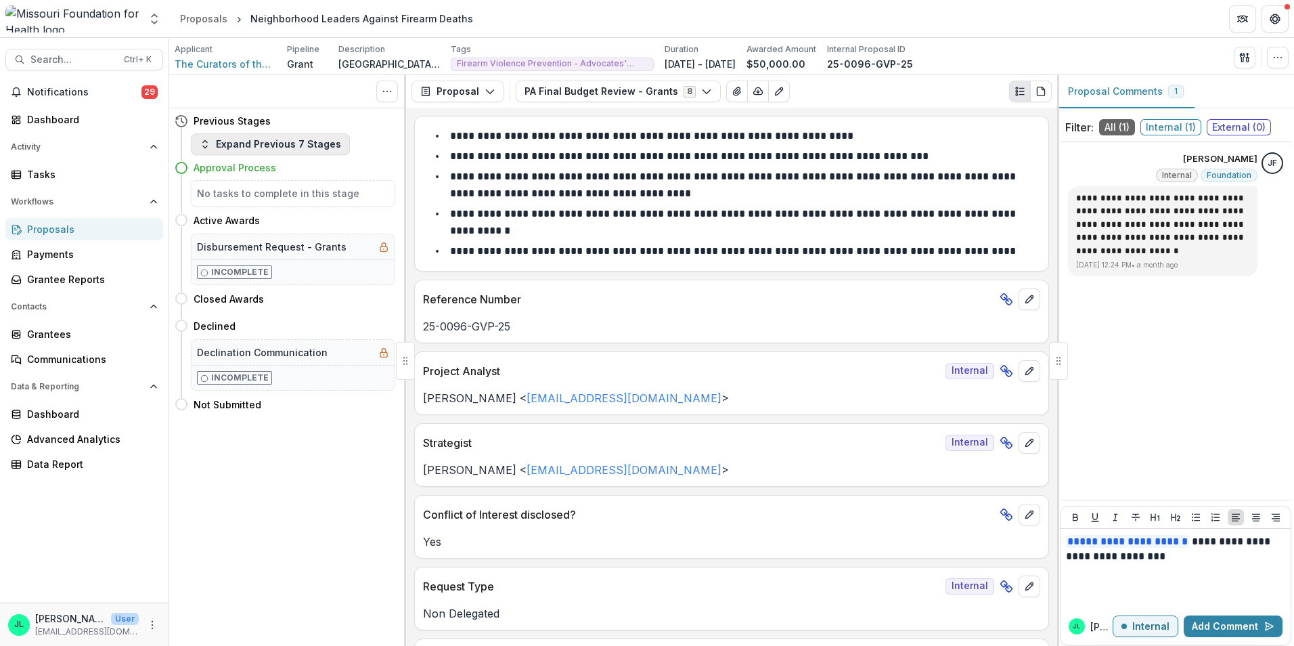
click at [267, 152] on button "Expand Previous 7 Stages" at bounding box center [270, 144] width 159 height 22
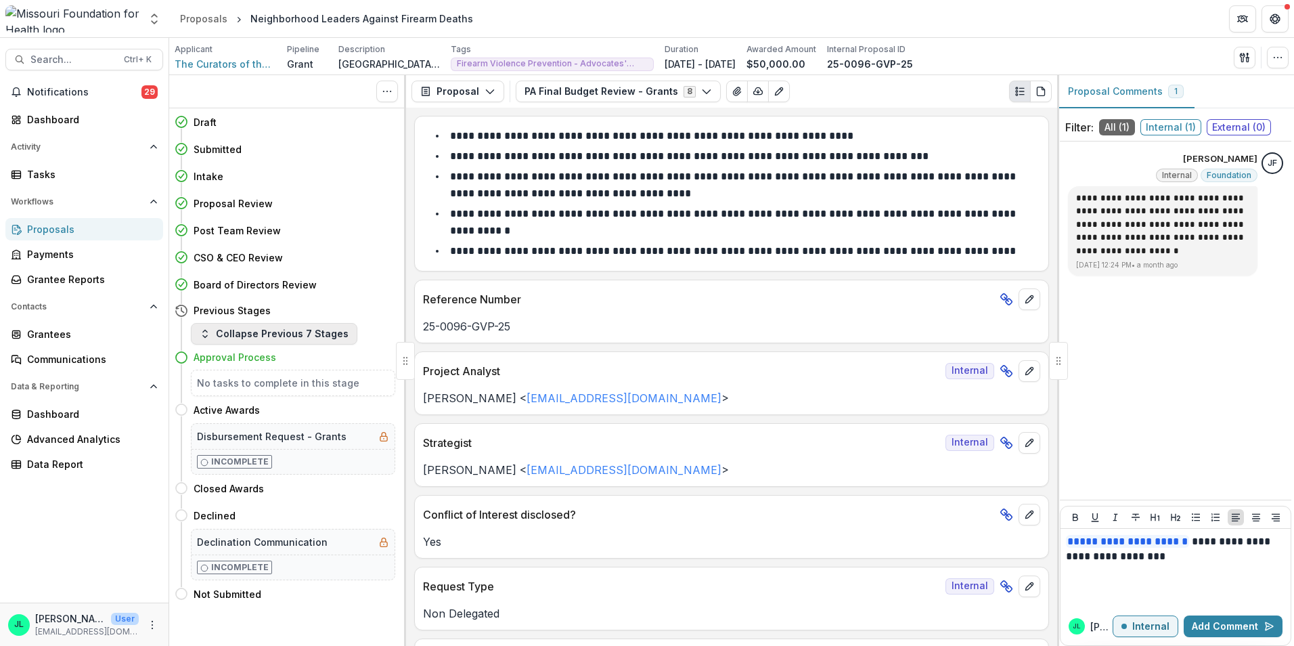
click at [271, 338] on button "Collapse Previous 7 Stages" at bounding box center [274, 334] width 166 height 22
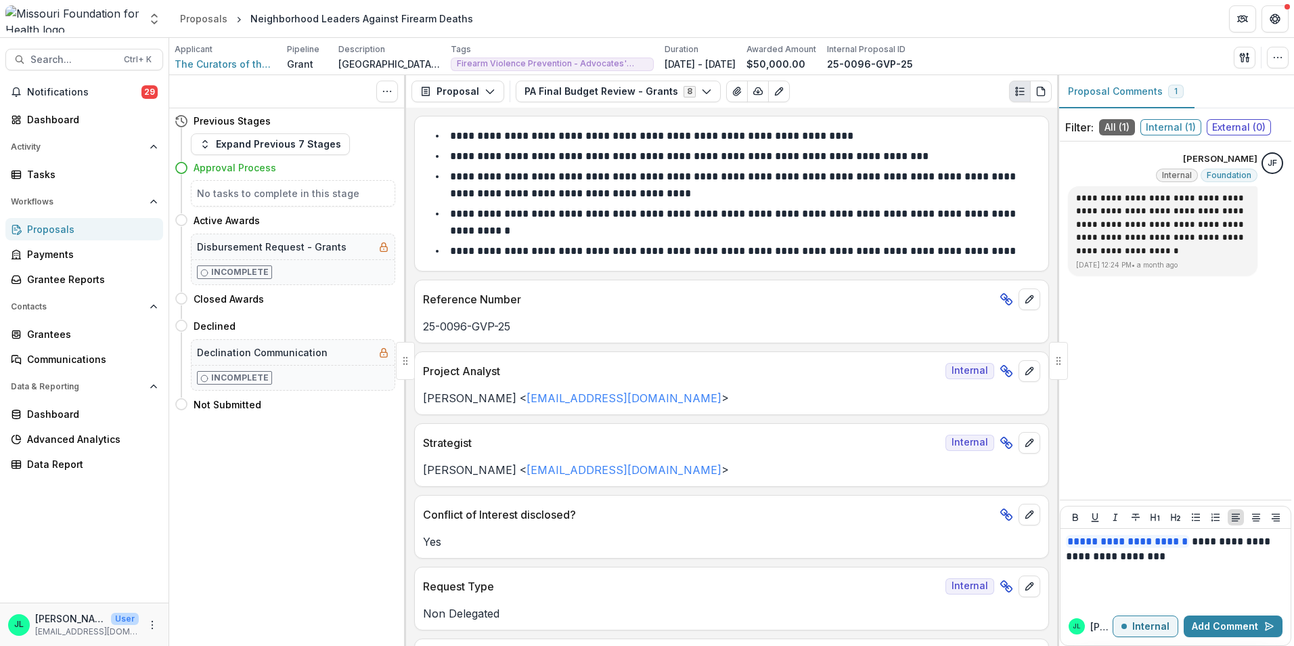
click at [185, 170] on icon at bounding box center [182, 168] width 14 height 14
click at [181, 168] on icon at bounding box center [182, 168] width 14 height 14
drag, startPoint x: 181, startPoint y: 168, endPoint x: 238, endPoint y: 169, distance: 56.8
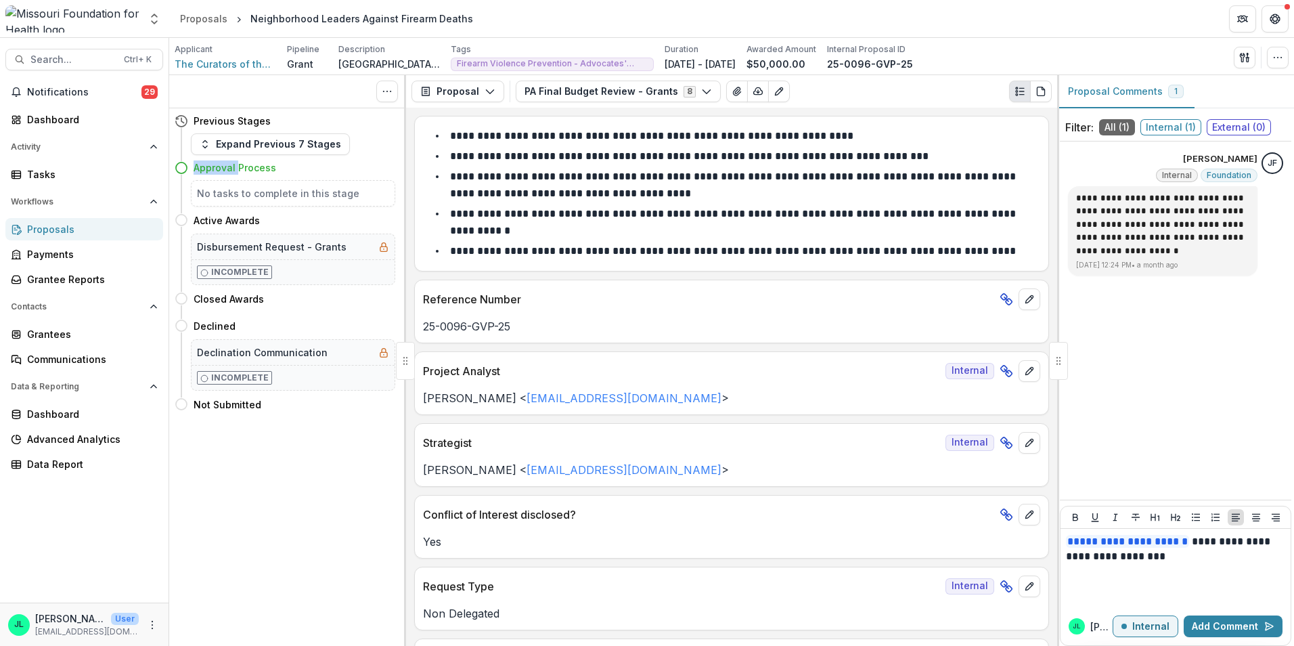
click at [238, 169] on h4 "Approval Process" at bounding box center [235, 167] width 83 height 14
drag, startPoint x: 238, startPoint y: 169, endPoint x: 264, endPoint y: 199, distance: 39.9
click at [264, 199] on h5 "No tasks to complete in this stage" at bounding box center [293, 193] width 192 height 14
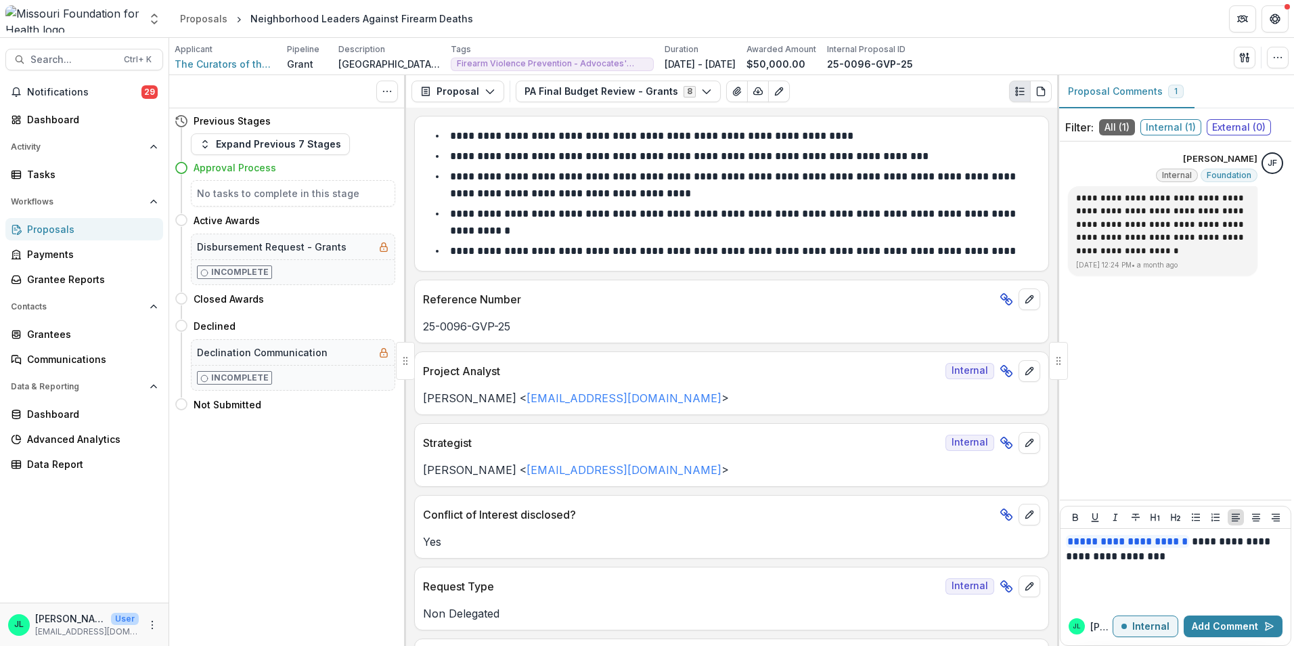
click at [328, 472] on div "Tasks 0 Show Cancelled Tasks Previous Stages Expand Previous 7 Stages Approval …" at bounding box center [287, 360] width 237 height 570
drag, startPoint x: 1167, startPoint y: 564, endPoint x: 1113, endPoint y: 568, distance: 54.3
click at [1198, 559] on p "**********" at bounding box center [1175, 549] width 219 height 30
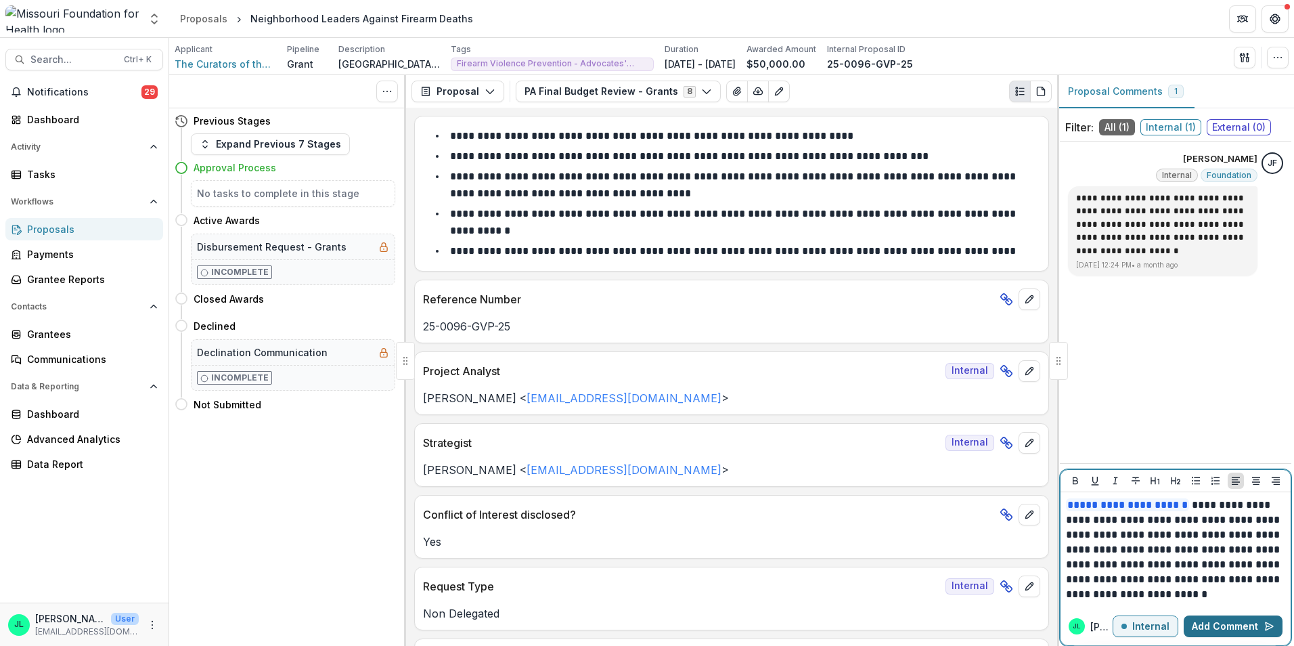
click at [1213, 619] on button "Add Comment" at bounding box center [1233, 626] width 99 height 22
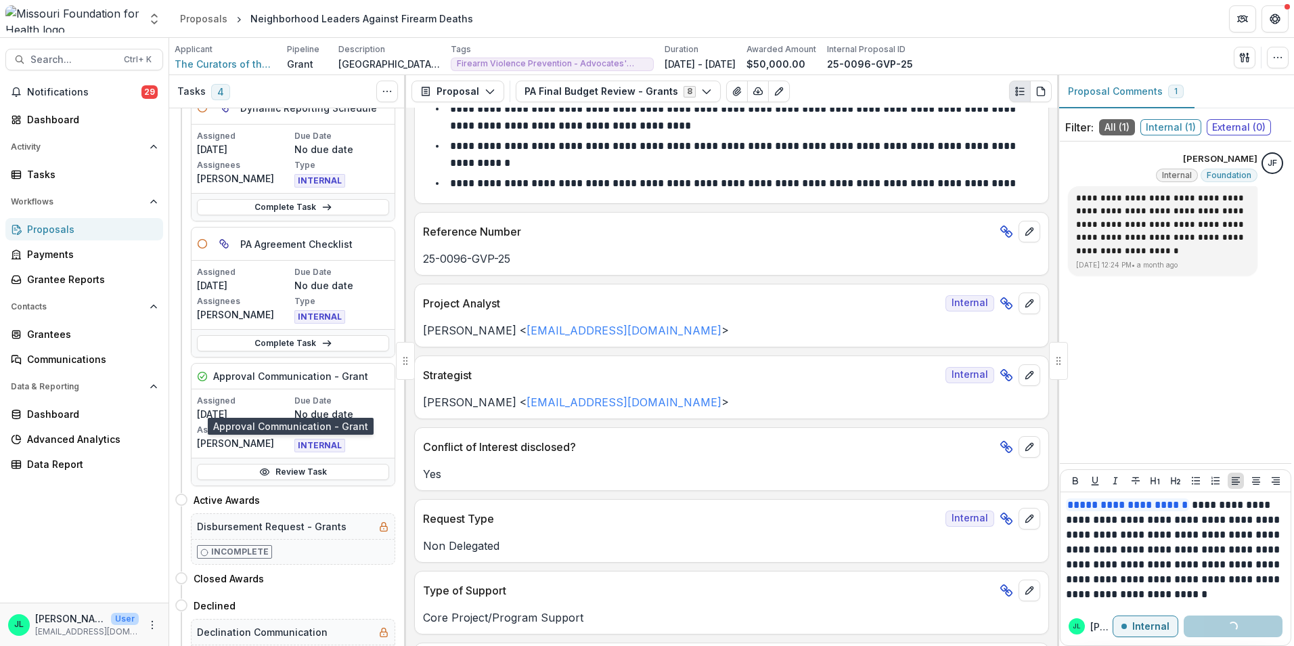
scroll to position [405, 0]
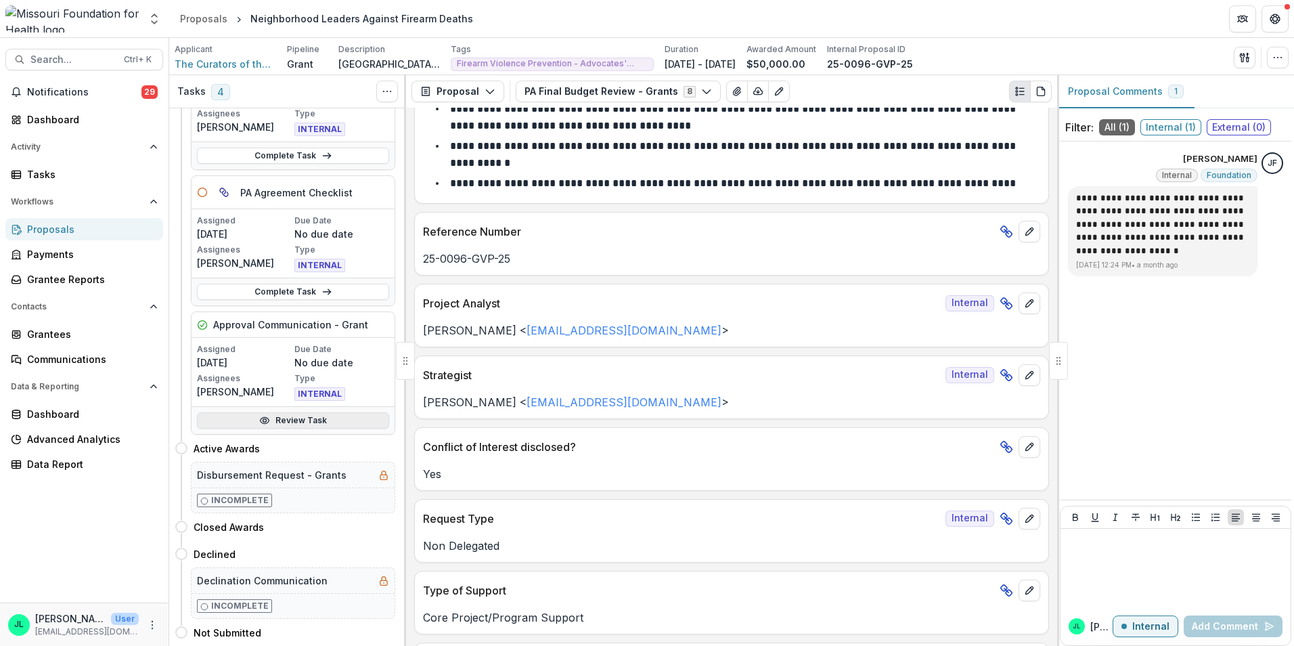
click at [282, 419] on link "Review Task" at bounding box center [293, 420] width 192 height 16
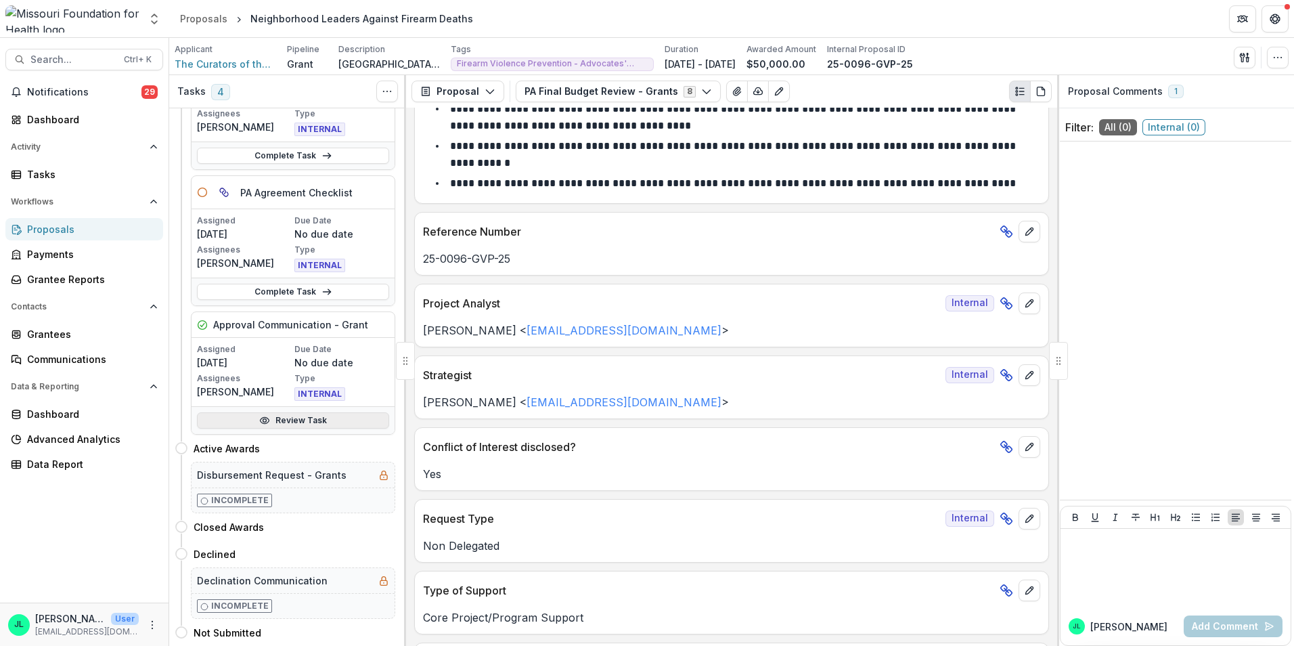
click at [301, 426] on link "Review Task" at bounding box center [293, 420] width 192 height 16
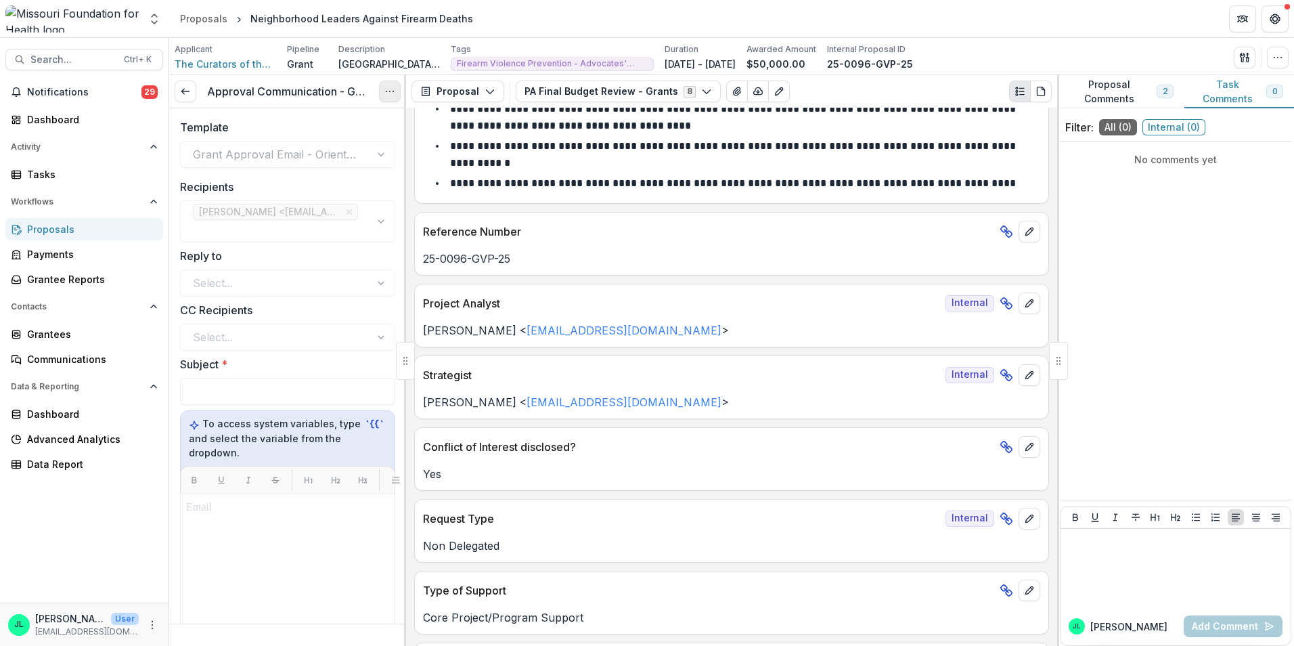
click at [388, 87] on icon "Options" at bounding box center [389, 91] width 11 height 11
click at [1205, 98] on button "Task Comments 0" at bounding box center [1239, 91] width 110 height 33
click at [1100, 95] on button "Proposal Comments 2" at bounding box center [1120, 91] width 127 height 33
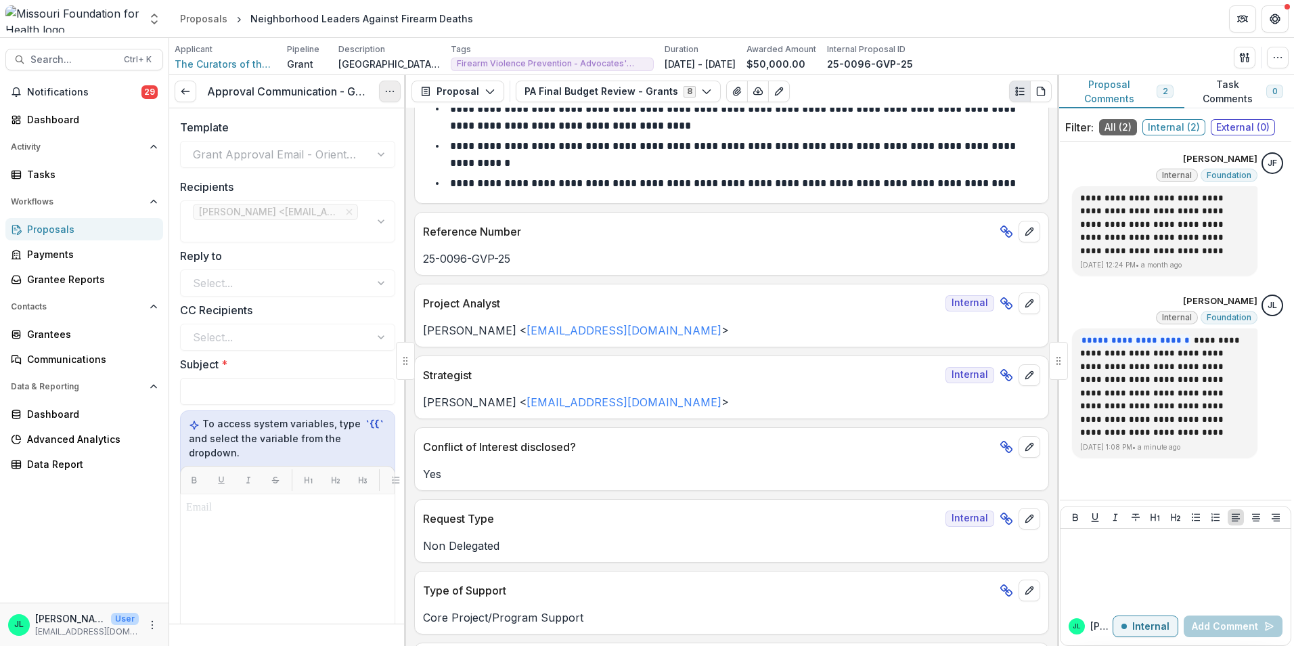
click at [394, 94] on icon "Options" at bounding box center [389, 91] width 11 height 11
click at [307, 120] on link "View task" at bounding box center [324, 122] width 145 height 22
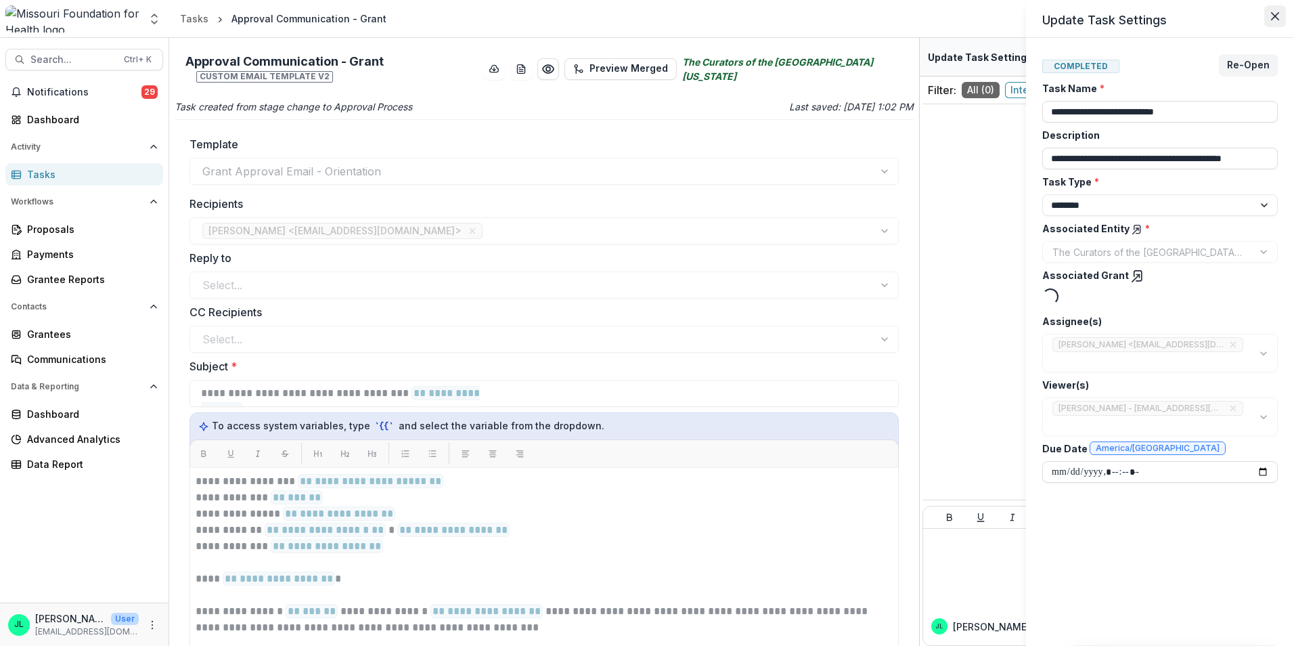
click at [1268, 22] on button "Close" at bounding box center [1275, 16] width 22 height 22
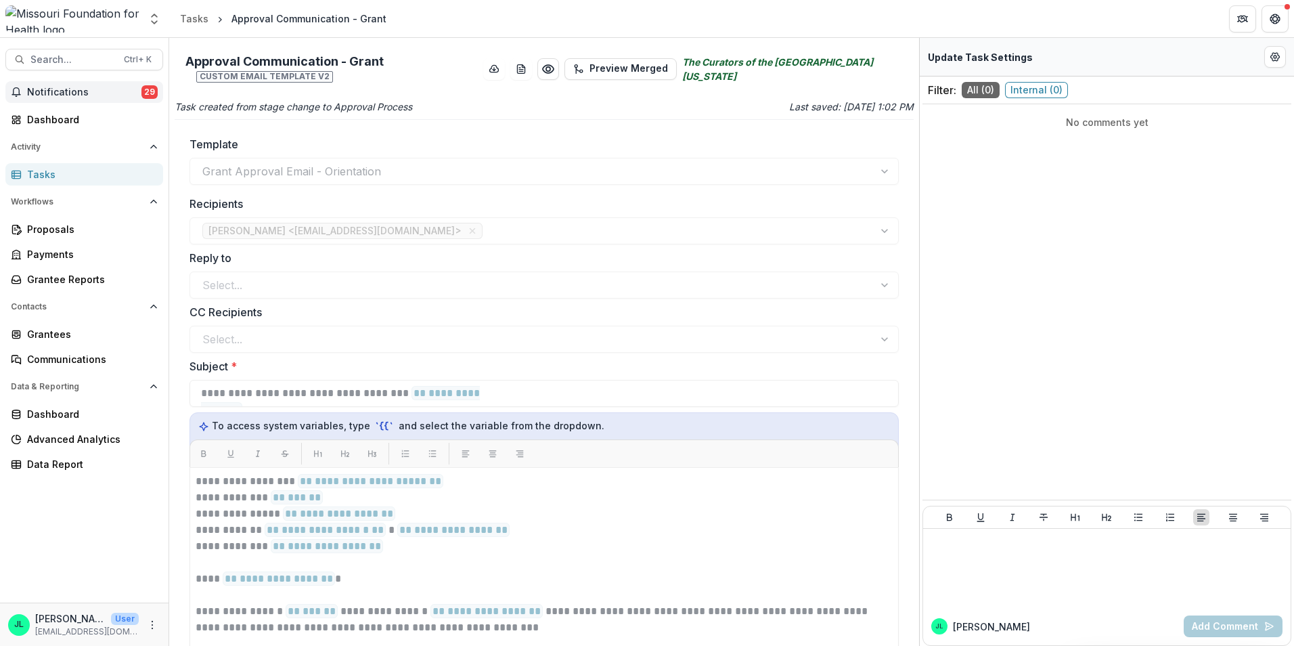
click at [60, 97] on span "Notifications" at bounding box center [84, 93] width 114 height 12
click at [45, 181] on div "Tasks" at bounding box center [89, 174] width 125 height 14
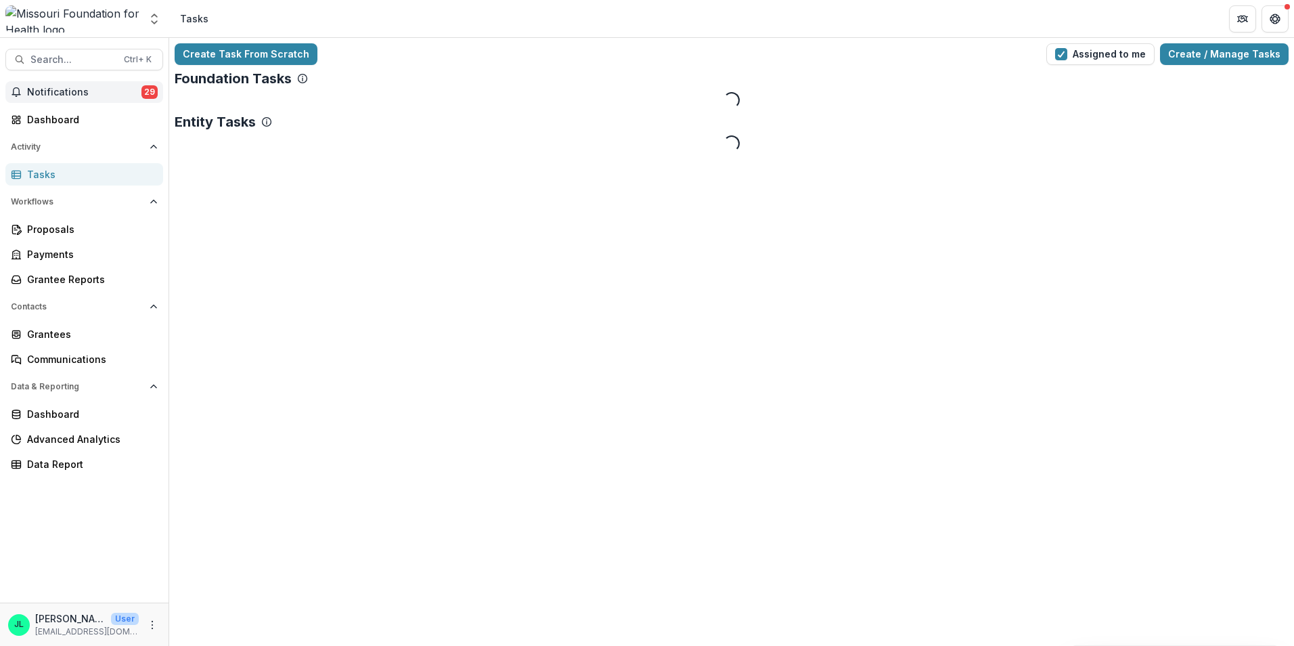
click at [83, 91] on span "Notifications" at bounding box center [84, 93] width 114 height 12
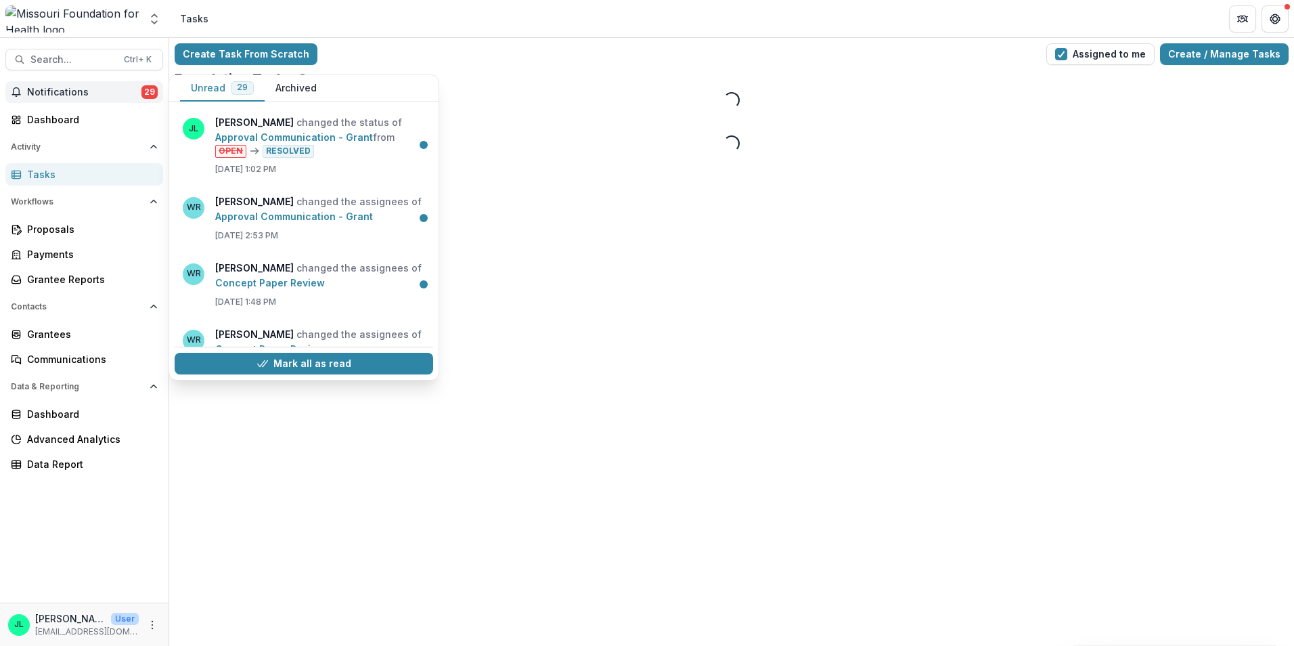
click at [84, 91] on span "Notifications" at bounding box center [84, 93] width 114 height 12
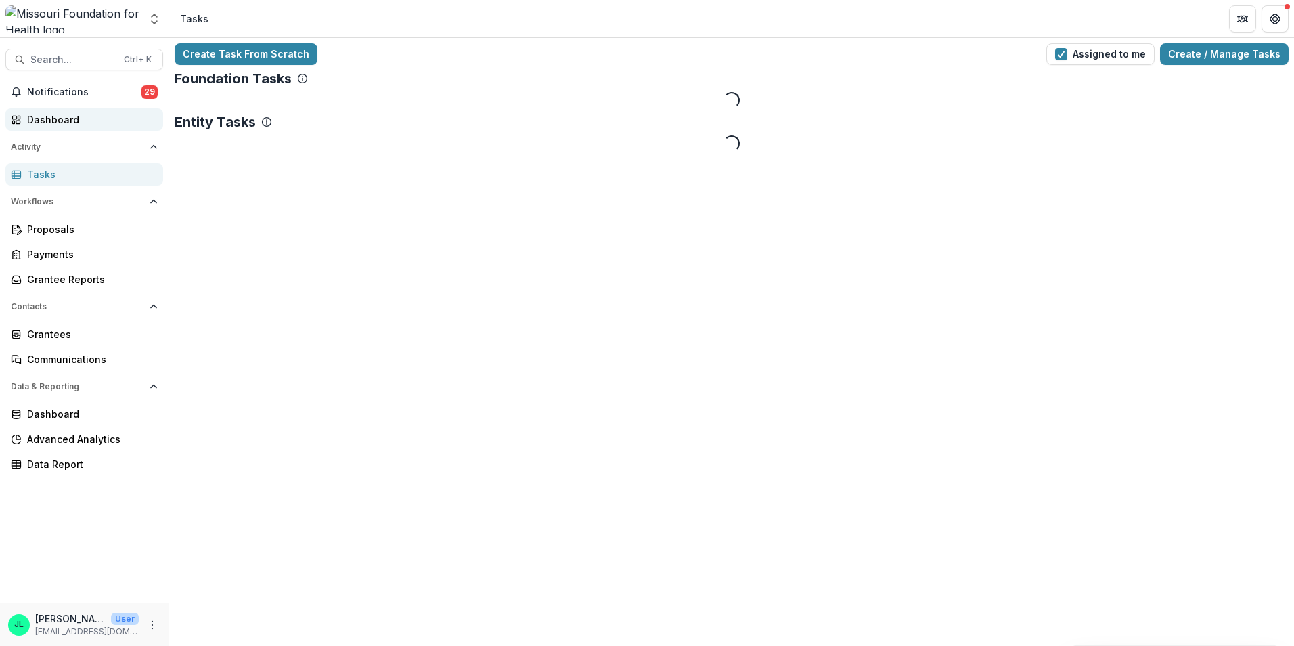
click at [70, 122] on div "Dashboard" at bounding box center [89, 119] width 125 height 14
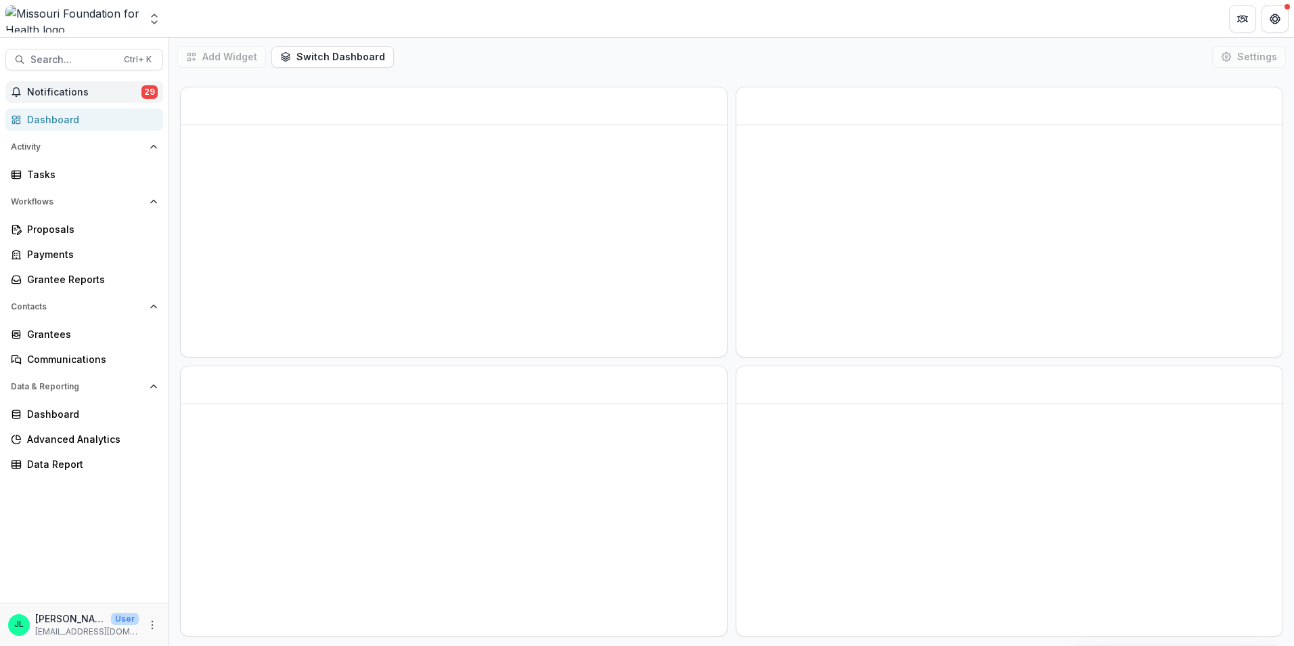
click at [85, 94] on span "Notifications" at bounding box center [84, 93] width 114 height 12
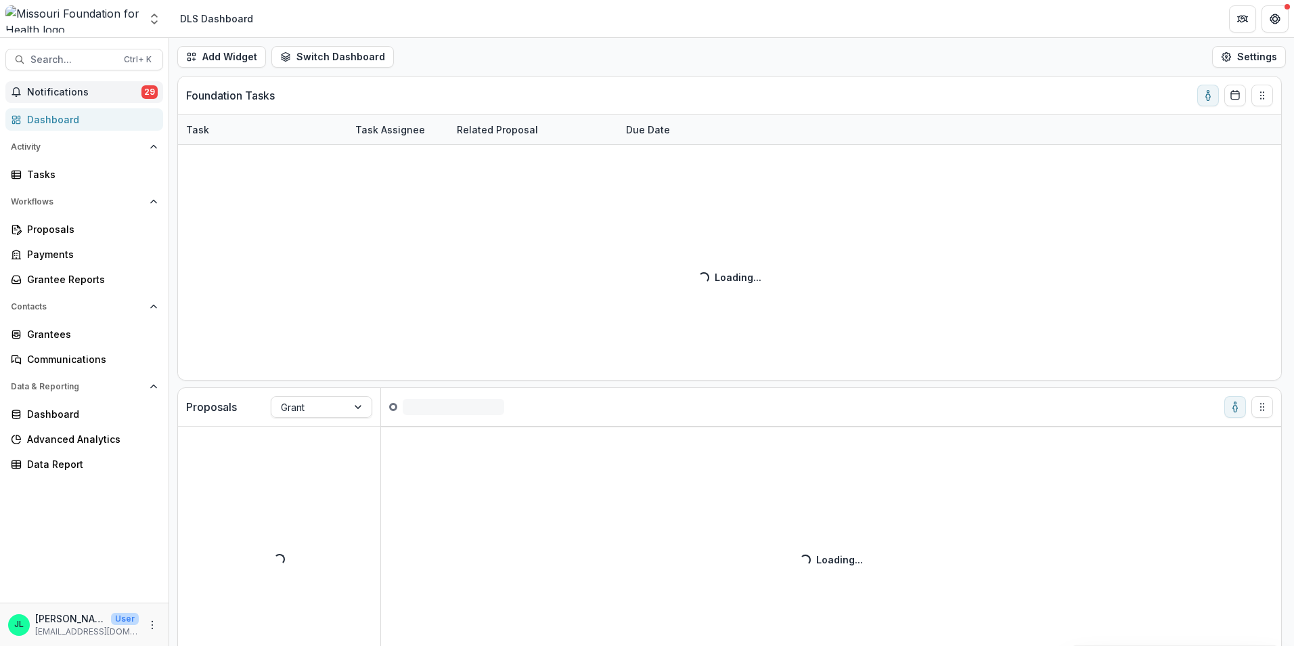
click at [567, 279] on div "Task Task Assignee Related Proposal Due Date Loading... Loading..." at bounding box center [729, 246] width 1103 height 265
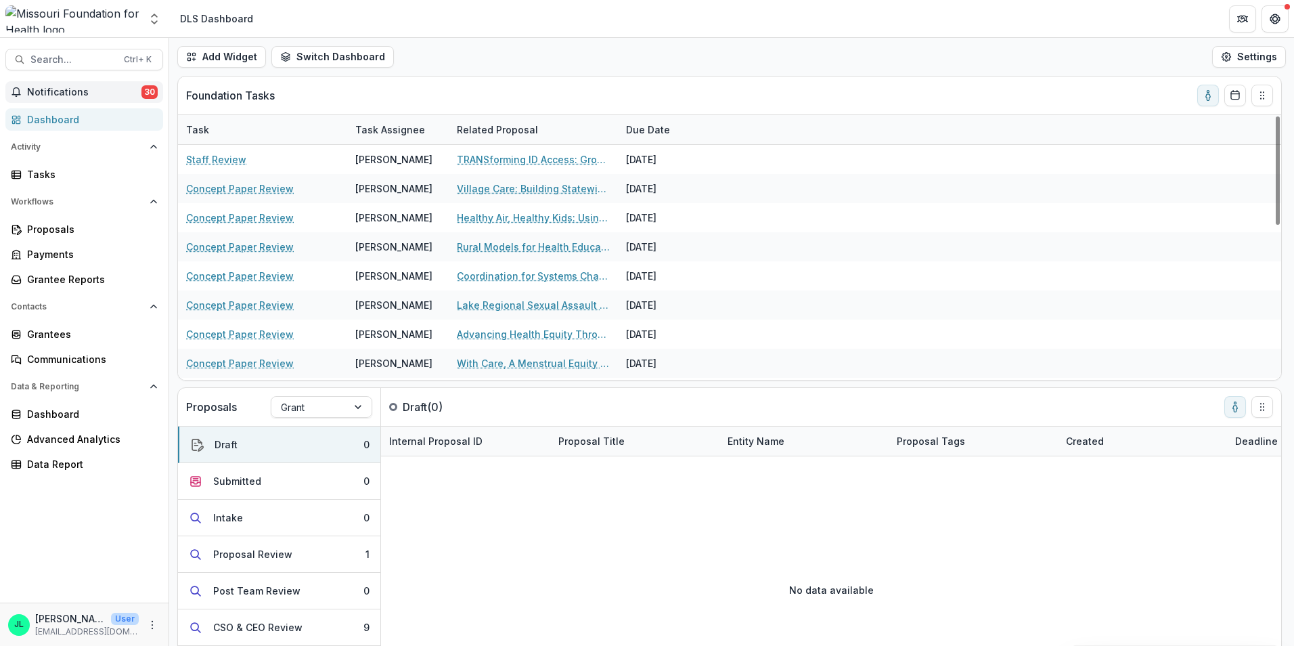
click at [100, 97] on span "Notifications" at bounding box center [84, 93] width 114 height 12
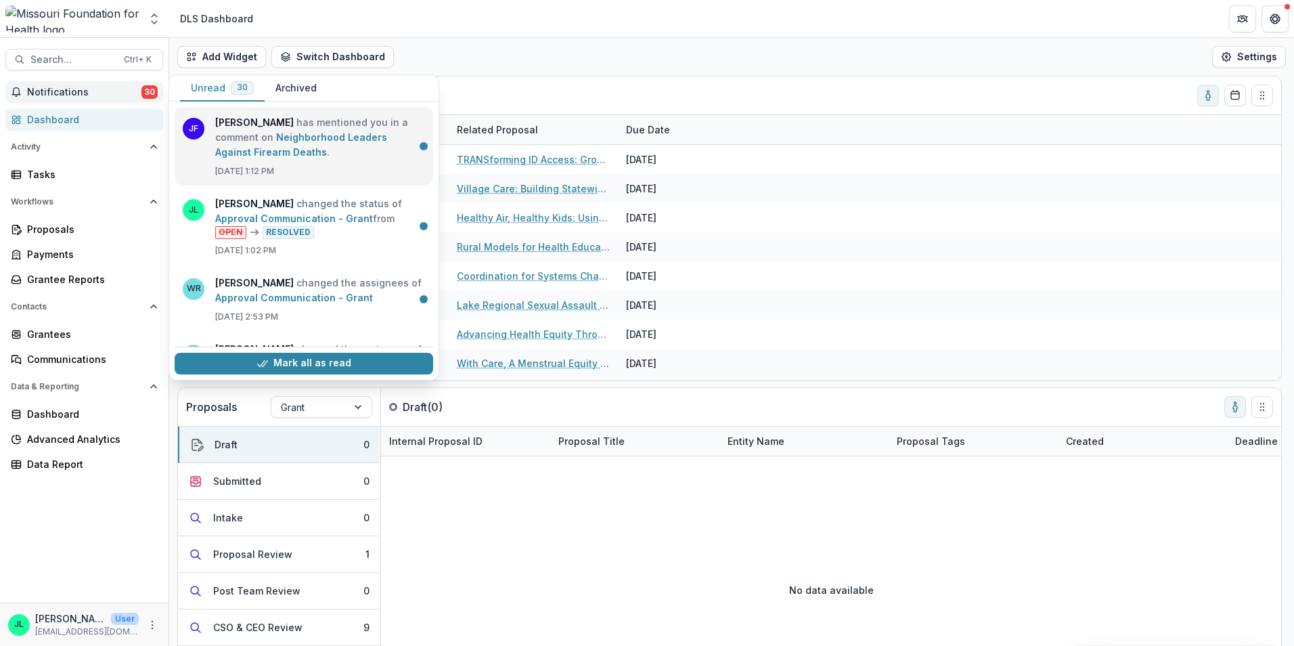
click at [222, 158] on link "Neighborhood Leaders Against Firearm Deaths" at bounding box center [301, 144] width 172 height 26
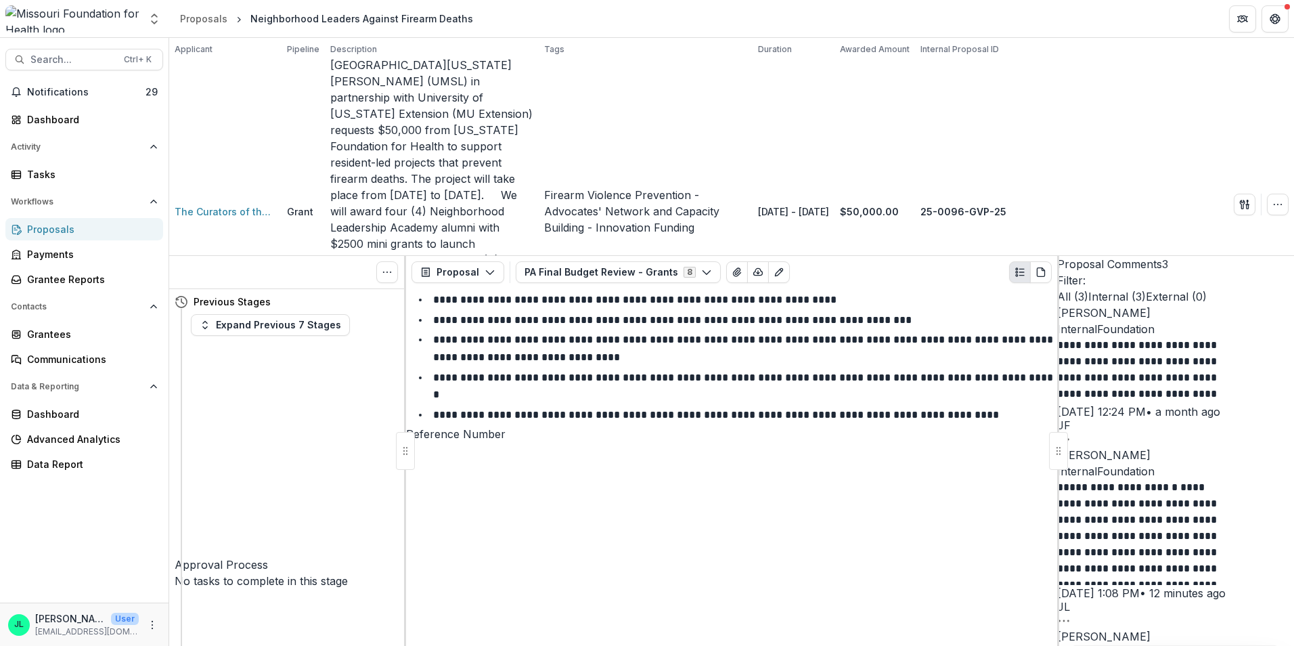
scroll to position [108, 0]
click at [51, 119] on div "Dashboard" at bounding box center [89, 119] width 125 height 14
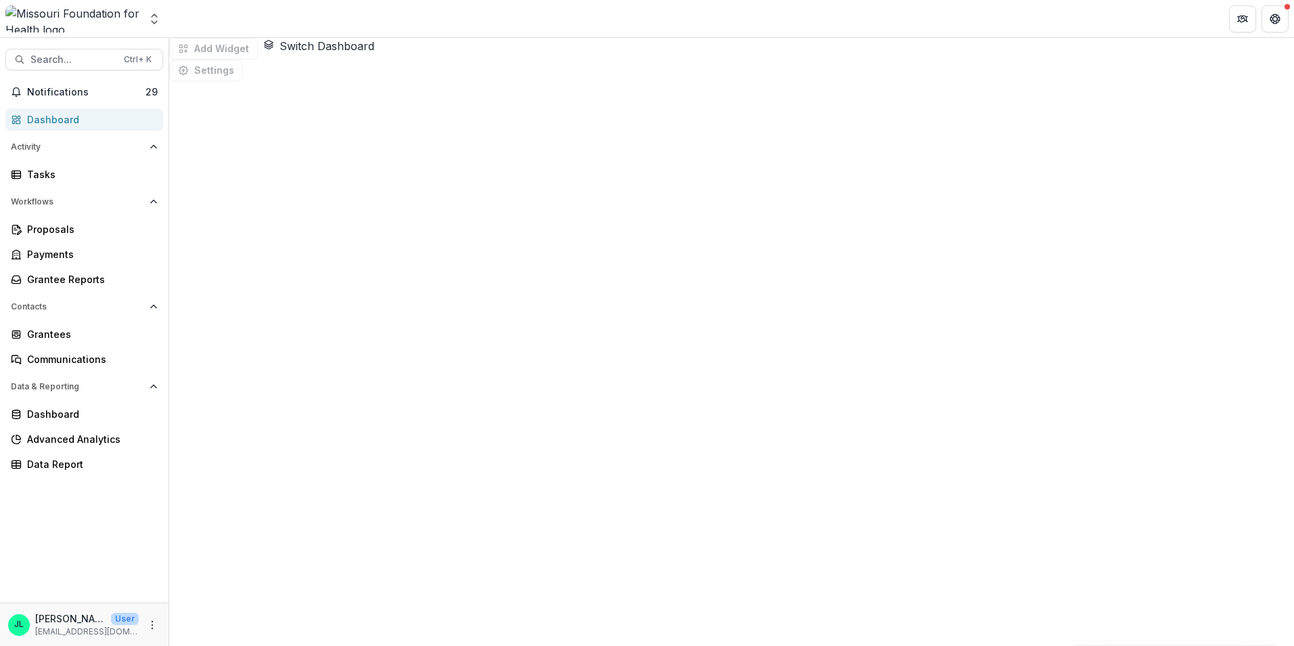
drag, startPoint x: 132, startPoint y: 89, endPoint x: 332, endPoint y: 166, distance: 214.4
click at [132, 89] on span "Notifications" at bounding box center [86, 93] width 118 height 12
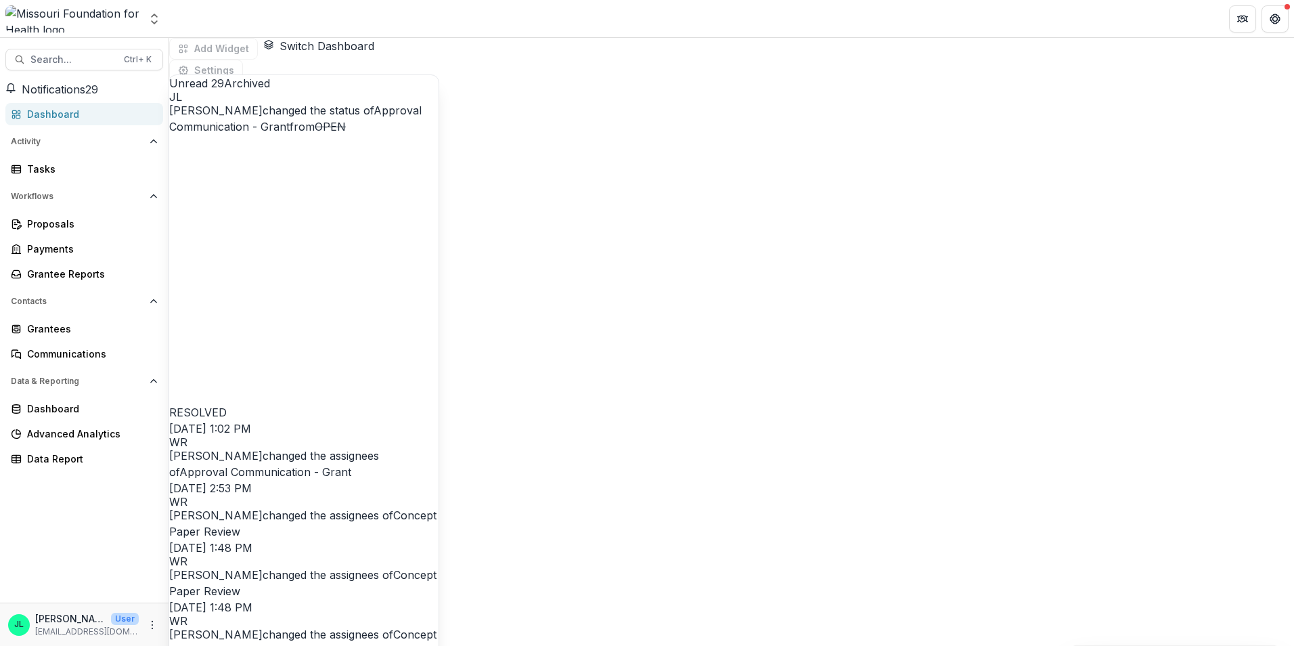
scroll to position [1, 0]
click at [598, 70] on div "Add Widget Switch Dashboard DLS Dashboard Default New Dashboard Settings" at bounding box center [731, 59] width 1125 height 43
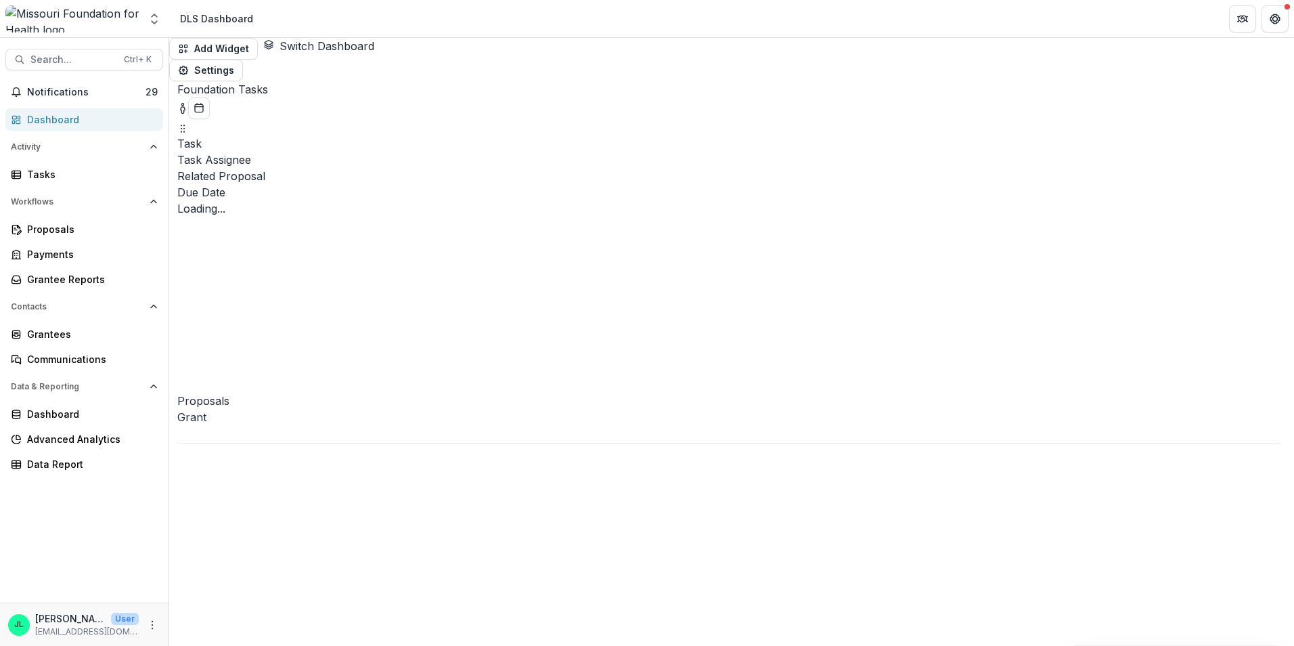
scroll to position [0, 0]
